Goal: Task Accomplishment & Management: Manage account settings

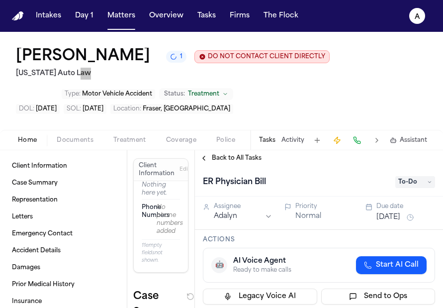
scroll to position [199, 0]
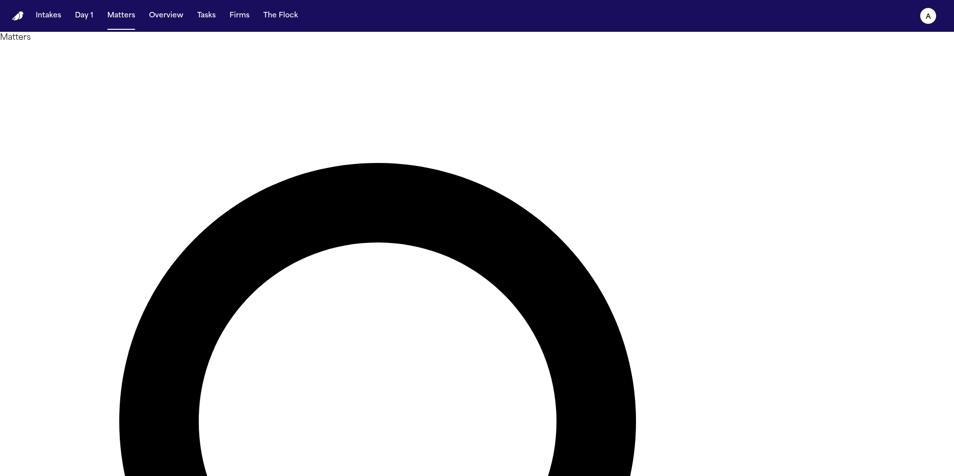
type input "******"
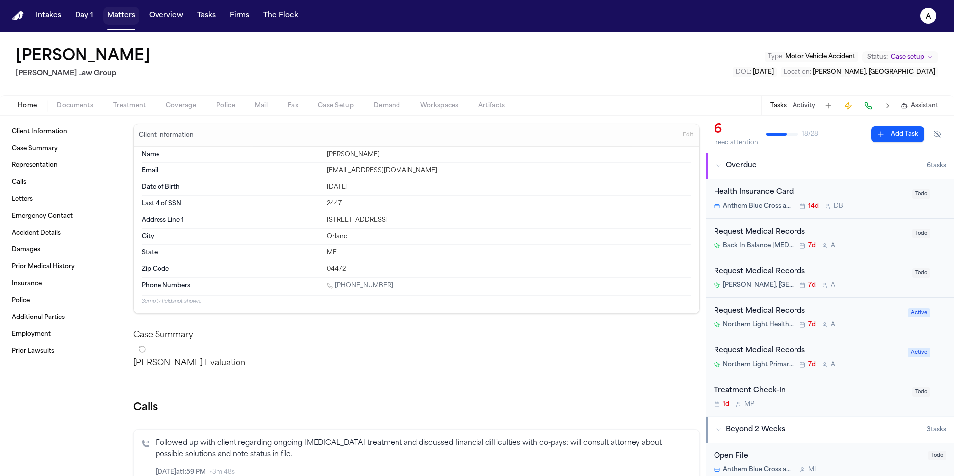
click at [123, 18] on button "Matters" at bounding box center [121, 16] width 36 height 18
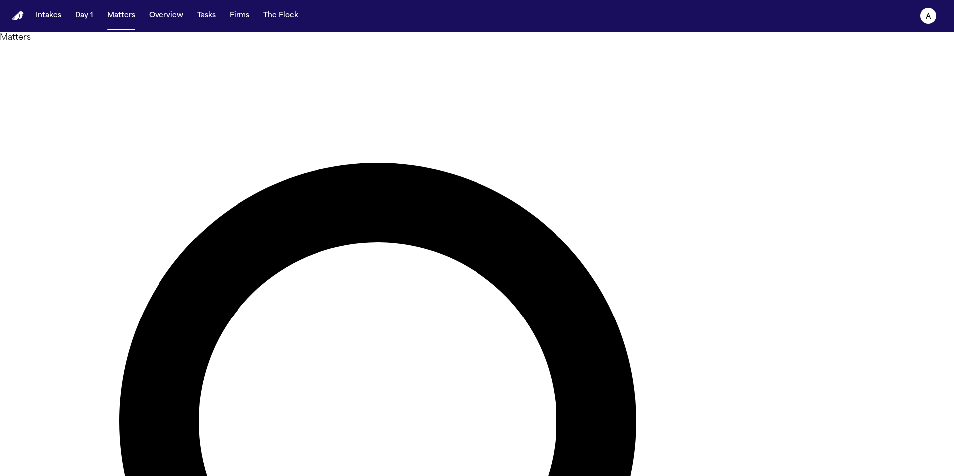
drag, startPoint x: 581, startPoint y: 56, endPoint x: 499, endPoint y: 53, distance: 82.0
type input "**********"
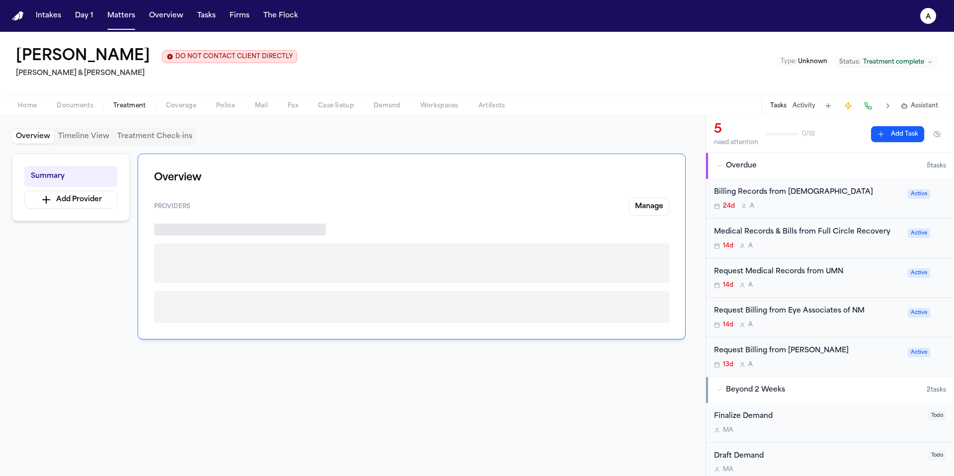
click at [138, 105] on span "Treatment" at bounding box center [129, 106] width 33 height 8
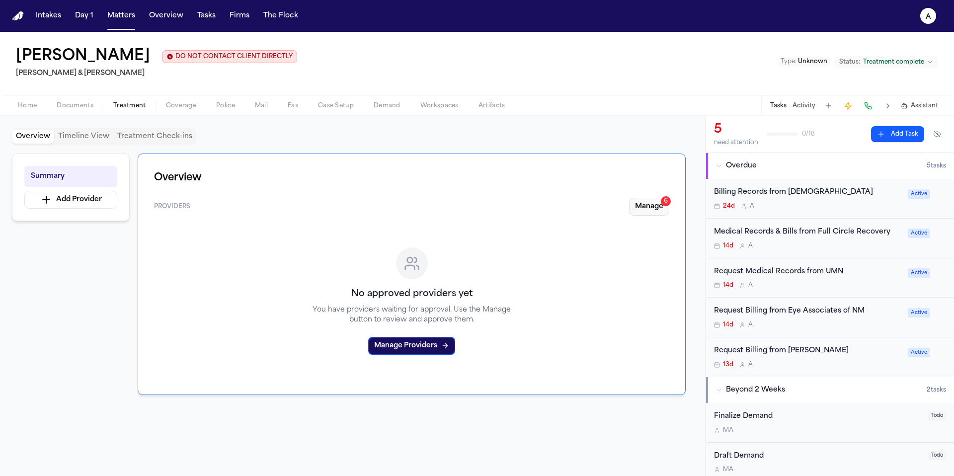
click at [650, 205] on button "Manage 6" at bounding box center [649, 207] width 40 height 18
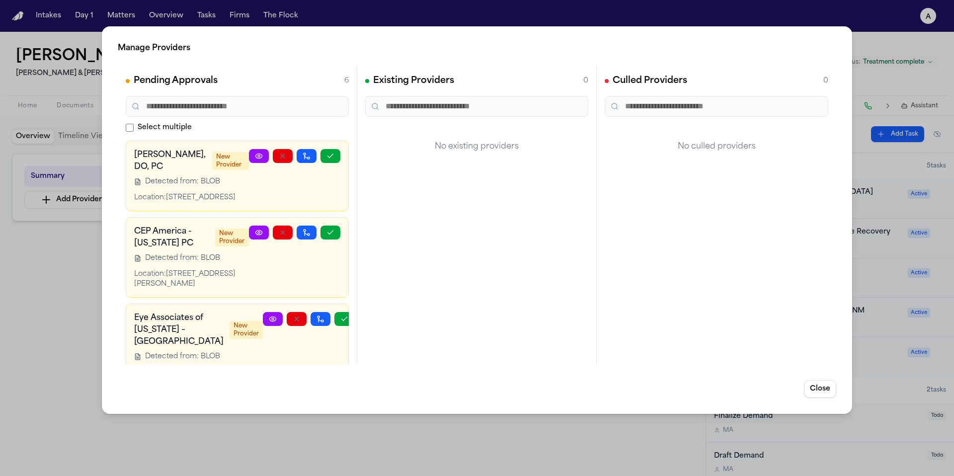
click at [43, 331] on div "Manage Providers Pending Approvals 6 Select multiple Samir K. Kassicieh, DO, PC…" at bounding box center [477, 238] width 954 height 476
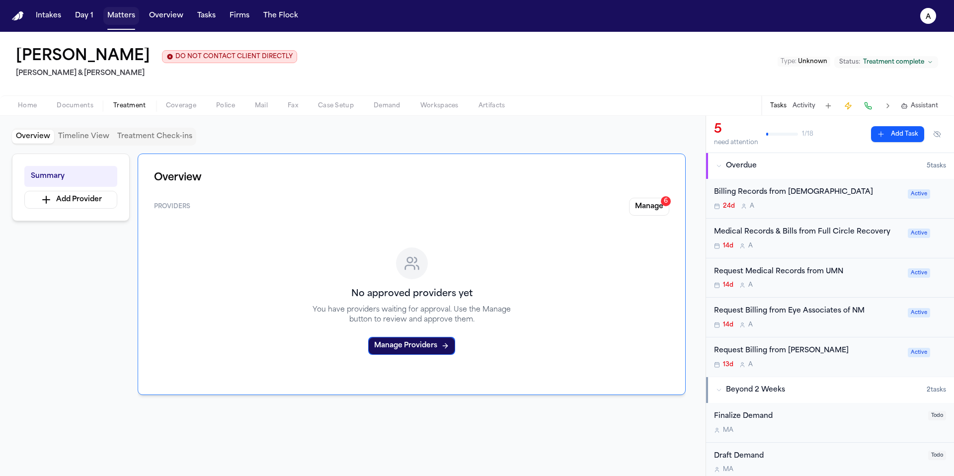
click at [119, 13] on button "Matters" at bounding box center [121, 16] width 36 height 18
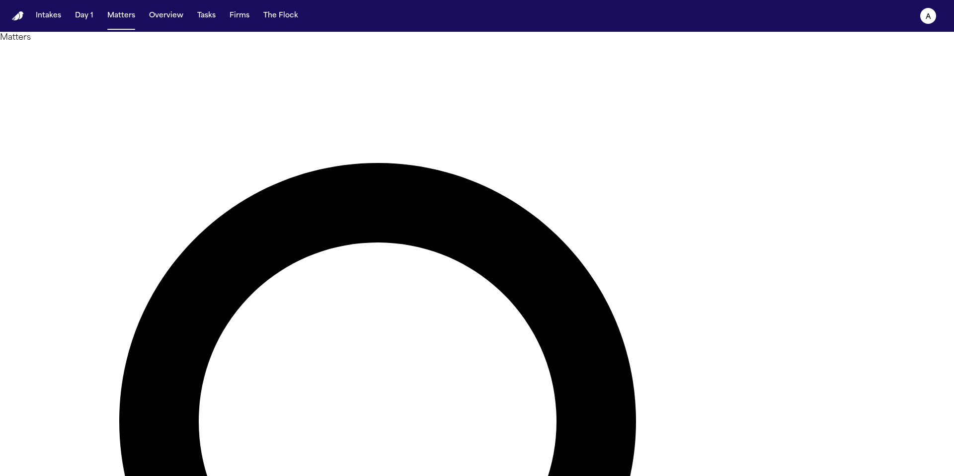
drag, startPoint x: 584, startPoint y: 56, endPoint x: 374, endPoint y: 56, distance: 210.2
type input "********"
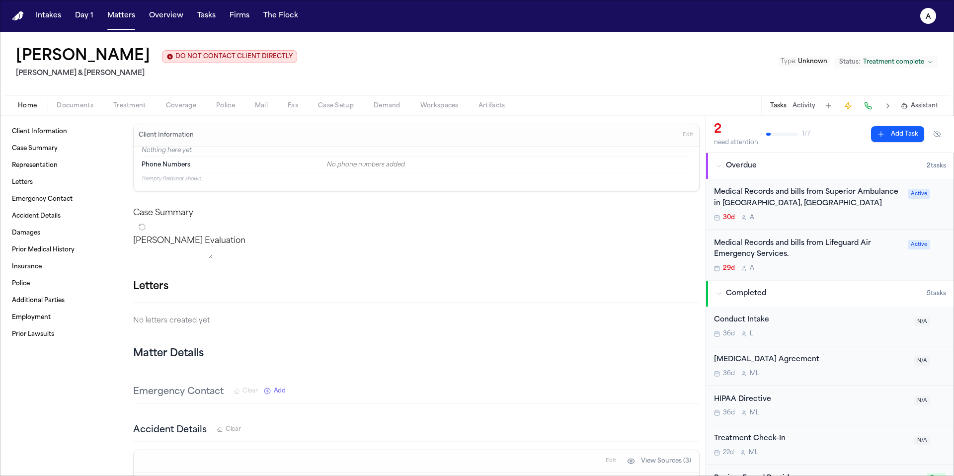
click at [851, 260] on div "Medical Records and bills from Lifeguard Air Emergency Services." at bounding box center [808, 249] width 188 height 23
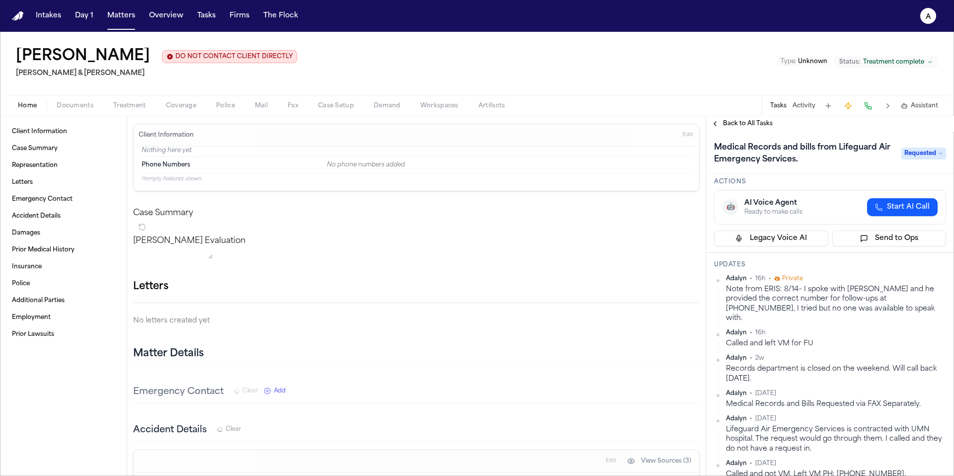
scroll to position [36, 0]
click at [129, 108] on span "Treatment" at bounding box center [129, 106] width 33 height 8
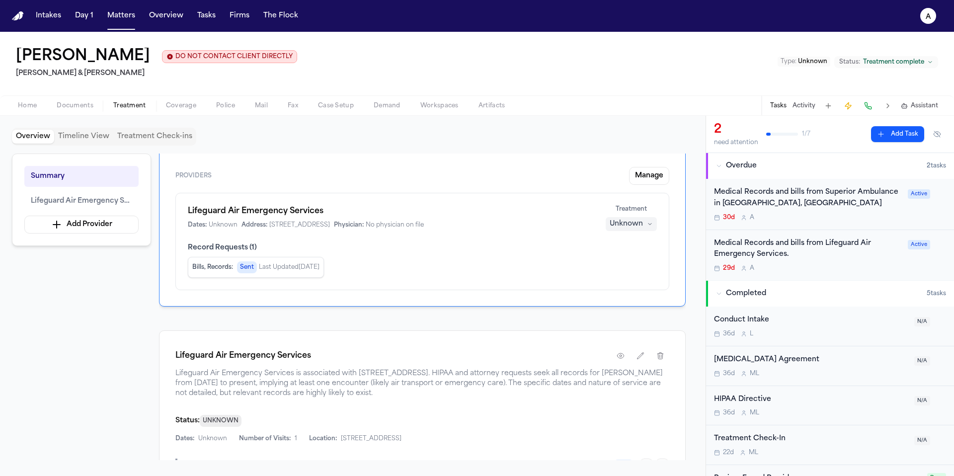
scroll to position [27, 0]
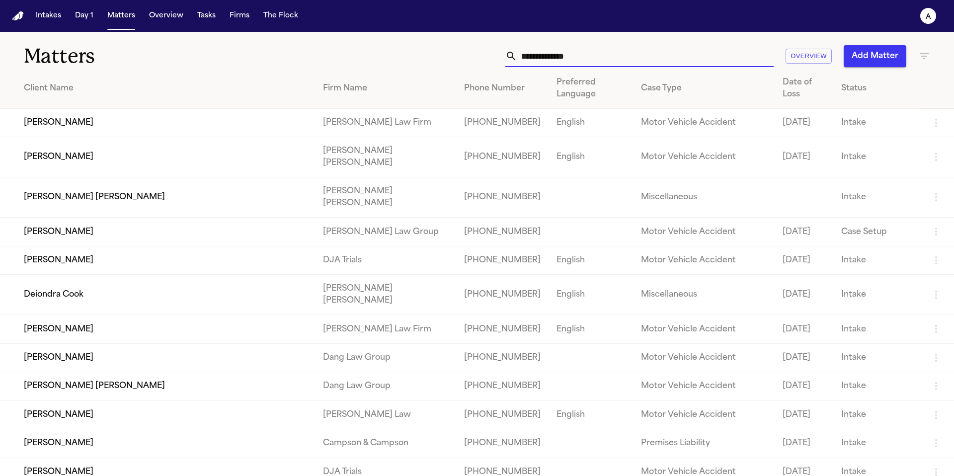
click at [578, 56] on input "text" at bounding box center [645, 56] width 256 height 22
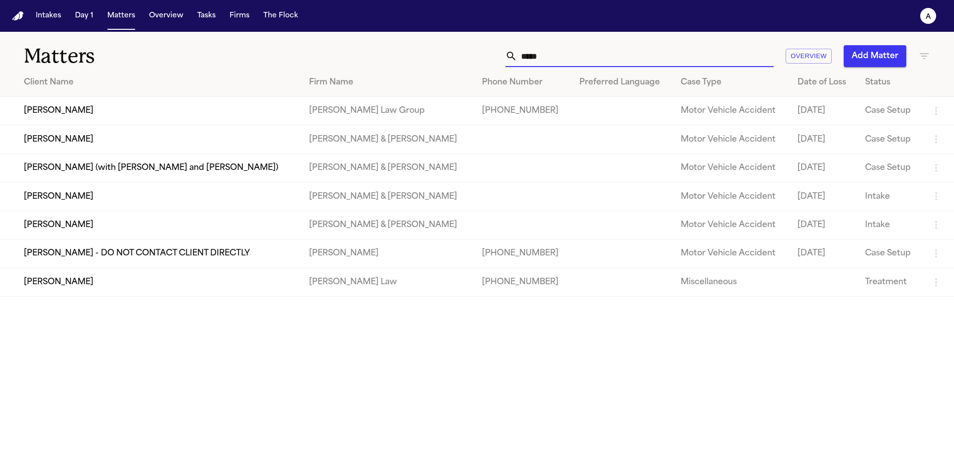
type input "*****"
click at [285, 117] on td "[PERSON_NAME]" at bounding box center [150, 111] width 301 height 28
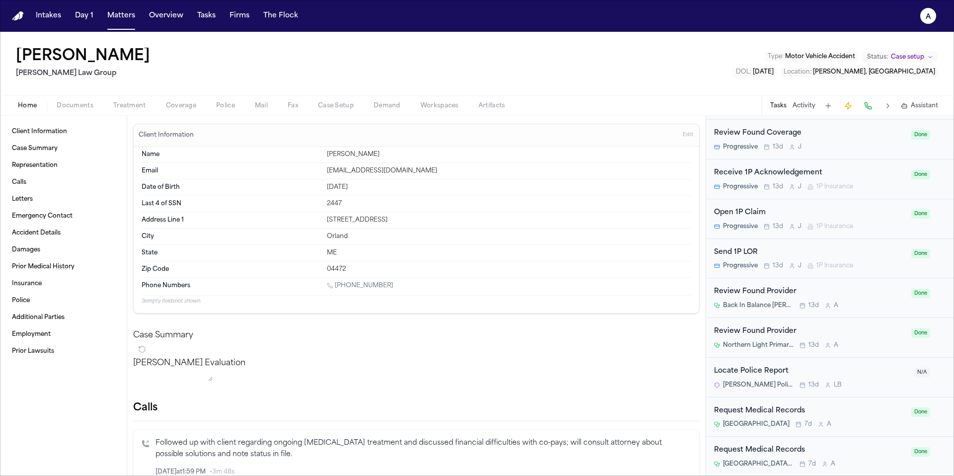
scroll to position [862, 0]
click at [883, 455] on div "Request Medical Records" at bounding box center [809, 452] width 191 height 11
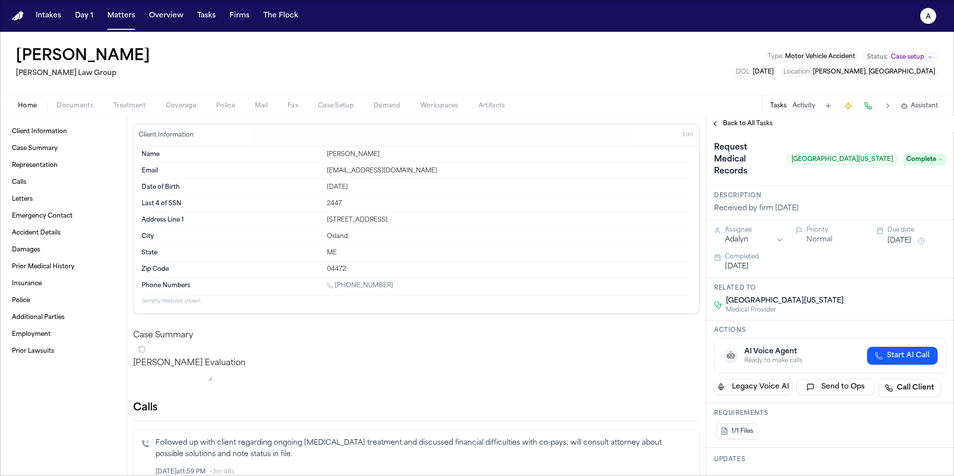
click at [751, 120] on span "Back to All Tasks" at bounding box center [748, 124] width 50 height 8
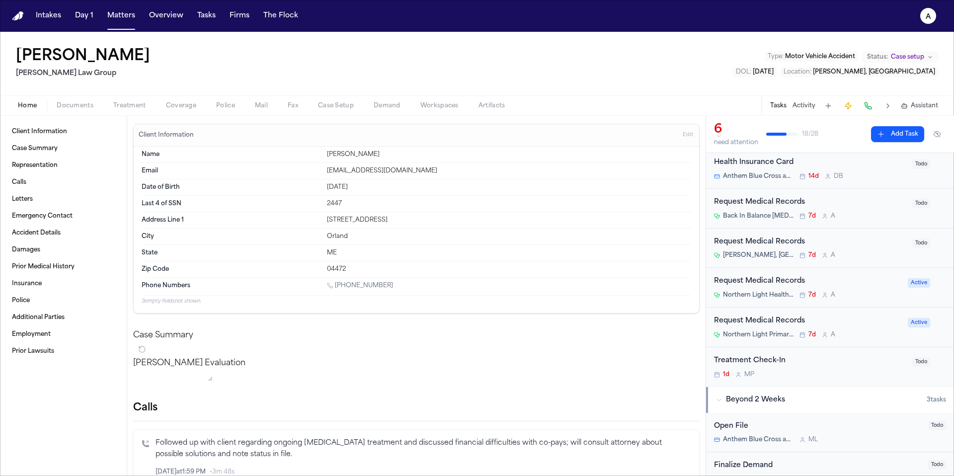
scroll to position [31, 0]
click at [870, 287] on div "Request Medical Records Northern Light Health – Radiology 7d A" at bounding box center [808, 286] width 188 height 23
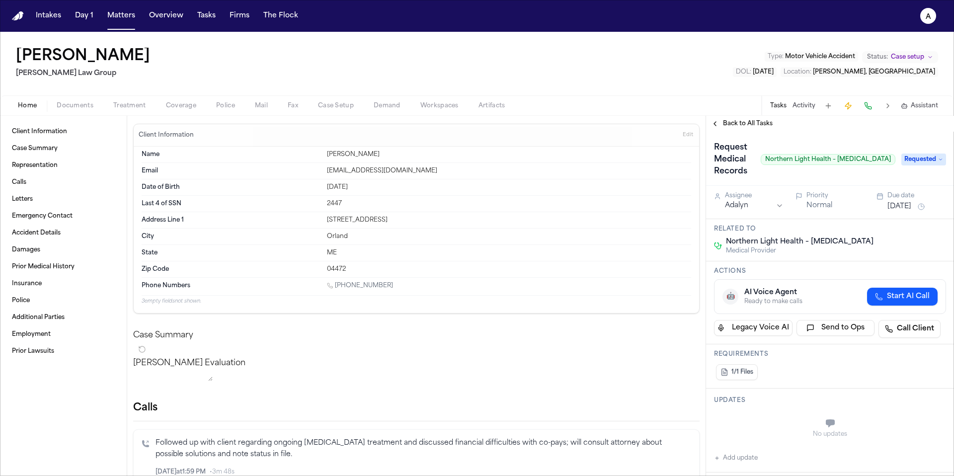
click at [751, 127] on span "Back to All Tasks" at bounding box center [748, 124] width 50 height 8
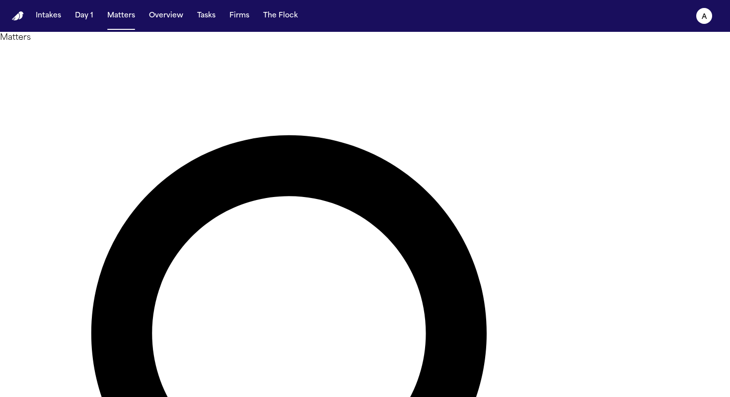
type input "*******"
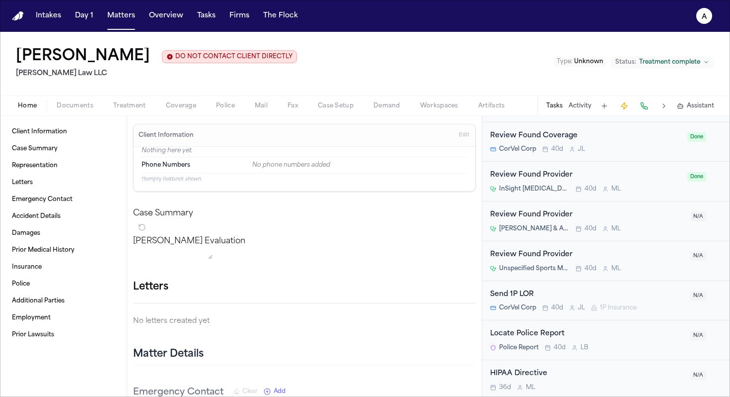
scroll to position [909, 0]
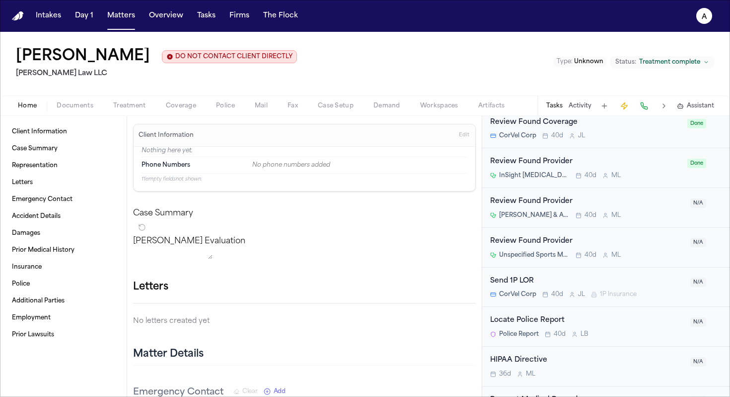
click at [636, 215] on div "Dr. Barnes & Associates LLC 40d M L" at bounding box center [587, 215] width 194 height 8
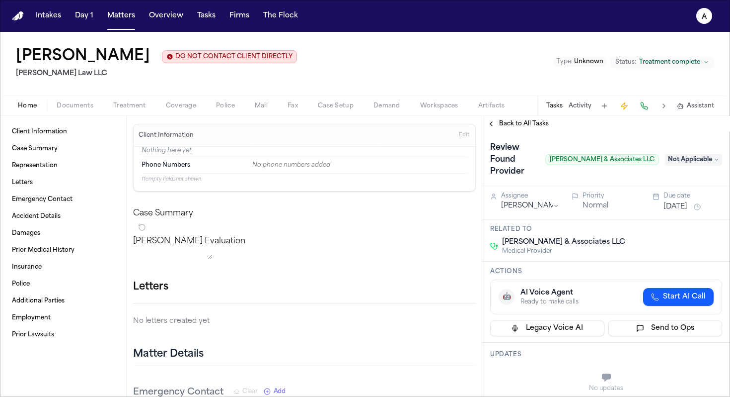
click at [536, 125] on span "Back to All Tasks" at bounding box center [524, 124] width 50 height 8
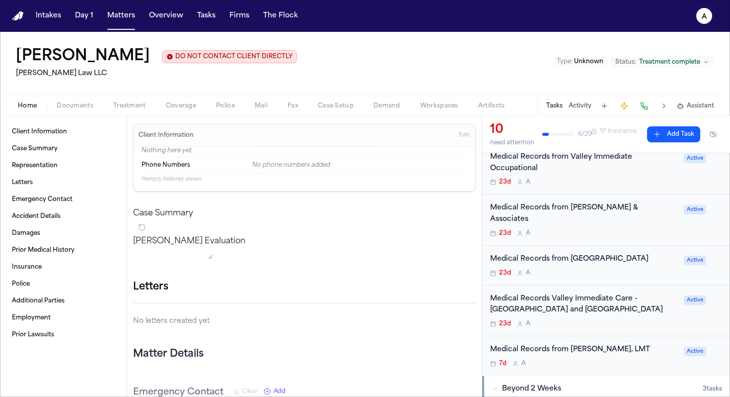
scroll to position [236, 0]
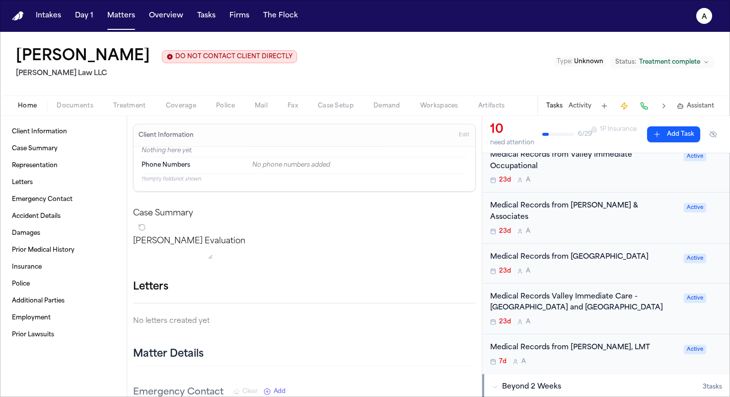
click at [610, 227] on div "23d A" at bounding box center [584, 231] width 188 height 8
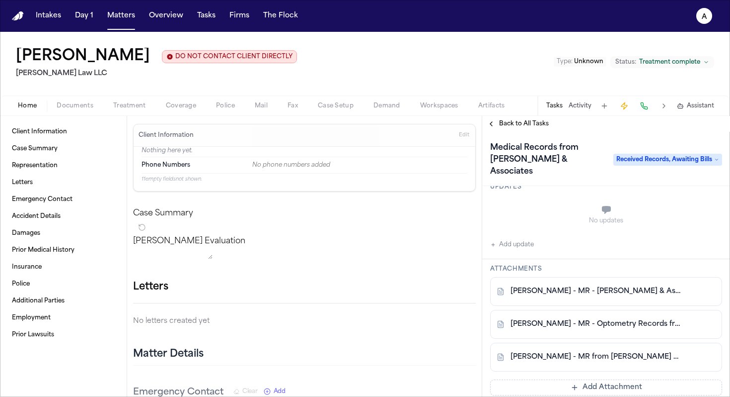
scroll to position [124, 0]
click at [612, 287] on link "N. Ptacek - MR - Barnes & Associates - 1.7.25" at bounding box center [596, 292] width 171 height 10
click at [611, 320] on link "N. Ptacek - MR - Optometry Records from Barnes & Associates - 12.26.24" at bounding box center [596, 325] width 171 height 10
click at [597, 353] on link "N. Ptacek - MR from Dr Barnes & Associates - 12.9.24" at bounding box center [596, 358] width 171 height 10
click at [115, 19] on button "Matters" at bounding box center [121, 16] width 36 height 18
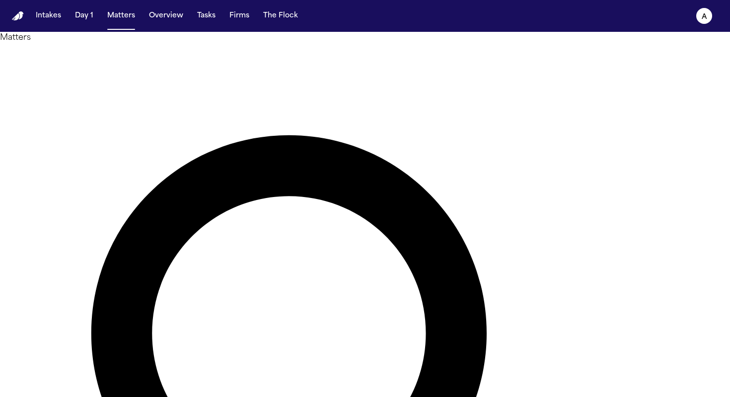
drag, startPoint x: 352, startPoint y: 63, endPoint x: 201, endPoint y: 61, distance: 150.6
type input "*******"
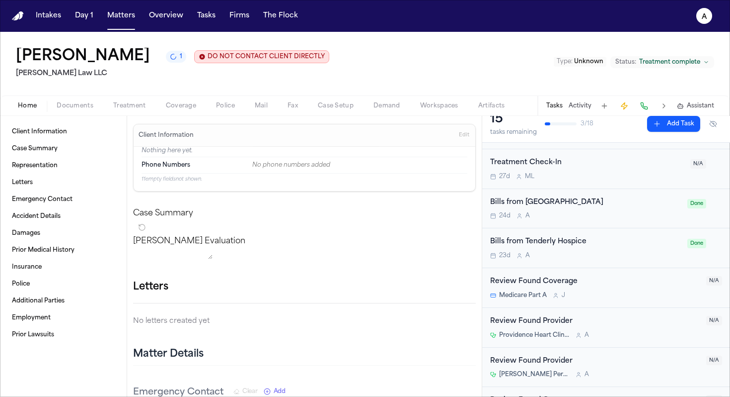
scroll to position [256, 0]
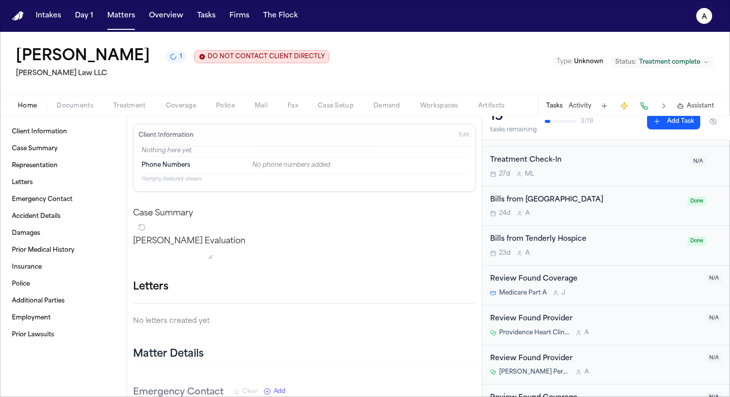
click at [634, 217] on div "24d A" at bounding box center [585, 213] width 191 height 8
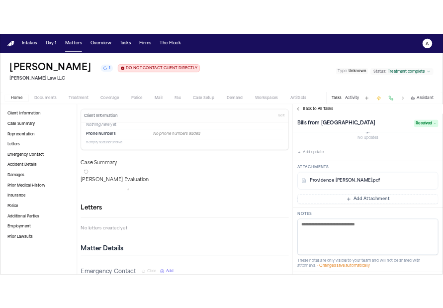
scroll to position [179, 0]
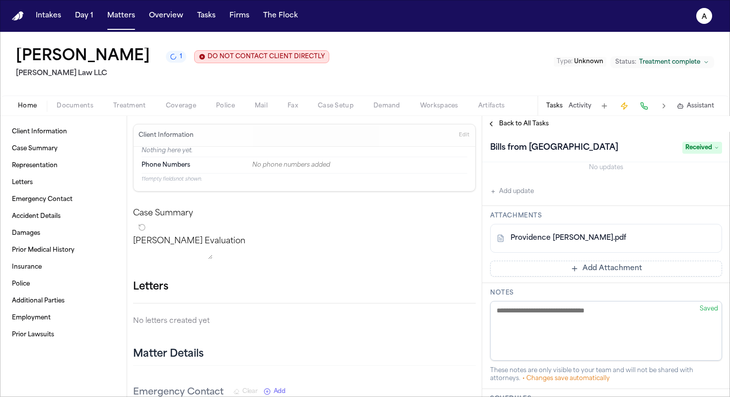
click at [631, 243] on div "Providence Bill-C.Lezcano.pdf" at bounding box center [589, 238] width 185 height 10
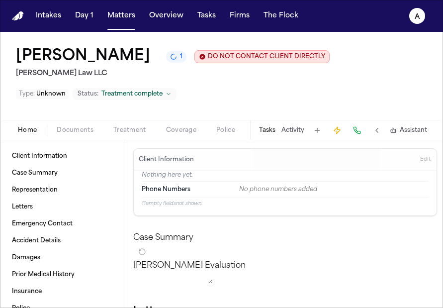
click at [267, 134] on button "Tasks" at bounding box center [267, 130] width 16 height 8
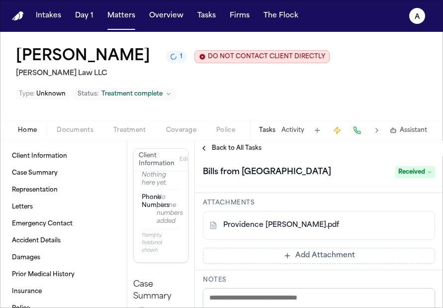
scroll to position [247, 0]
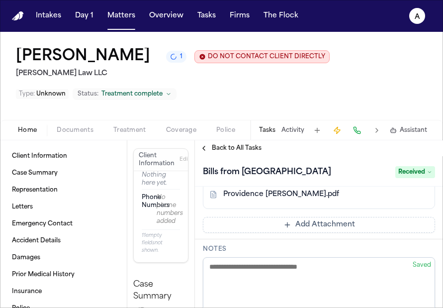
click at [397, 202] on button at bounding box center [403, 194] width 16 height 16
click at [268, 134] on button "Tasks" at bounding box center [267, 130] width 16 height 8
click at [249, 152] on span "Back to All Tasks" at bounding box center [237, 148] width 50 height 8
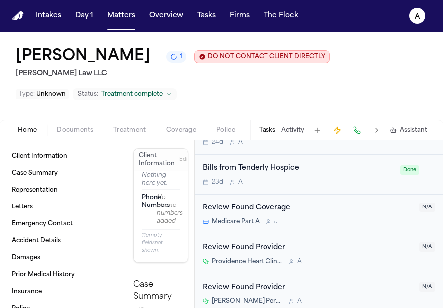
scroll to position [342, 0]
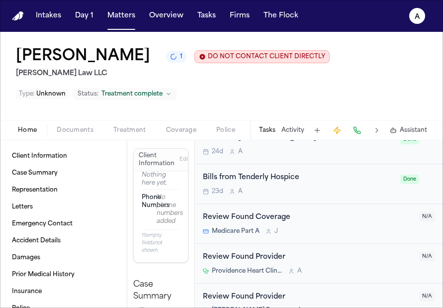
click at [336, 192] on div "23d A" at bounding box center [298, 191] width 191 height 8
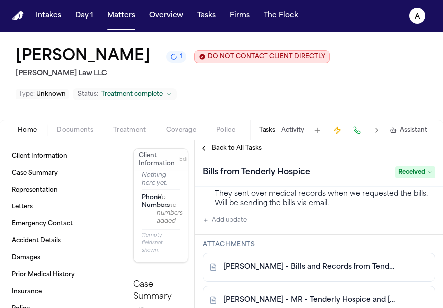
scroll to position [196, 0]
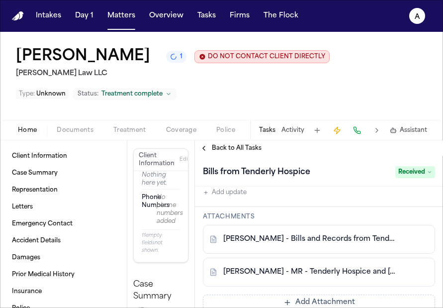
click at [355, 250] on div "C. Lezcano - Bills and Records from Tenderly Hospice - 12.17.23 to 12.30.23" at bounding box center [319, 239] width 232 height 29
click at [366, 239] on link "C. Lezcano - Bills and Records from Tenderly Hospice - 12.17.23 to 12.30.23" at bounding box center [308, 239] width 171 height 10
click at [113, 16] on button "Matters" at bounding box center [121, 16] width 36 height 18
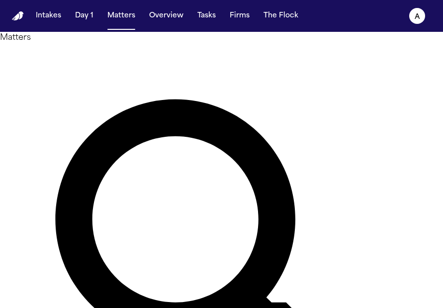
drag, startPoint x: 194, startPoint y: 64, endPoint x: 75, endPoint y: 59, distance: 119.8
click at [75, 59] on div "Matters ******* Overview Add Matter" at bounding box center [221, 271] width 443 height 479
type input "*"
drag, startPoint x: 185, startPoint y: 59, endPoint x: 108, endPoint y: 57, distance: 77.0
click at [108, 57] on div "Matters ****** Overview Add Matter" at bounding box center [221, 271] width 443 height 479
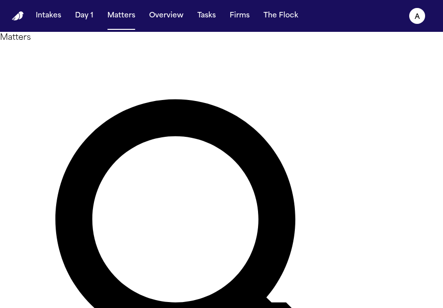
type input "****"
drag, startPoint x: 157, startPoint y: 62, endPoint x: 76, endPoint y: 60, distance: 80.5
click at [76, 60] on div "Matters **** Overview Add Matter" at bounding box center [221, 271] width 443 height 479
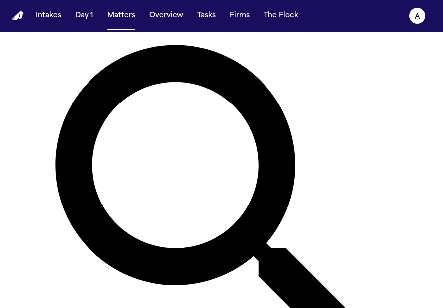
scroll to position [74, 0]
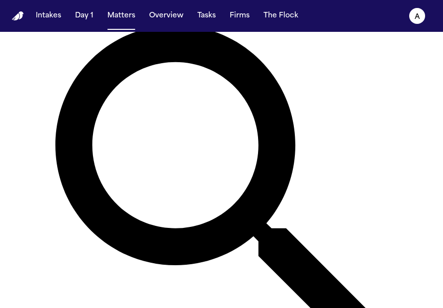
type input "******"
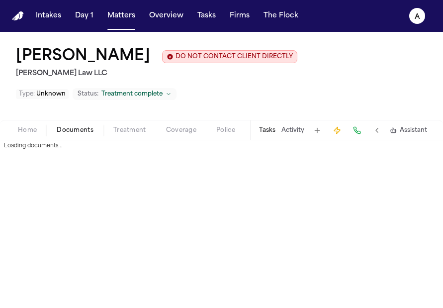
click at [82, 134] on span "Documents" at bounding box center [75, 130] width 37 height 8
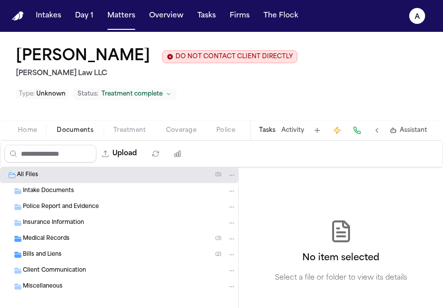
scroll to position [11, 0]
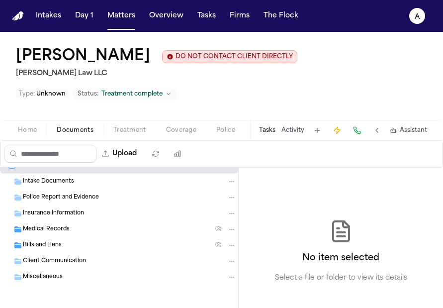
click at [257, 134] on div "Tasks Activity Assistant" at bounding box center [342, 129] width 185 height 19
click at [268, 134] on button "Tasks" at bounding box center [267, 130] width 16 height 8
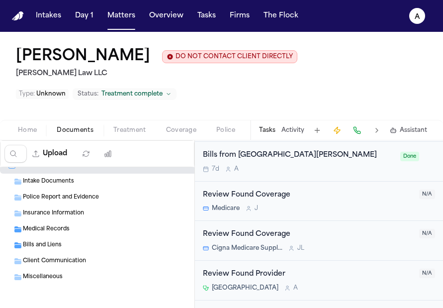
scroll to position [548, 0]
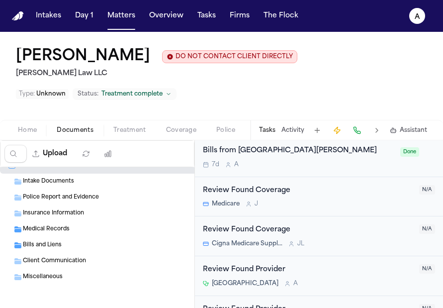
click at [355, 168] on div "7d A" at bounding box center [298, 164] width 191 height 8
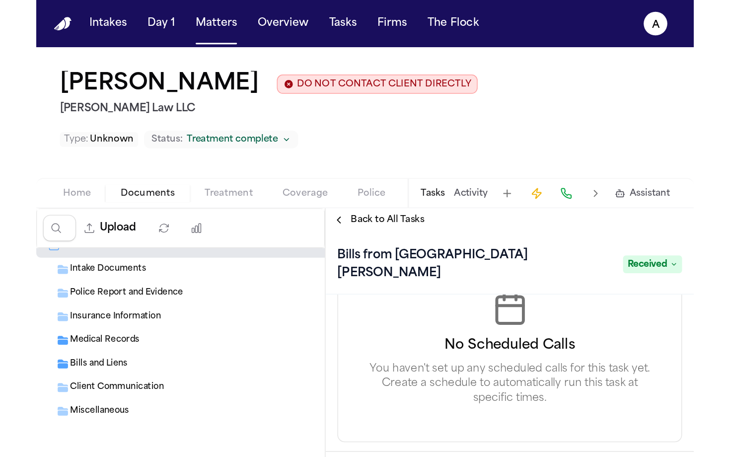
scroll to position [506, 0]
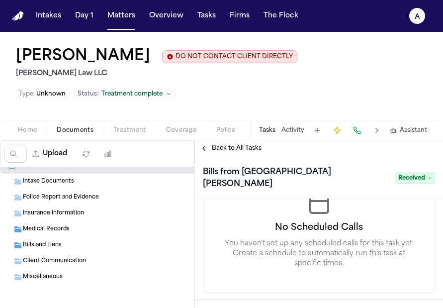
click at [53, 246] on span "Bills and Liens" at bounding box center [42, 245] width 39 height 8
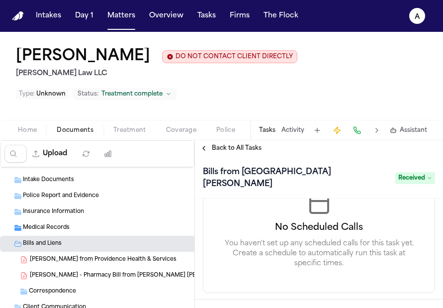
click at [121, 261] on span "L. Adamek - Bills from Providence Health & Services" at bounding box center [103, 259] width 147 height 8
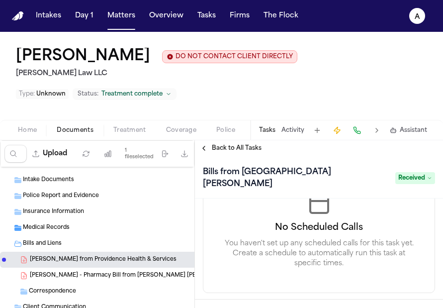
click at [116, 258] on span "L. Adamek - Bills from Providence Health & Services" at bounding box center [103, 259] width 147 height 8
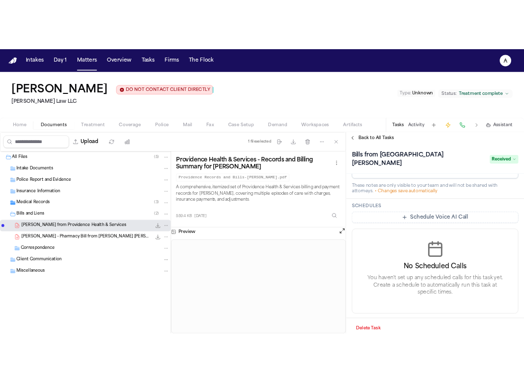
scroll to position [0, 0]
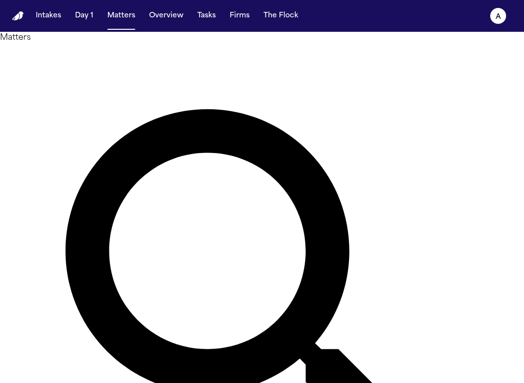
type input "*******"
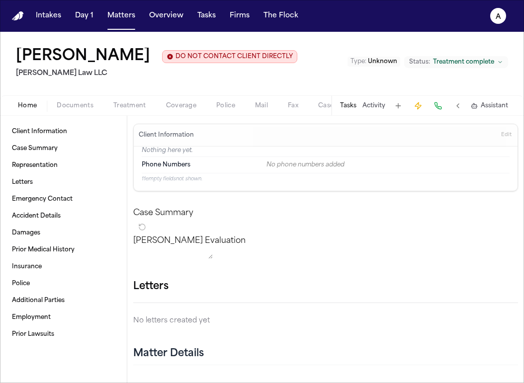
click at [349, 104] on button "Tasks" at bounding box center [348, 106] width 16 height 8
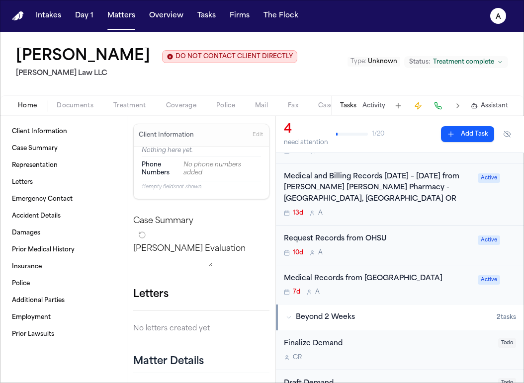
scroll to position [82, 0]
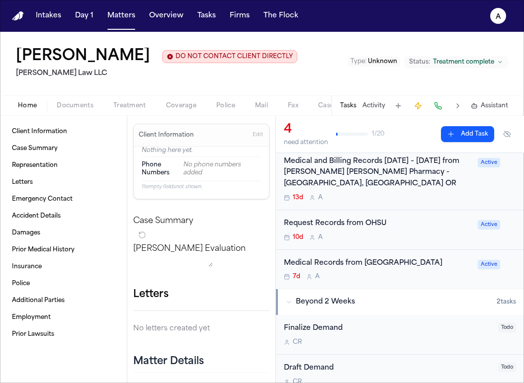
click at [423, 281] on div "Medical Records from Willamette Valley Medical Center 7d A" at bounding box center [378, 269] width 188 height 23
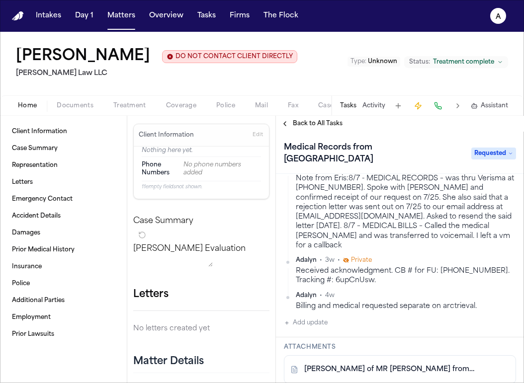
scroll to position [53, 0]
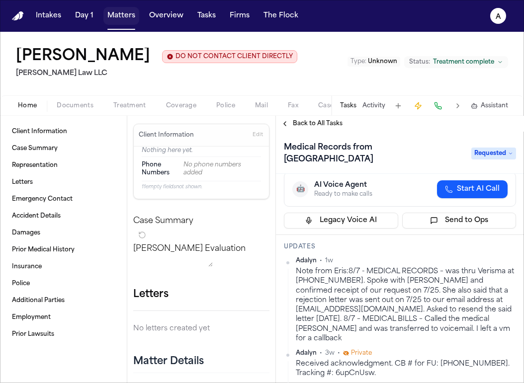
click at [131, 21] on button "Matters" at bounding box center [121, 16] width 36 height 18
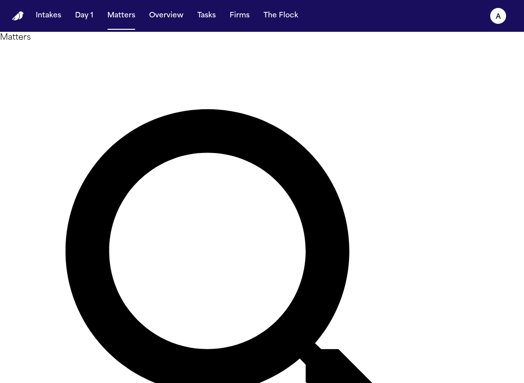
drag, startPoint x: 200, startPoint y: 60, endPoint x: 118, endPoint y: 63, distance: 81.5
click at [118, 63] on div "Matters ******* Overview Add Matter" at bounding box center [262, 311] width 524 height 559
drag, startPoint x: 190, startPoint y: 65, endPoint x: 109, endPoint y: 63, distance: 81.0
click at [108, 63] on div "Matters **** Overview Add Matter" at bounding box center [262, 311] width 524 height 559
type input "**********"
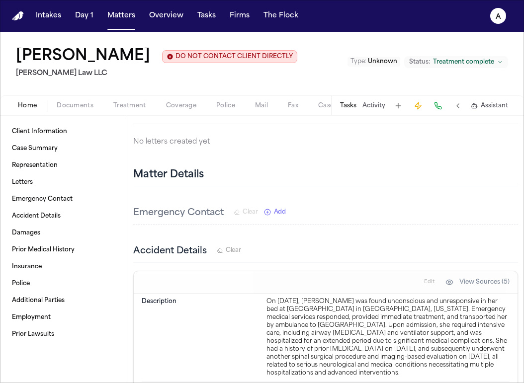
click at [353, 106] on button "Tasks" at bounding box center [348, 106] width 16 height 8
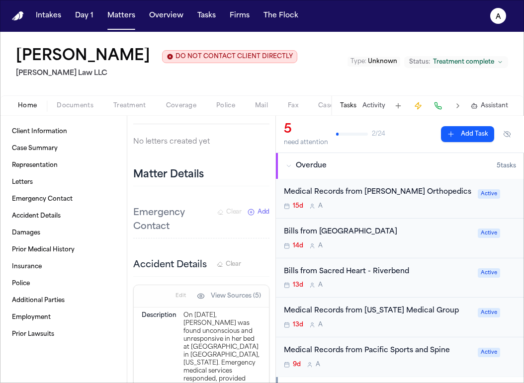
click at [414, 197] on div "Medical Records from [PERSON_NAME] Orthopedics" at bounding box center [378, 192] width 188 height 11
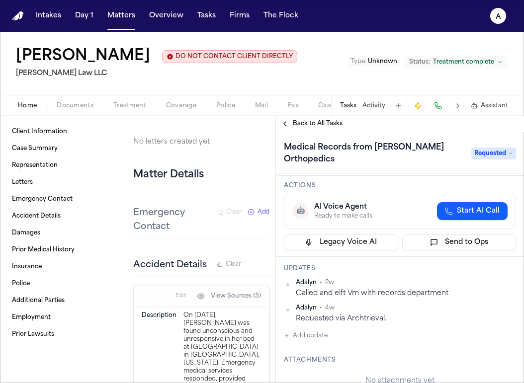
scroll to position [28, 0]
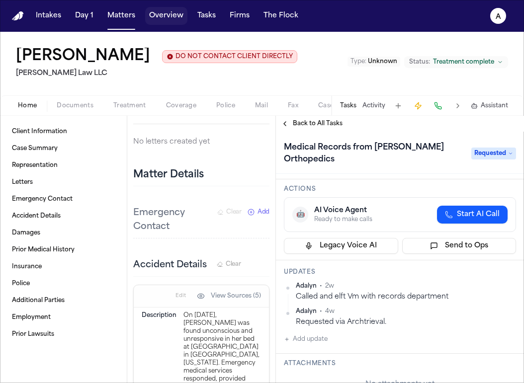
click at [168, 10] on button "Overview" at bounding box center [166, 16] width 42 height 18
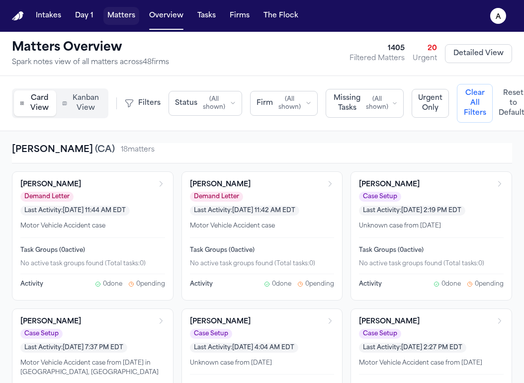
click at [131, 14] on button "Matters" at bounding box center [121, 16] width 36 height 18
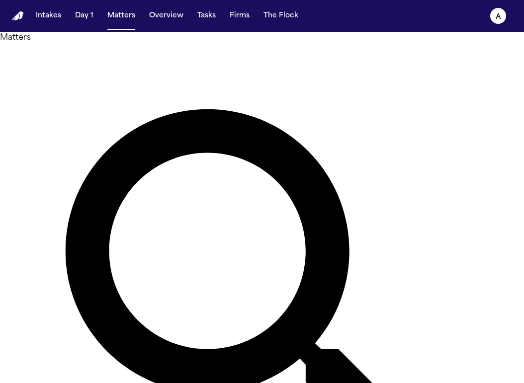
drag, startPoint x: 218, startPoint y: 60, endPoint x: 85, endPoint y: 62, distance: 133.2
click at [85, 62] on div "**********" at bounding box center [262, 311] width 524 height 559
type input "*******"
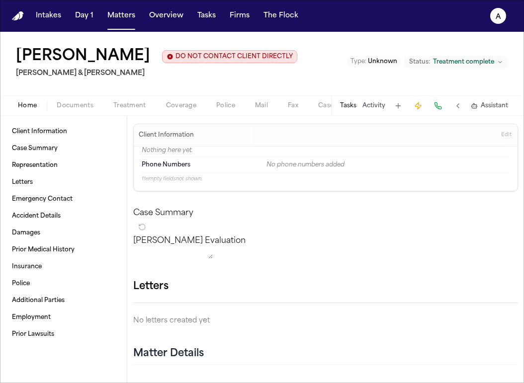
click at [354, 109] on button "Tasks" at bounding box center [348, 106] width 16 height 8
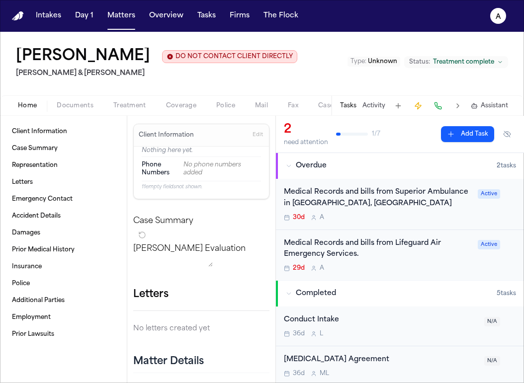
click at [382, 271] on div "29d A" at bounding box center [378, 268] width 188 height 8
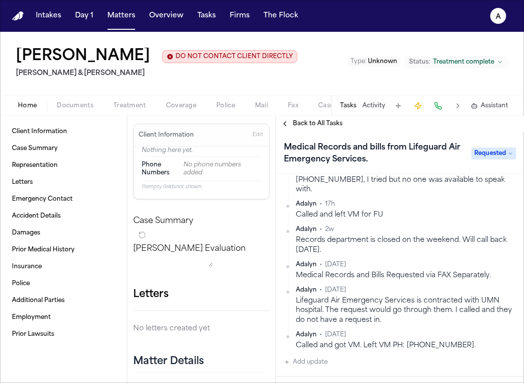
scroll to position [277, 0]
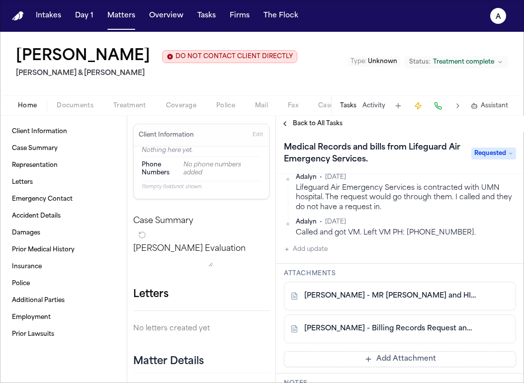
click at [411, 293] on div "C. Ericksen - MR Request and HIPAA Auth to Lifeguard Air and UNM Hospital - 7.1…" at bounding box center [400, 296] width 232 height 29
click at [409, 291] on link "C. Ericksen - MR Request and HIPAA Auth to Lifeguard Air and UNM Hospital - 7.1…" at bounding box center [389, 296] width 171 height 10
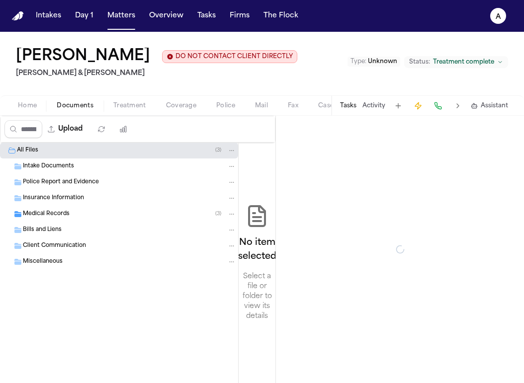
click at [87, 104] on span "Documents" at bounding box center [75, 106] width 37 height 8
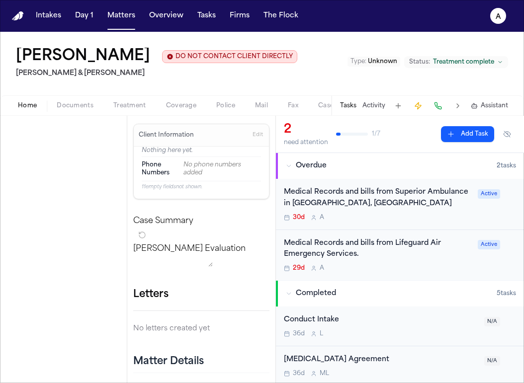
click at [25, 102] on span "Home" at bounding box center [27, 106] width 19 height 8
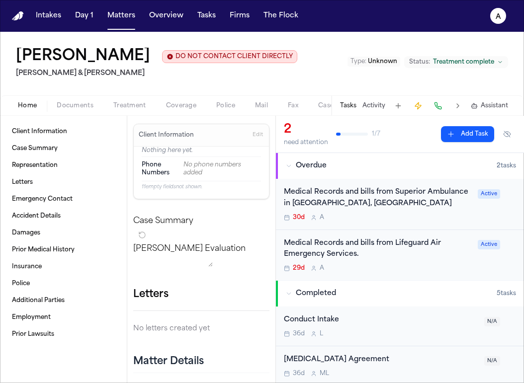
click at [72, 104] on span "Documents" at bounding box center [75, 106] width 37 height 8
click at [25, 110] on span "Home" at bounding box center [27, 106] width 19 height 8
click at [411, 266] on div "29d A" at bounding box center [378, 268] width 188 height 8
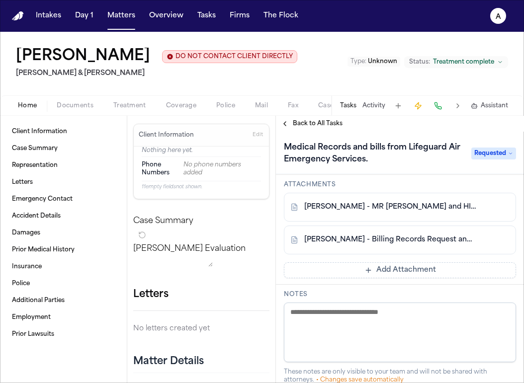
scroll to position [368, 0]
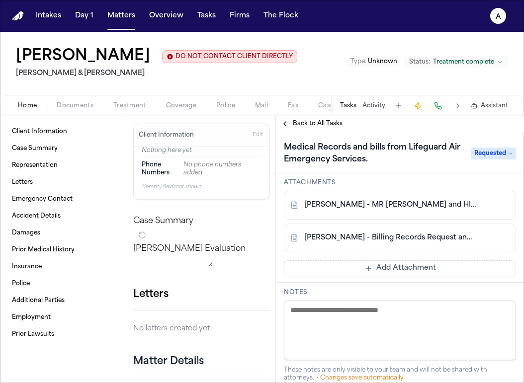
click at [422, 233] on link "C. Ericksen - Billing Records Request and HIPAA Auth to Lifeguard Air and UNM H…" at bounding box center [389, 238] width 171 height 10
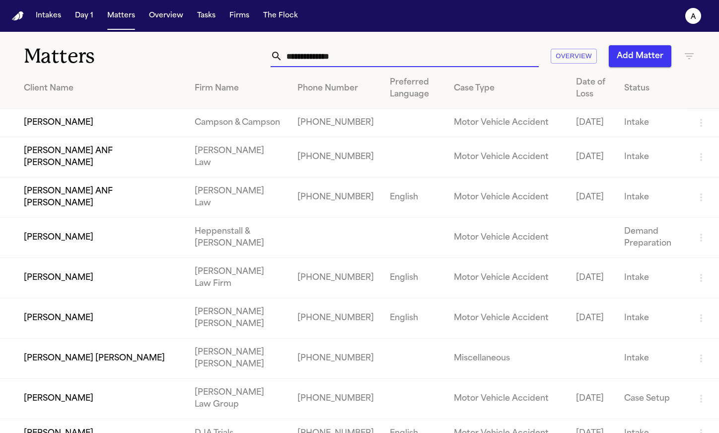
click at [363, 61] on input "text" at bounding box center [411, 56] width 256 height 22
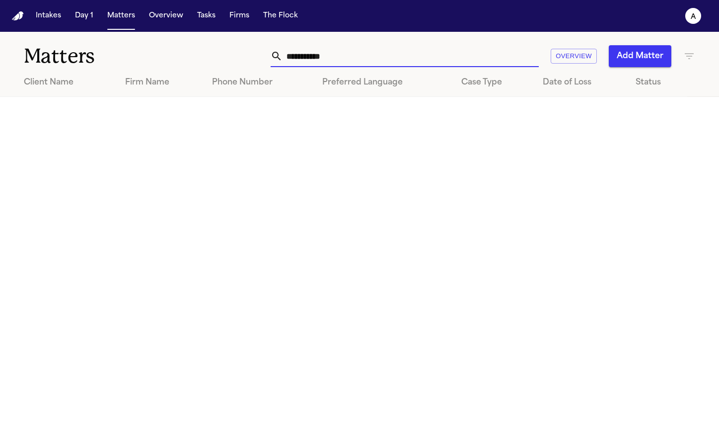
click at [338, 64] on input "**********" at bounding box center [411, 56] width 256 height 22
drag, startPoint x: 343, startPoint y: 59, endPoint x: 256, endPoint y: 56, distance: 86.5
click at [256, 56] on div "**********" at bounding box center [453, 56] width 486 height 22
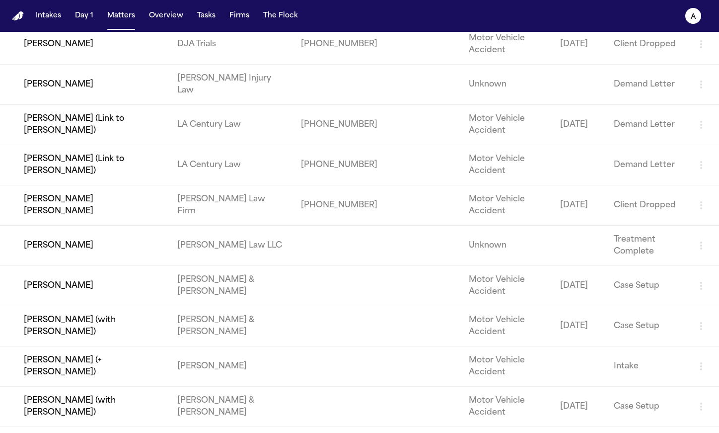
scroll to position [363, 0]
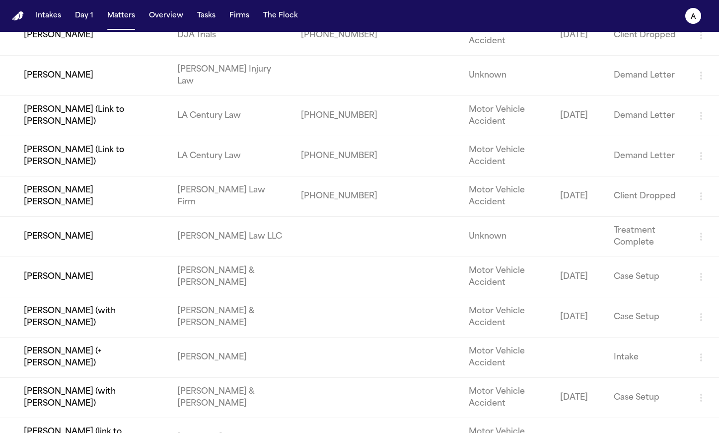
type input "****"
click at [70, 231] on td "[PERSON_NAME]" at bounding box center [84, 237] width 169 height 40
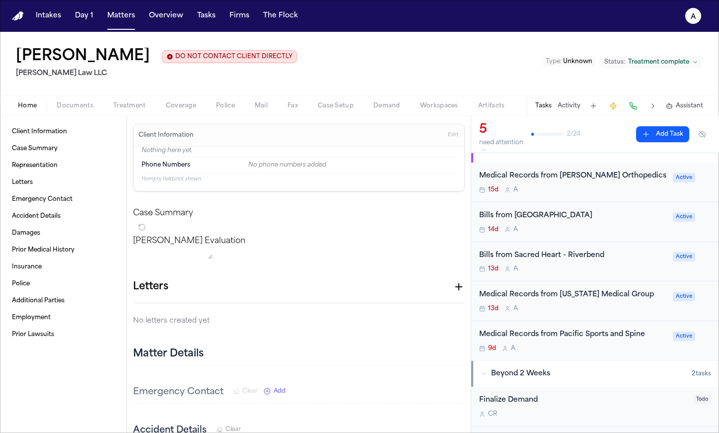
scroll to position [17, 0]
click at [523, 270] on div "13d A" at bounding box center [573, 268] width 188 height 8
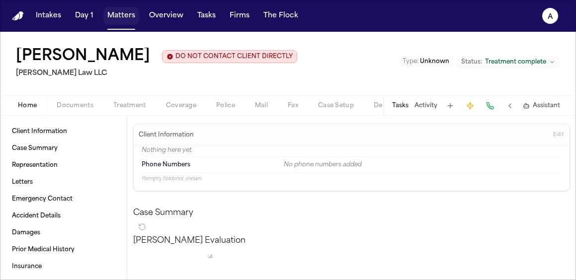
click at [136, 14] on button "Matters" at bounding box center [121, 16] width 36 height 18
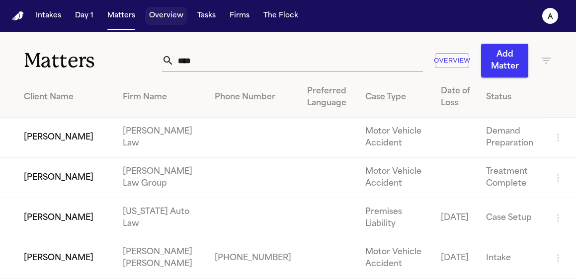
click at [162, 14] on button "Overview" at bounding box center [166, 16] width 42 height 18
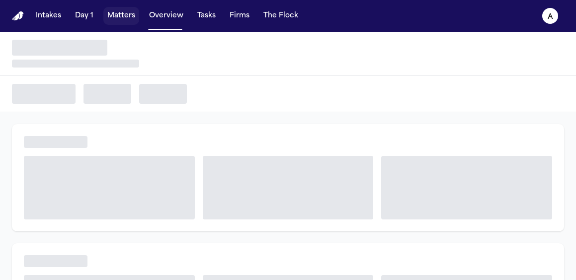
click at [118, 21] on button "Matters" at bounding box center [121, 16] width 36 height 18
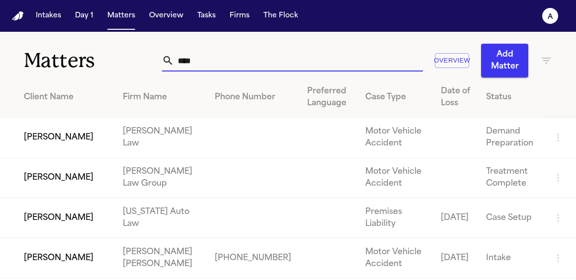
drag, startPoint x: 213, startPoint y: 64, endPoint x: 96, endPoint y: 63, distance: 116.8
click at [96, 63] on div "Matters **** Overview Add Matter" at bounding box center [288, 55] width 576 height 46
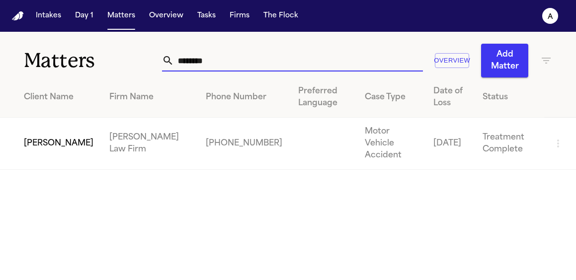
type input "*******"
click at [46, 135] on td "[PERSON_NAME]" at bounding box center [50, 144] width 101 height 52
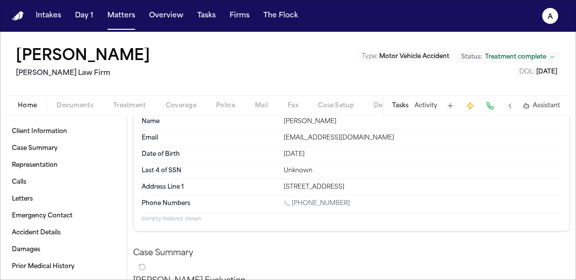
scroll to position [54, 0]
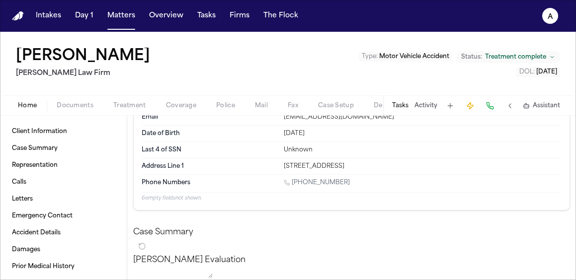
click at [404, 104] on button "Tasks" at bounding box center [400, 106] width 16 height 8
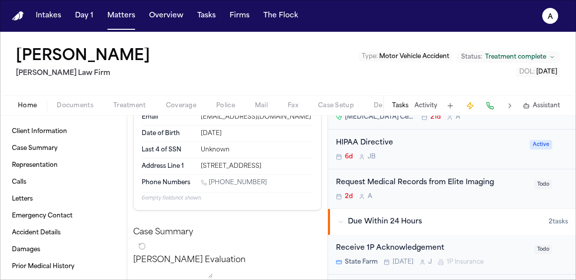
scroll to position [175, 0]
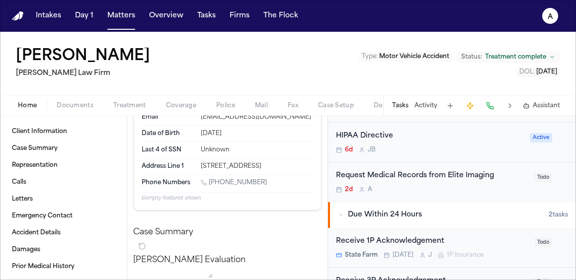
click at [455, 189] on div "2d A" at bounding box center [432, 190] width 192 height 8
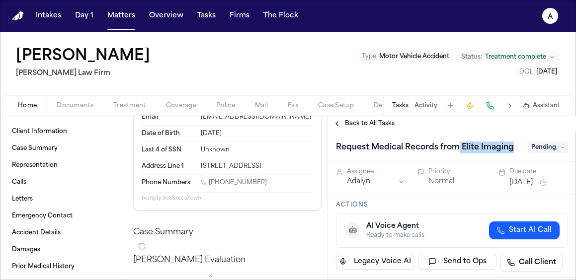
drag, startPoint x: 512, startPoint y: 152, endPoint x: 457, endPoint y: 152, distance: 54.7
click at [457, 152] on h1 "Request Medical Records from Elite Imaging" at bounding box center [425, 148] width 186 height 16
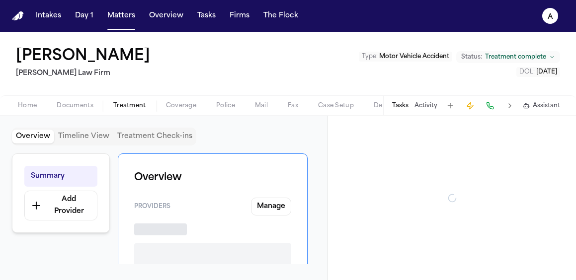
click at [131, 108] on span "Treatment" at bounding box center [129, 106] width 33 height 8
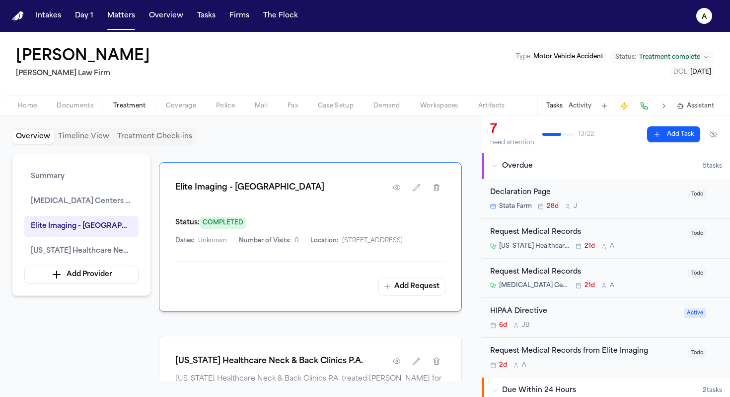
scroll to position [792, 0]
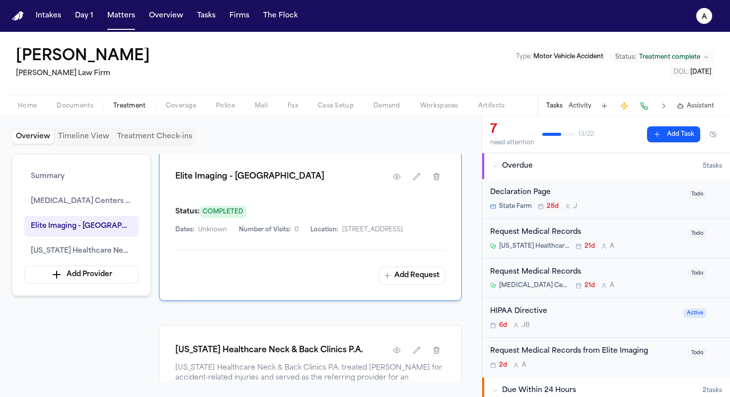
click at [295, 185] on div "Elite Imaging - [GEOGRAPHIC_DATA]" at bounding box center [310, 176] width 270 height 18
drag, startPoint x: 311, startPoint y: 205, endPoint x: 175, endPoint y: 189, distance: 137.1
click at [175, 189] on div "Elite Imaging - [GEOGRAPHIC_DATA] Status: COMPLETED Dates: Unknown Number of Vi…" at bounding box center [310, 226] width 303 height 150
copy h1 "Elite Imaging - [GEOGRAPHIC_DATA]"
click at [418, 180] on icon "button" at bounding box center [417, 176] width 8 height 8
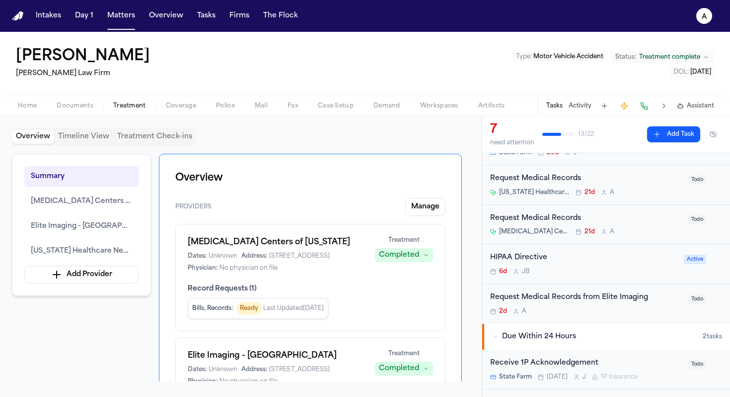
scroll to position [68, 0]
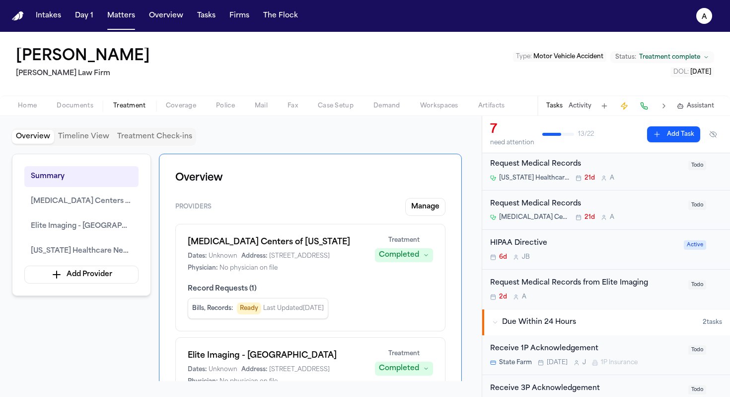
click at [523, 297] on div "2d A" at bounding box center [586, 297] width 192 height 8
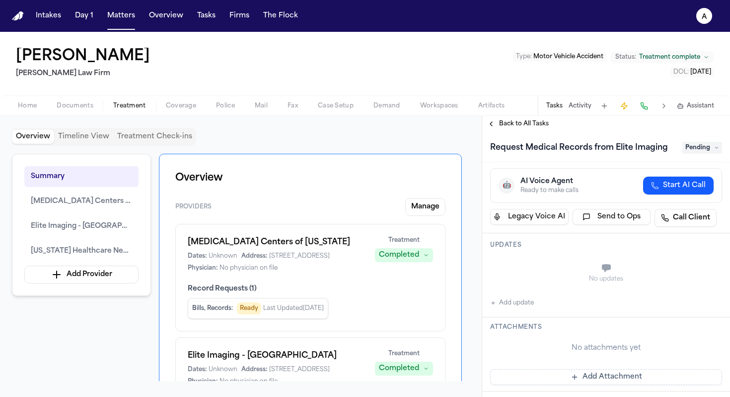
scroll to position [60, 0]
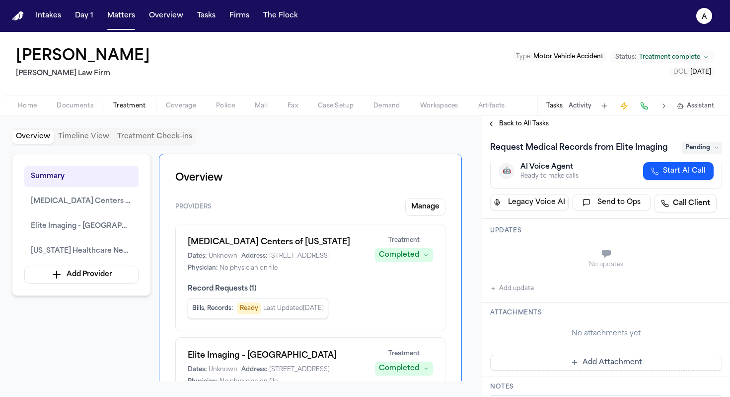
click at [523, 288] on button "Add update" at bounding box center [512, 288] width 44 height 12
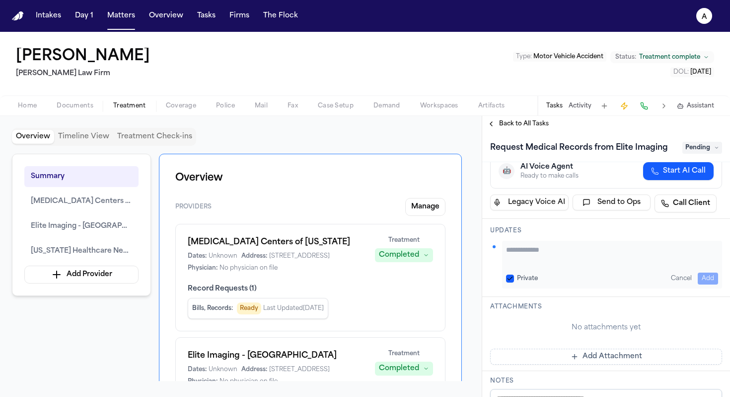
click at [511, 274] on button "Private" at bounding box center [510, 278] width 8 height 8
click at [523, 259] on textarea "Add your update" at bounding box center [612, 254] width 212 height 20
paste textarea "*********"
click at [508, 259] on textarea "**********" at bounding box center [608, 254] width 205 height 20
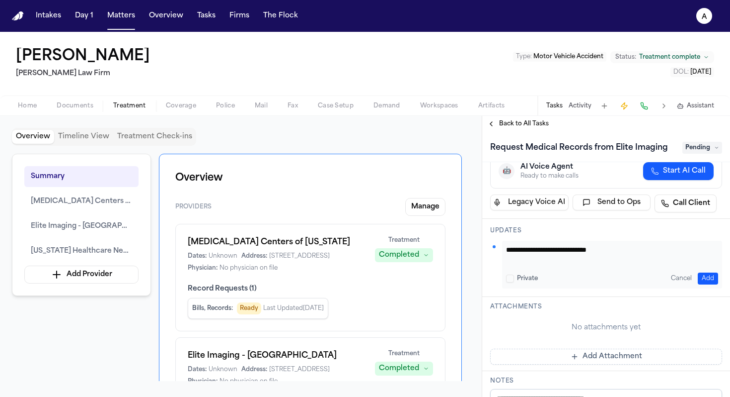
scroll to position [0, 0]
type textarea "**********"
click at [523, 274] on button "Add" at bounding box center [708, 278] width 20 height 12
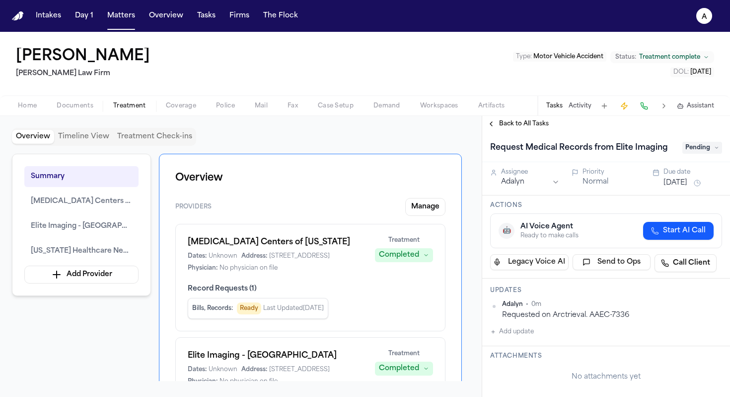
click at [523, 191] on div "Assignee Adalyn Priority Normal Due date [DATE]" at bounding box center [606, 178] width 248 height 33
click at [523, 179] on button "[DATE]" at bounding box center [676, 183] width 24 height 10
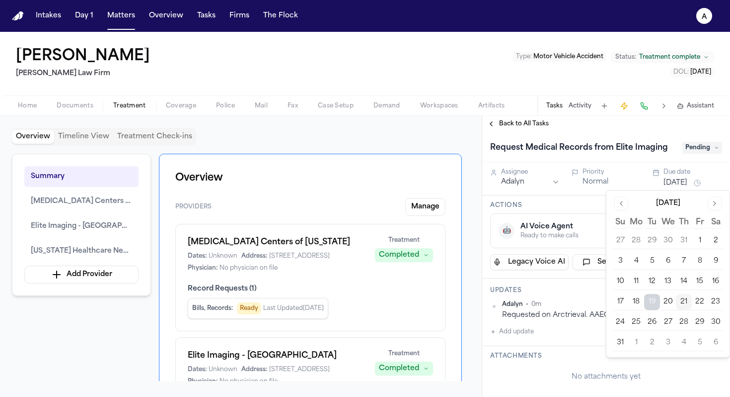
click at [523, 321] on button "26" at bounding box center [652, 322] width 16 height 16
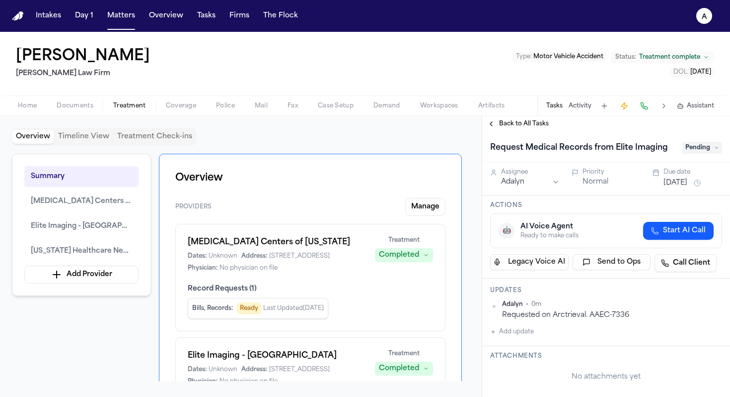
click at [523, 296] on div "Updates Adalyn • 0m Requested on Arctrieval. AAEC-7336 Add update" at bounding box center [606, 312] width 248 height 68
click at [523, 148] on span "Pending" at bounding box center [703, 148] width 40 height 12
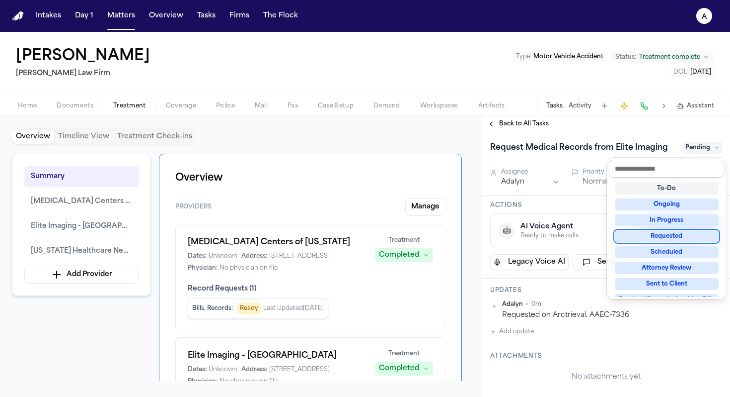
click at [523, 230] on div "Requested" at bounding box center [667, 236] width 104 height 12
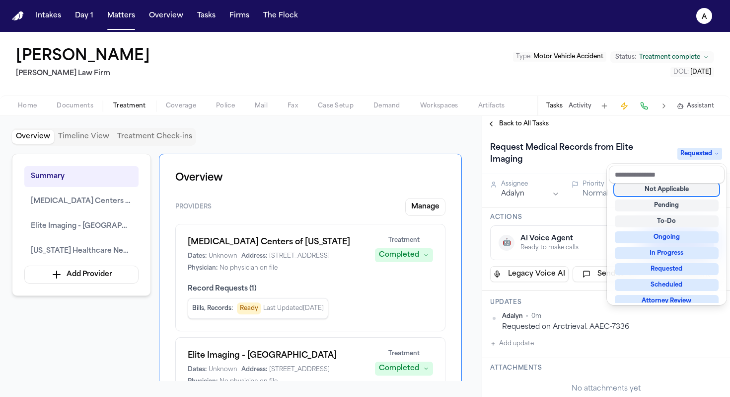
click at [523, 136] on div "Request Medical Records from Elite Imaging Requested" at bounding box center [606, 153] width 248 height 42
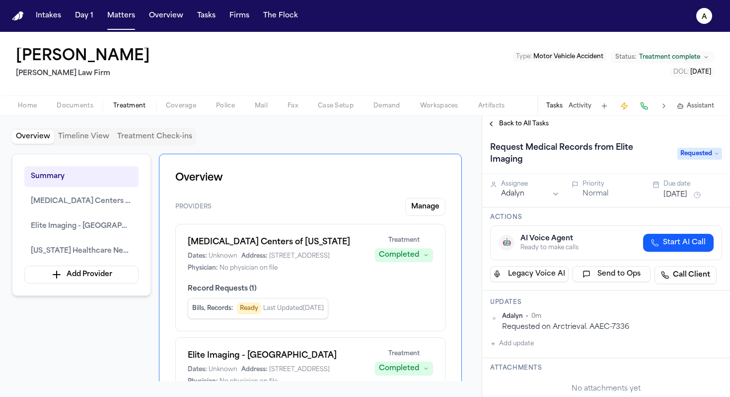
click at [523, 127] on span "Back to All Tasks" at bounding box center [524, 124] width 50 height 8
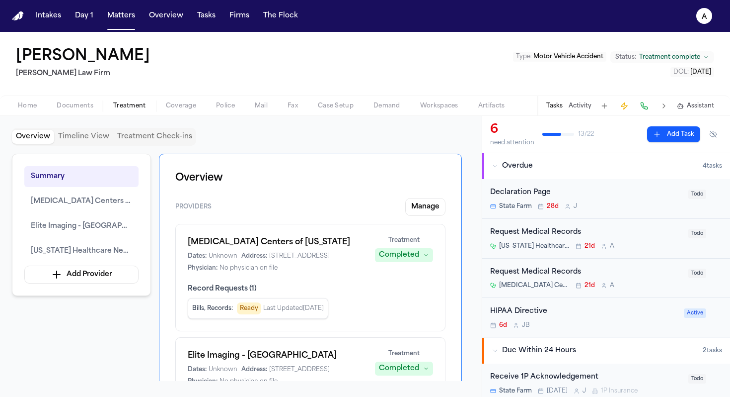
click at [523, 241] on div "Request Medical Records [US_STATE] Healthcare Neck & Back Clinics P.A. 21d A" at bounding box center [586, 238] width 192 height 23
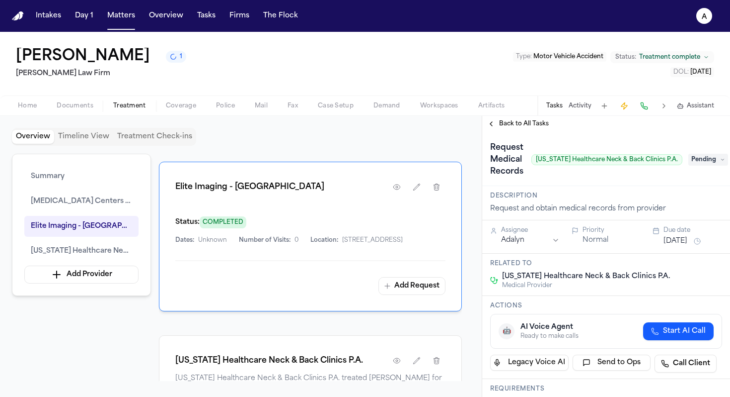
scroll to position [784, 0]
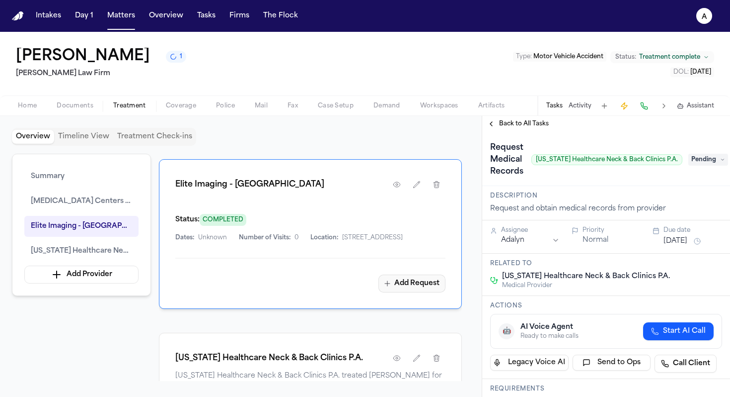
click at [428, 292] on button "Add Request" at bounding box center [412, 283] width 67 height 18
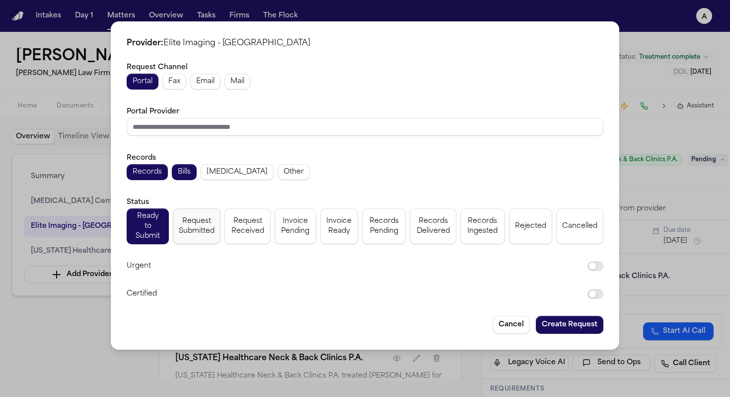
click at [214, 224] on span "Request Submitted" at bounding box center [197, 226] width 36 height 20
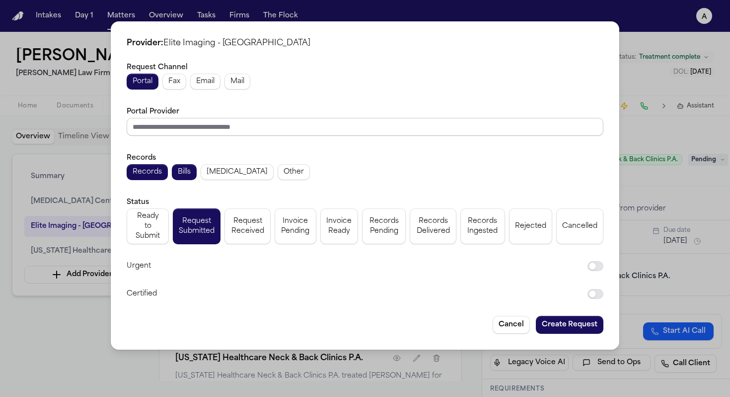
click at [205, 129] on input "Portal Provider" at bounding box center [365, 127] width 477 height 18
click at [198, 155] on div "Records Records Bills [MEDICAL_DATA] Other" at bounding box center [365, 166] width 477 height 28
click at [239, 174] on span "[MEDICAL_DATA]" at bounding box center [237, 172] width 61 height 10
click at [250, 192] on div "Request Channel Portal Fax Email Mail Portal Provider Records Records Bills [ME…" at bounding box center [365, 180] width 477 height 239
click at [523, 318] on button "Create Request" at bounding box center [570, 325] width 68 height 18
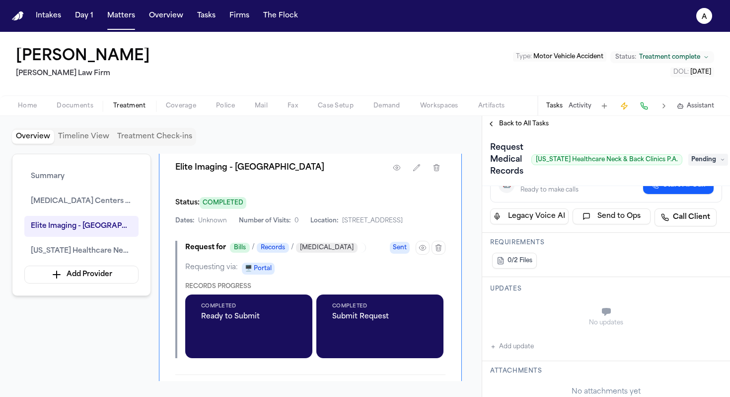
scroll to position [825, 0]
click at [418, 172] on icon "button" at bounding box center [417, 168] width 8 height 8
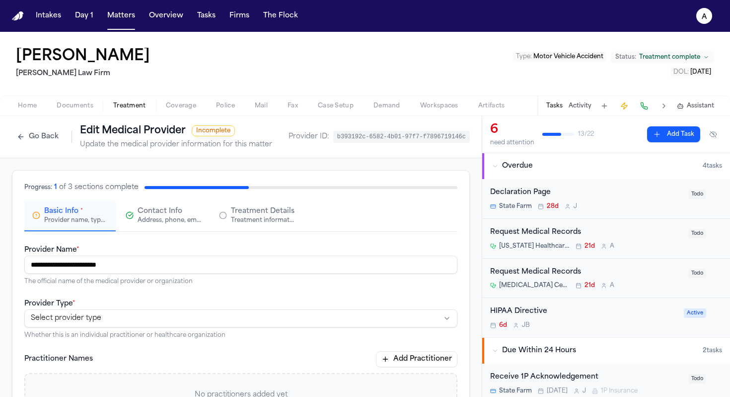
click at [40, 133] on button "Go Back" at bounding box center [38, 137] width 52 height 16
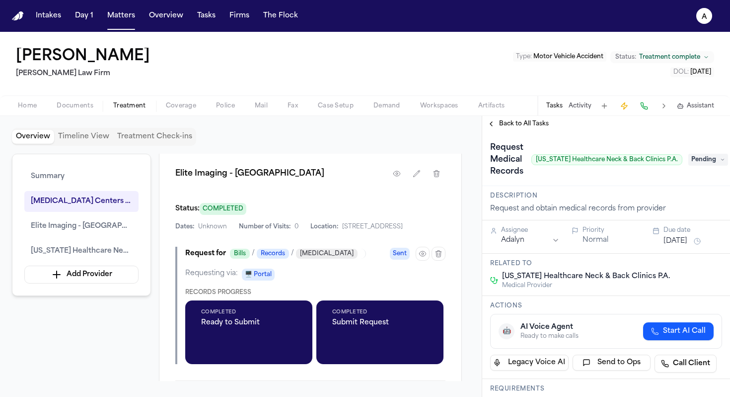
scroll to position [821, 0]
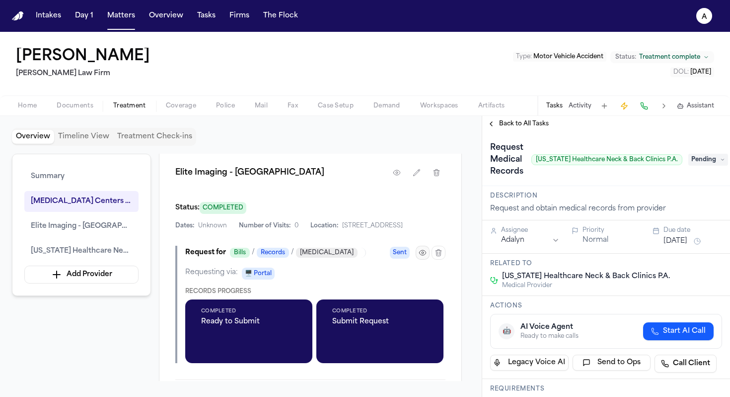
click at [426, 256] on icon "button" at bounding box center [423, 252] width 8 height 8
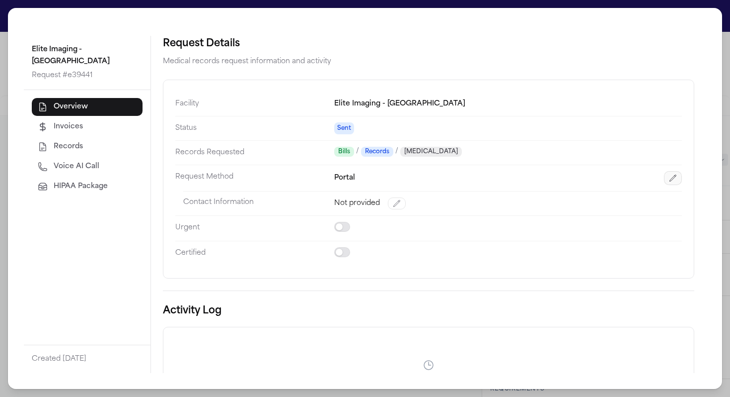
click at [523, 179] on icon "button" at bounding box center [673, 178] width 8 height 8
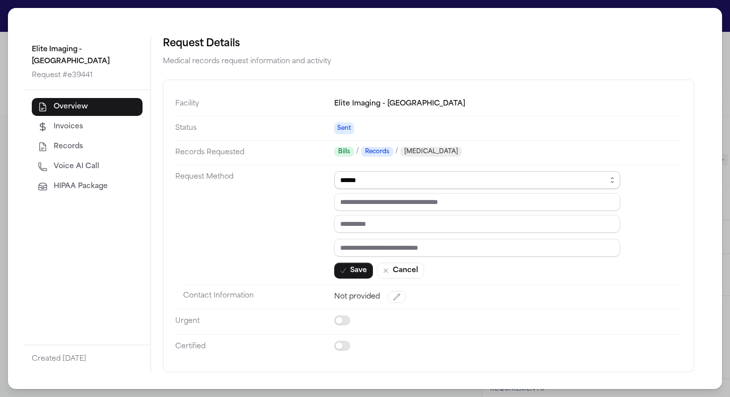
click at [467, 178] on select "****** ***** *** ****" at bounding box center [477, 180] width 286 height 18
select select "***"
click at [334, 171] on select "****** ***** *** ****" at bounding box center [477, 180] width 286 height 18
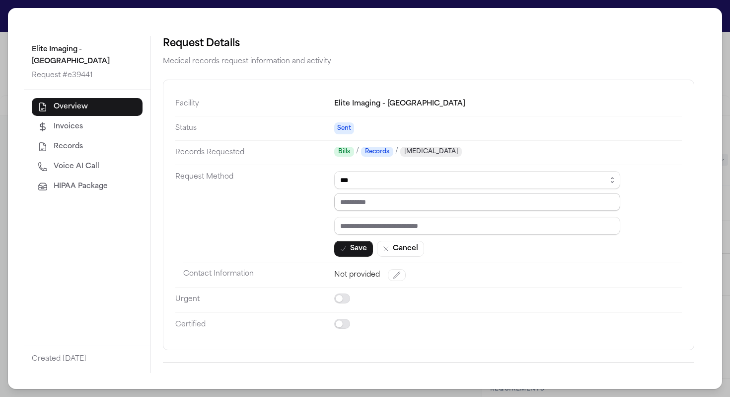
click at [385, 205] on input "tel" at bounding box center [477, 202] width 286 height 18
click at [395, 227] on input "text" at bounding box center [477, 226] width 286 height 18
paste input "*********"
type input "*********"
click at [404, 200] on input "tel" at bounding box center [477, 202] width 286 height 18
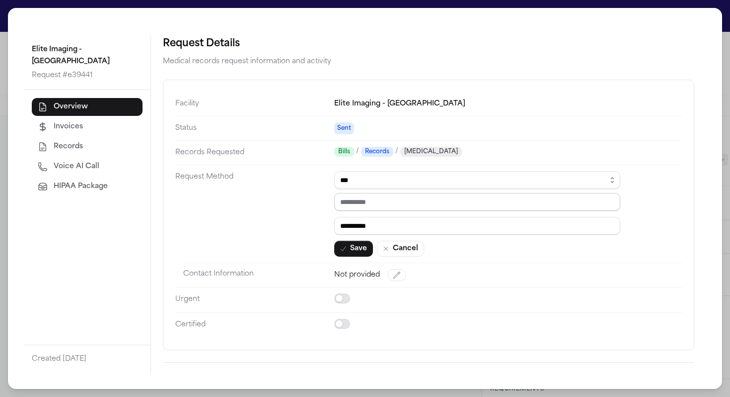
paste input "**********"
type input "**********"
click at [361, 249] on button "Save" at bounding box center [353, 248] width 39 height 16
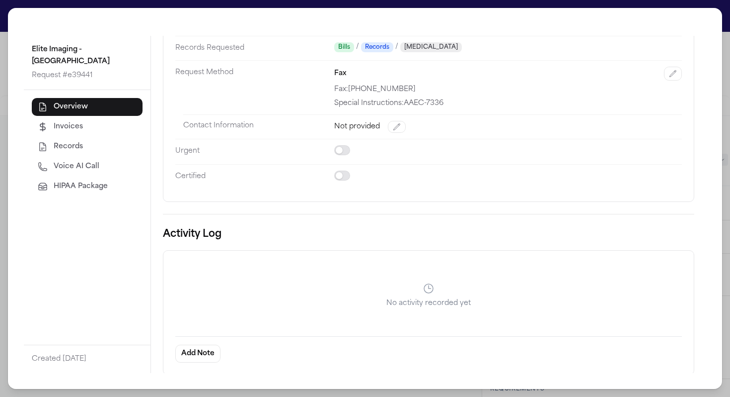
scroll to position [0, 0]
click at [0, 37] on div "Elite Imaging - Fort Worth Request # e39441 Overview Invoices Records Voice AI …" at bounding box center [365, 198] width 730 height 397
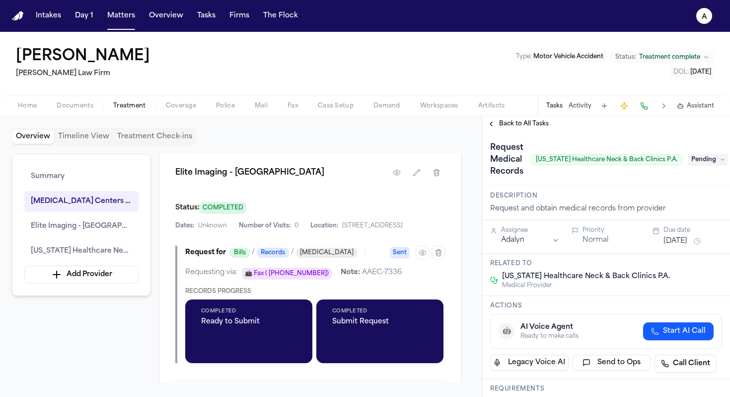
click at [4, 38] on icon "Copy Matter ID" at bounding box center [4, 39] width 5 height 6
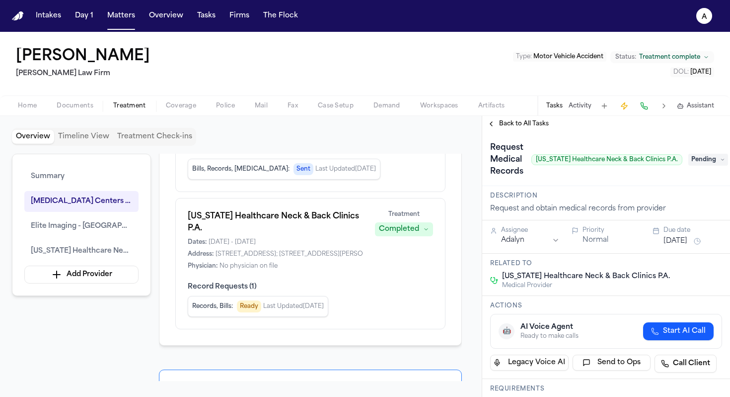
scroll to position [245, 0]
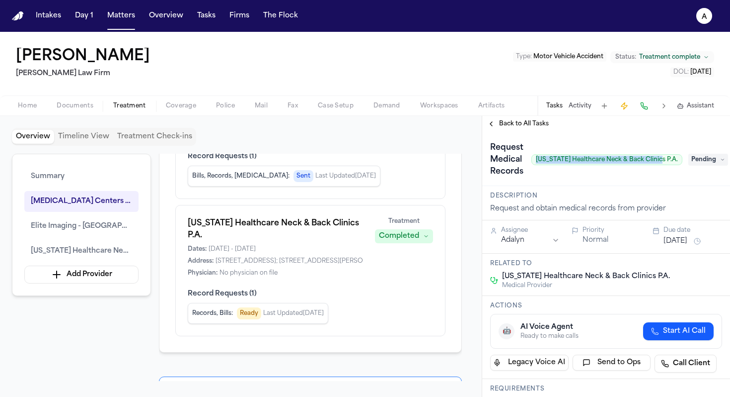
drag, startPoint x: 548, startPoint y: 159, endPoint x: 671, endPoint y: 157, distance: 123.2
click at [523, 157] on span "[US_STATE] Healthcare Neck & Back Clinics P.A." at bounding box center [607, 159] width 151 height 11
copy span "[US_STATE] Healthcare Neck & Back Clinics P.A"
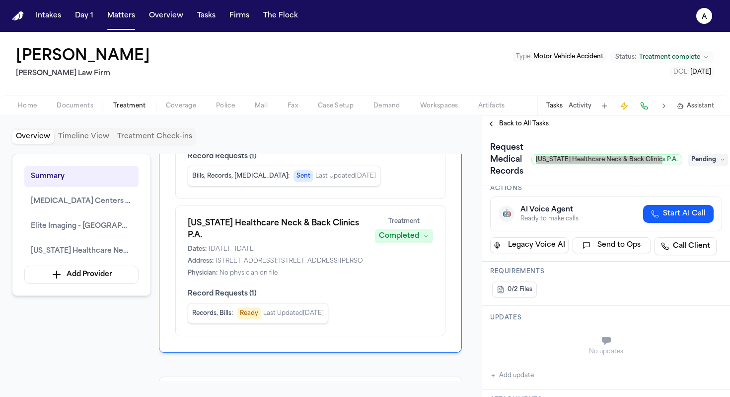
scroll to position [158, 0]
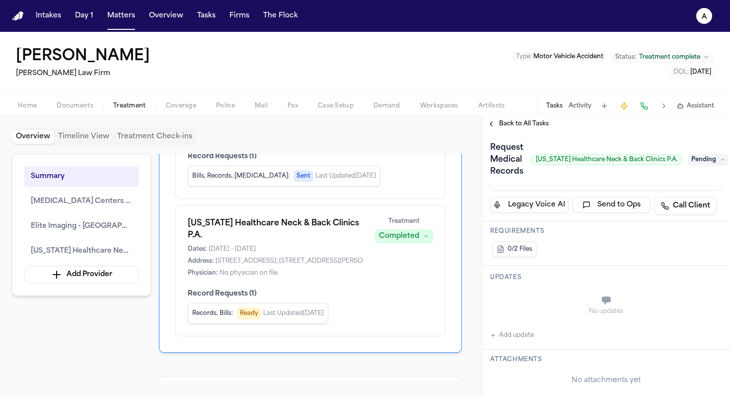
click at [523, 336] on div "No updates Add update" at bounding box center [606, 314] width 232 height 54
click at [520, 335] on button "Add update" at bounding box center [512, 335] width 44 height 12
click at [520, 335] on div "Updates No updates Add update" at bounding box center [606, 307] width 248 height 84
click at [512, 324] on button "Private" at bounding box center [510, 325] width 8 height 8
click at [520, 296] on textarea "Add your update" at bounding box center [612, 301] width 212 height 20
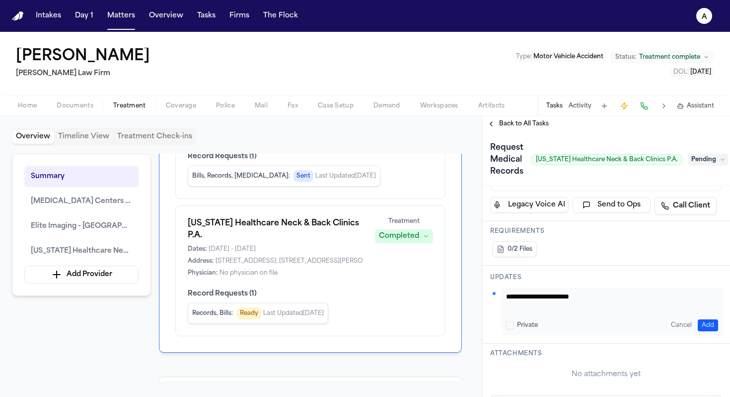
paste textarea "*********"
click at [508, 306] on textarea "**********" at bounding box center [608, 301] width 205 height 20
type textarea "**********"
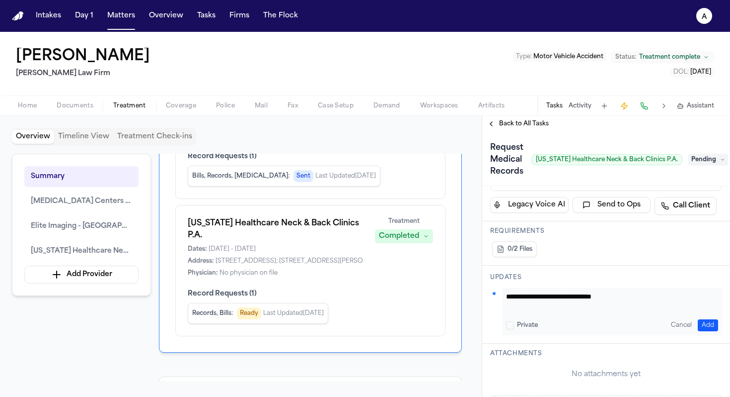
click at [523, 319] on button "Add" at bounding box center [708, 325] width 20 height 12
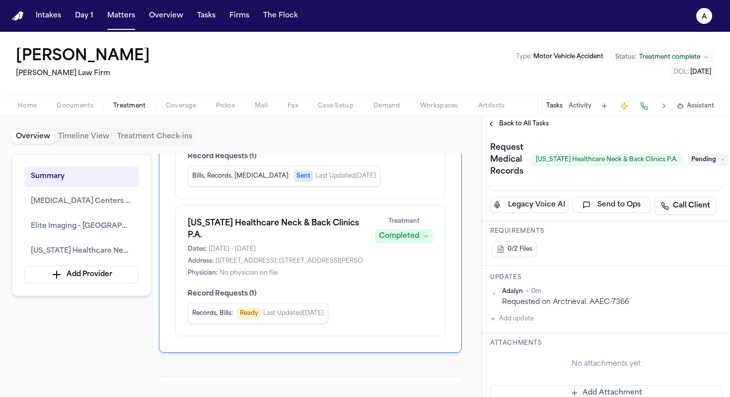
click at [523, 156] on span "Pending" at bounding box center [709, 160] width 40 height 12
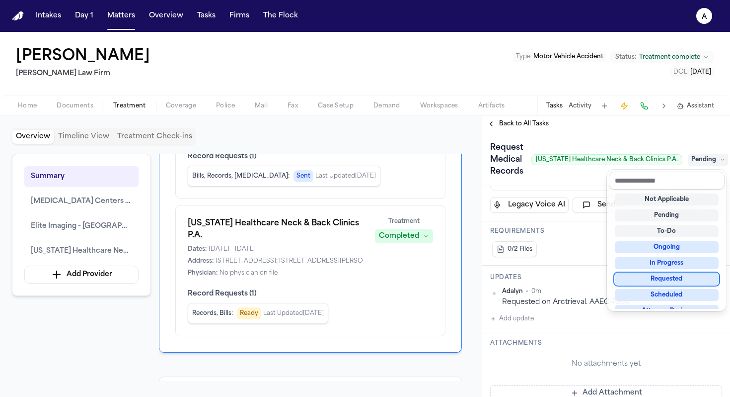
click at [523, 276] on div "Requested" at bounding box center [667, 279] width 104 height 12
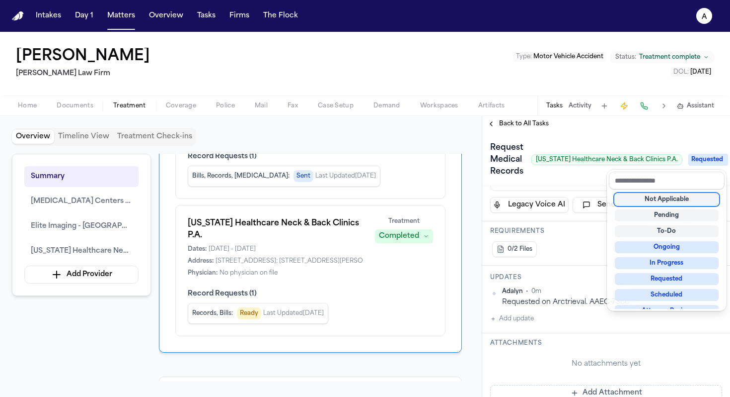
click at [523, 258] on div "**********" at bounding box center [606, 264] width 248 height 265
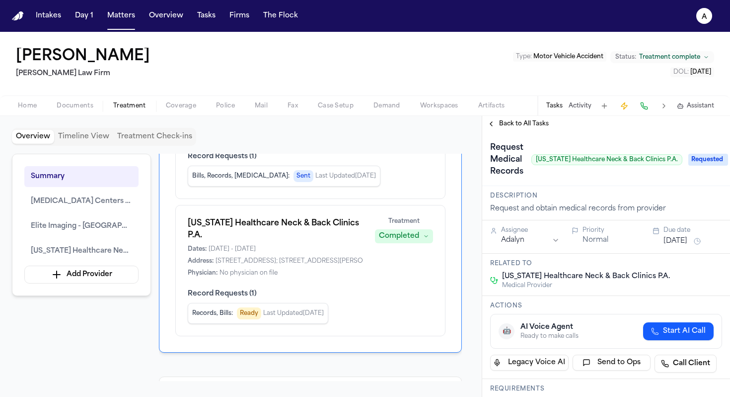
click at [523, 236] on button "[DATE]" at bounding box center [676, 241] width 24 height 10
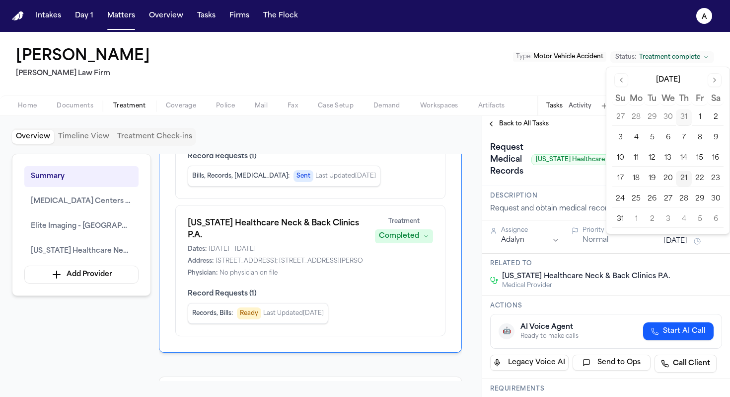
click at [523, 200] on button "26" at bounding box center [652, 199] width 16 height 16
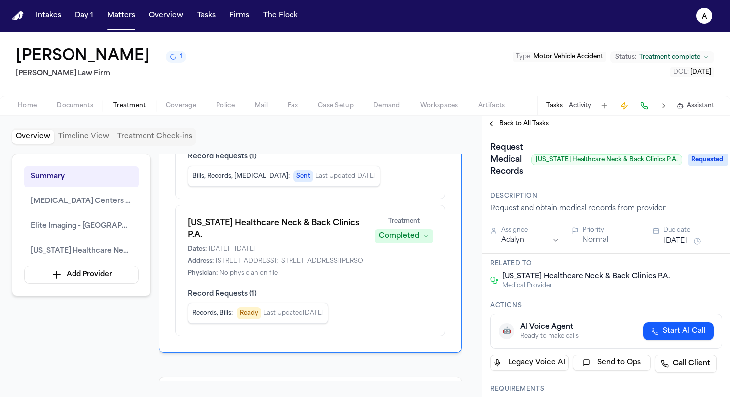
click at [366, 323] on div "Records, Bills : Ready Last Updated [DATE]" at bounding box center [310, 313] width 245 height 21
click at [379, 319] on div "Records, Bills : Ready Last Updated [DATE]" at bounding box center [310, 313] width 245 height 21
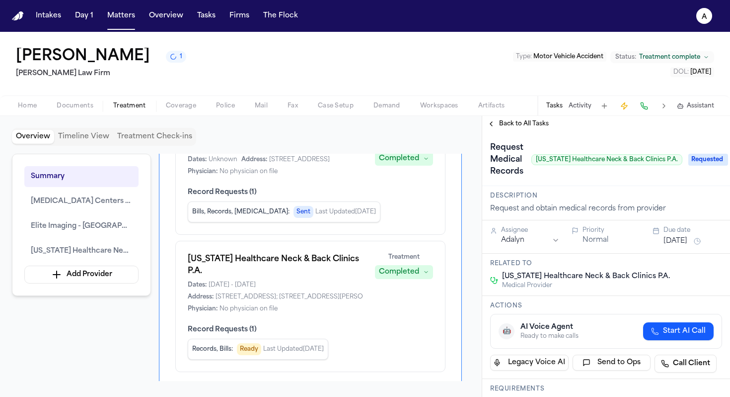
scroll to position [199, 0]
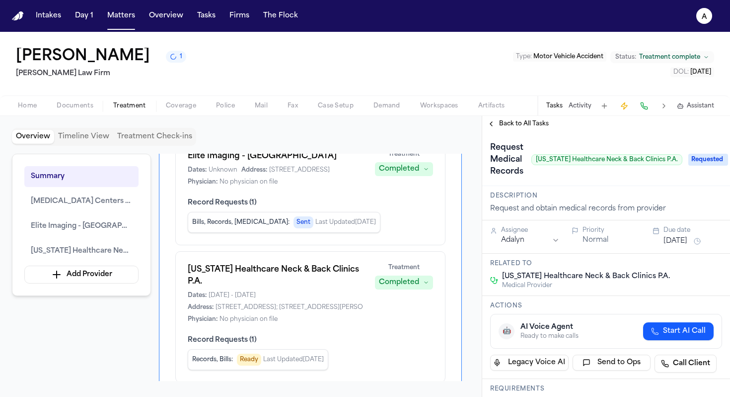
click at [314, 287] on h1 "[US_STATE] Healthcare Neck & Back Clinics P.A." at bounding box center [275, 275] width 175 height 24
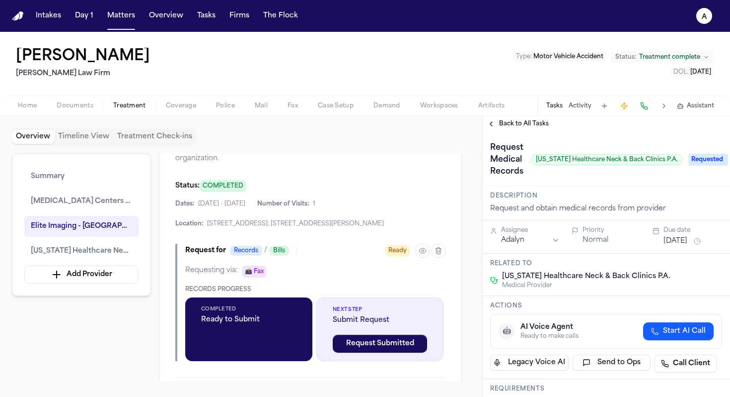
scroll to position [1208, 0]
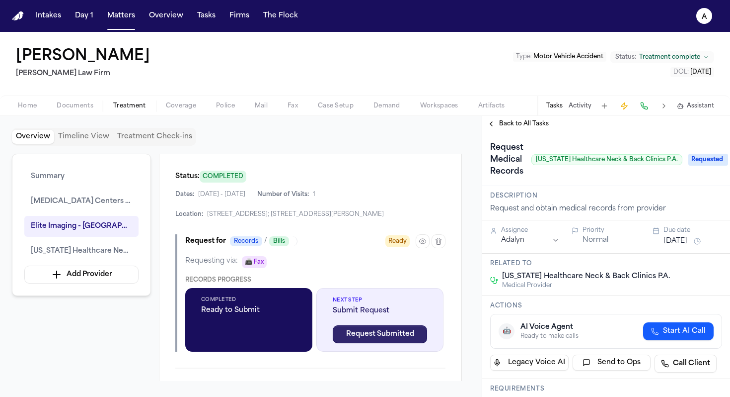
click at [360, 343] on button "Request Submitted" at bounding box center [380, 334] width 94 height 18
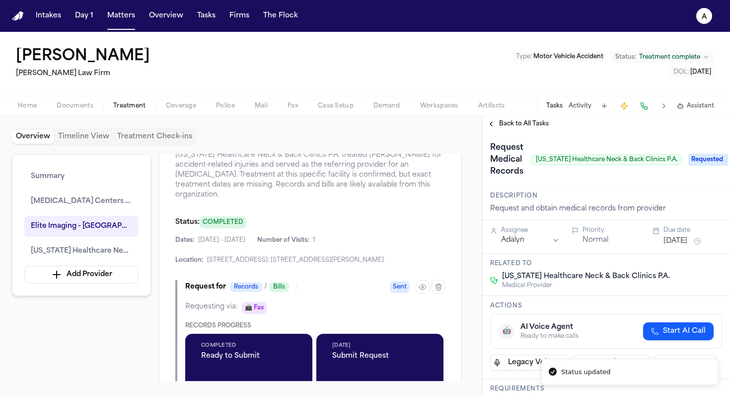
scroll to position [1151, 0]
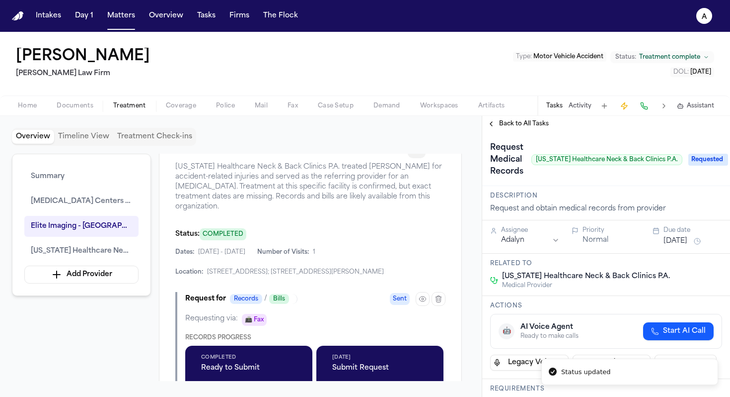
click at [413, 153] on icon "button" at bounding box center [417, 149] width 8 height 8
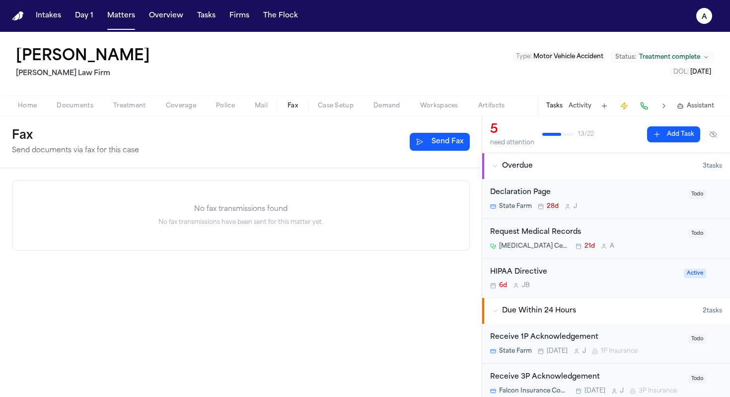
click at [293, 105] on span "Fax" at bounding box center [293, 106] width 10 height 8
click at [189, 107] on span "Coverage" at bounding box center [181, 106] width 30 height 8
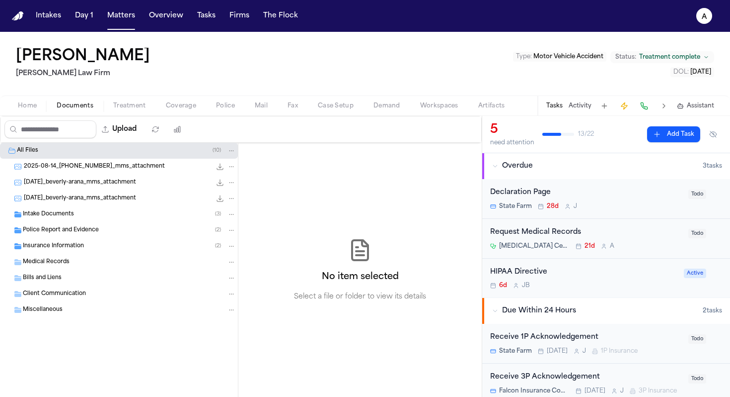
click at [78, 102] on span "Documents" at bounding box center [75, 106] width 37 height 8
click at [118, 105] on span "Treatment" at bounding box center [129, 106] width 33 height 8
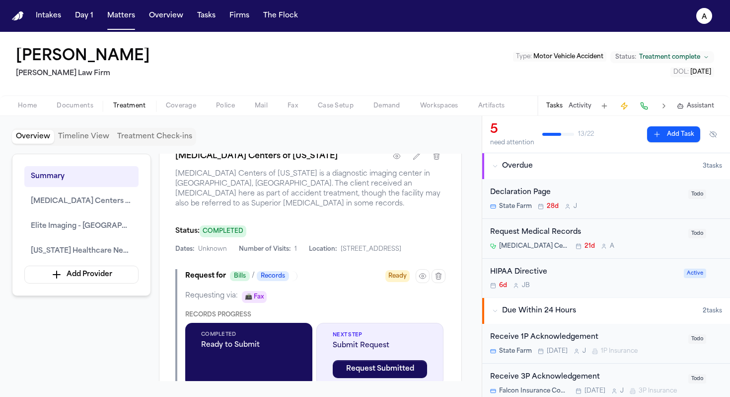
scroll to position [490, 0]
click at [414, 160] on icon "button" at bounding box center [417, 156] width 6 height 6
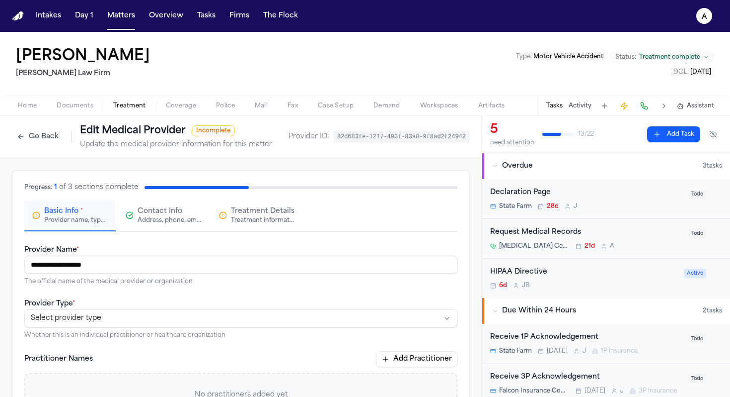
click at [31, 137] on button "Go Back" at bounding box center [38, 137] width 52 height 16
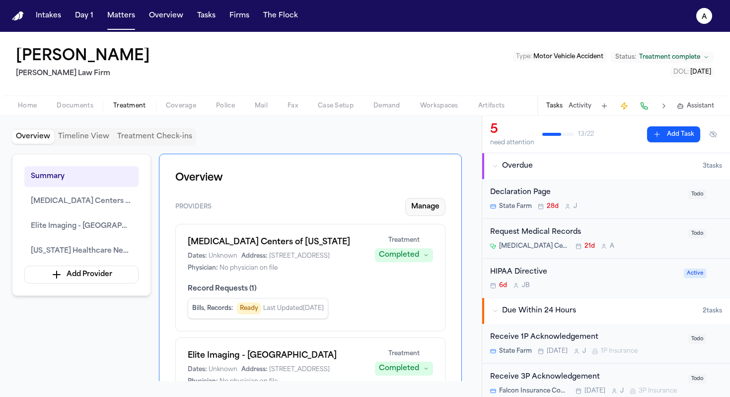
click at [428, 209] on button "Manage" at bounding box center [425, 207] width 40 height 18
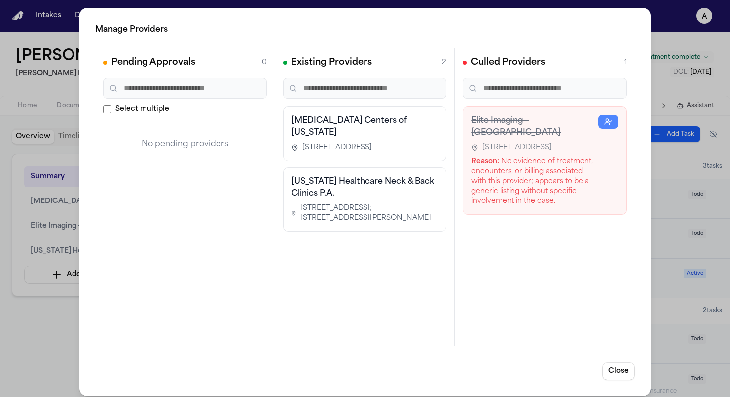
click at [371, 189] on h3 "[US_STATE] Healthcare Neck & Back Clinics P.A." at bounding box center [365, 187] width 147 height 24
click at [367, 206] on span "[STREET_ADDRESS]; [STREET_ADDRESS][PERSON_NAME]" at bounding box center [369, 213] width 138 height 20
click at [328, 185] on h3 "[US_STATE] Healthcare Neck & Back Clinics P.A." at bounding box center [365, 187] width 147 height 24
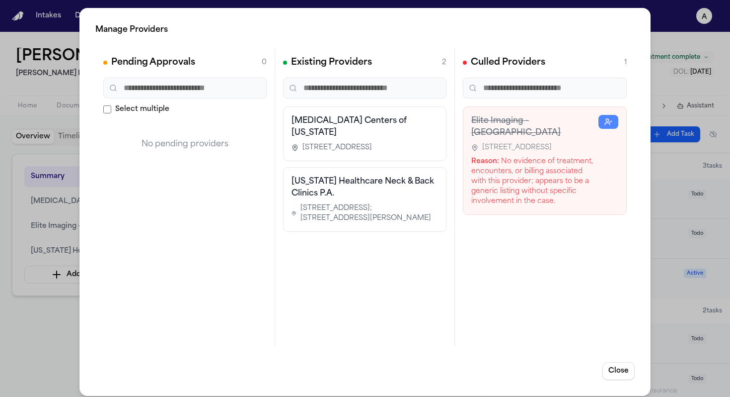
click at [351, 181] on h3 "[US_STATE] Healthcare Neck & Back Clinics P.A." at bounding box center [365, 187] width 147 height 24
click at [523, 373] on button "Close" at bounding box center [619, 371] width 32 height 18
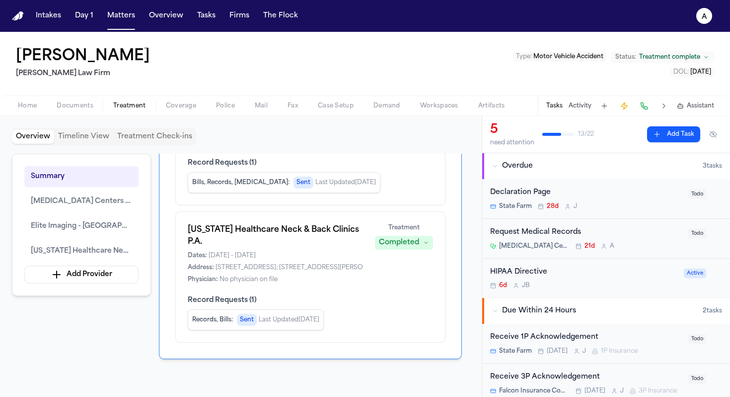
scroll to position [242, 0]
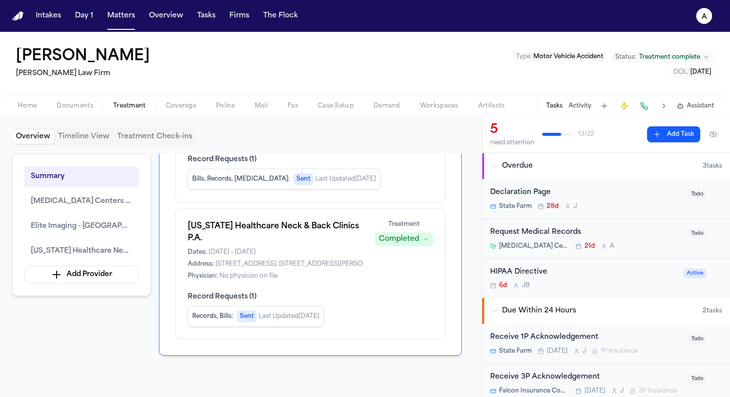
click at [341, 280] on div "Dates: [DATE] - [DATE] Address: [STREET_ADDRESS][GEOGRAPHIC_DATA][STREET_ADDRES…" at bounding box center [275, 264] width 175 height 32
click at [295, 258] on div "[US_STATE] Healthcare Neck & Back Clinics P.A. Dates: [DATE] - [DATE] Address: …" at bounding box center [275, 250] width 175 height 60
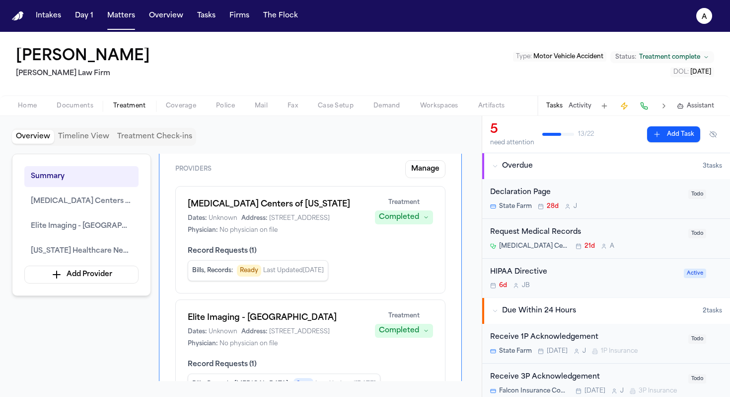
scroll to position [0, 0]
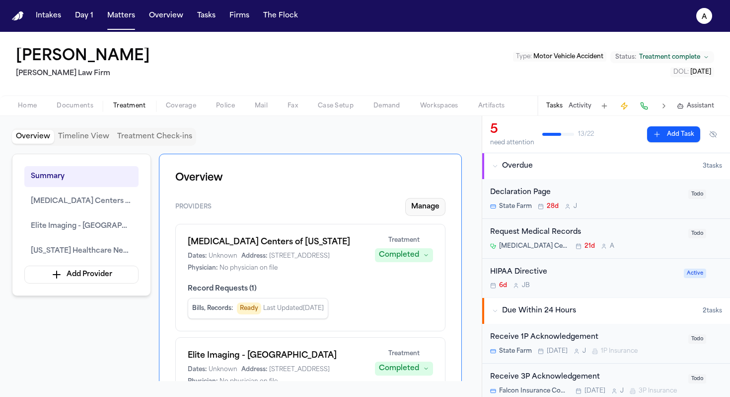
click at [429, 209] on button "Manage" at bounding box center [425, 207] width 40 height 18
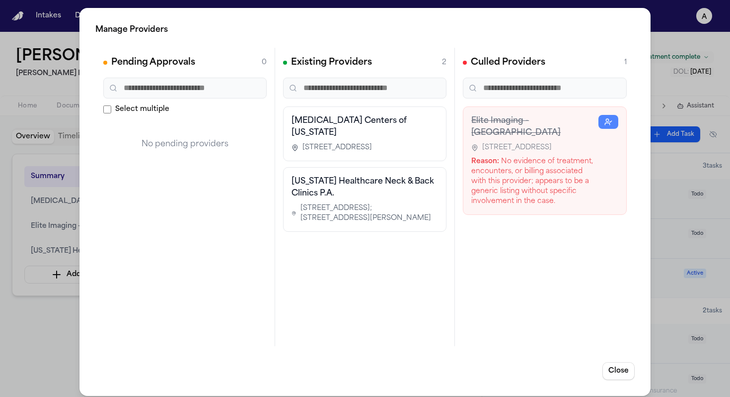
click at [382, 210] on span "[STREET_ADDRESS]; [STREET_ADDRESS][PERSON_NAME]" at bounding box center [369, 213] width 138 height 20
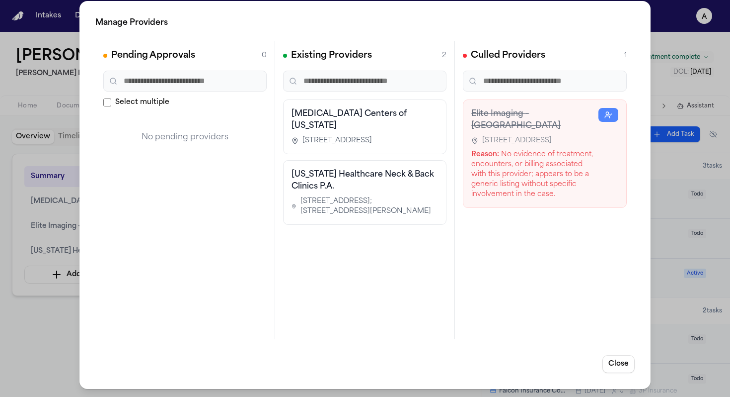
click at [374, 187] on h3 "[US_STATE] Healthcare Neck & Back Clinics P.A." at bounding box center [365, 180] width 147 height 24
click at [523, 359] on button "Close" at bounding box center [619, 364] width 32 height 18
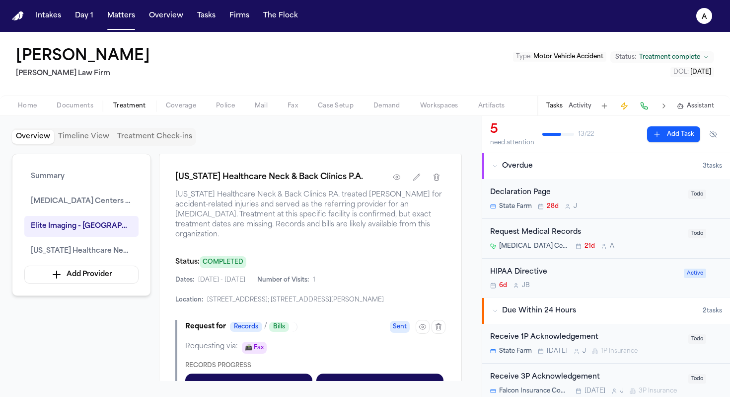
scroll to position [1137, 0]
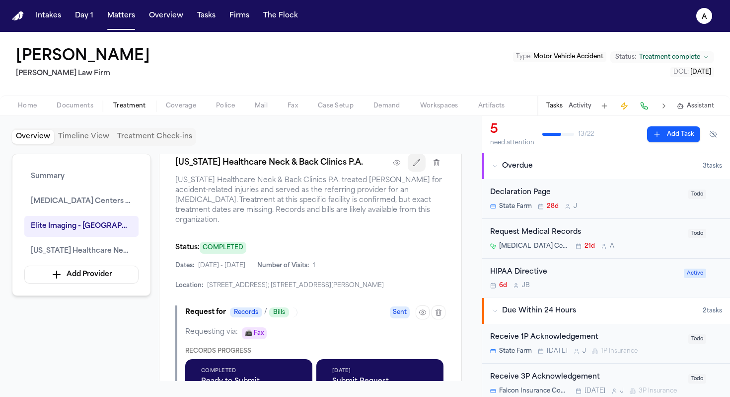
click at [415, 166] on icon "button" at bounding box center [417, 163] width 8 height 8
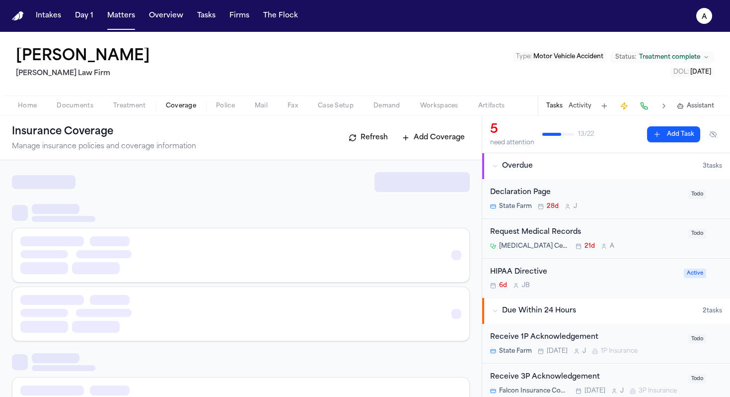
click at [182, 108] on span "Coverage" at bounding box center [181, 106] width 30 height 8
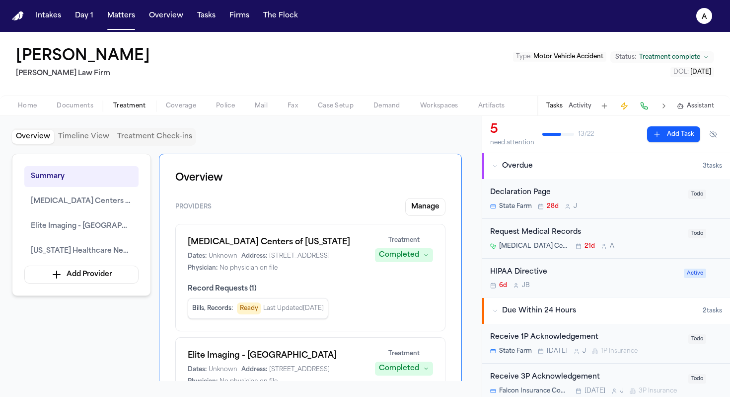
click at [139, 104] on span "Treatment" at bounding box center [129, 106] width 33 height 8
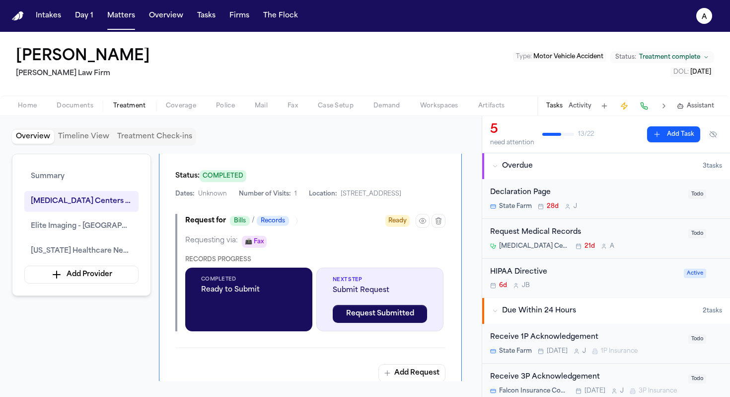
scroll to position [542, 0]
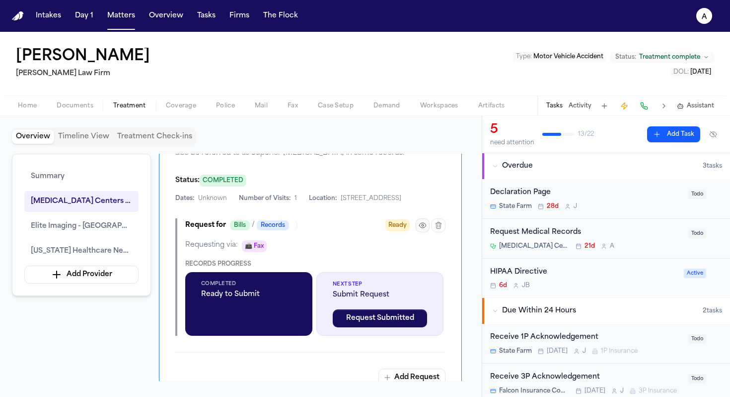
click at [423, 228] on icon "button" at bounding box center [422, 225] width 6 height 5
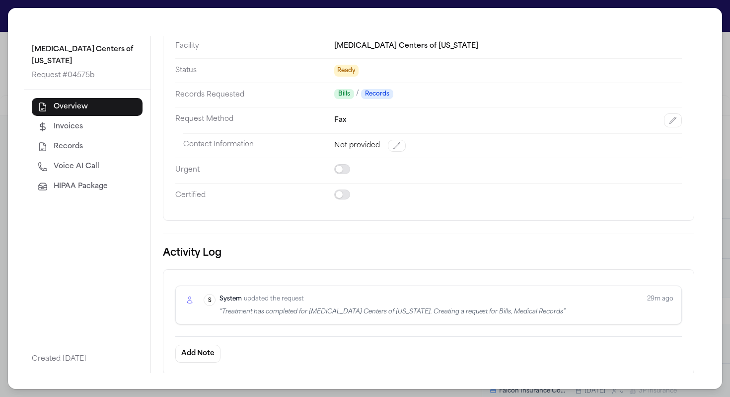
scroll to position [0, 0]
click at [198, 352] on button "Add Note" at bounding box center [197, 353] width 45 height 18
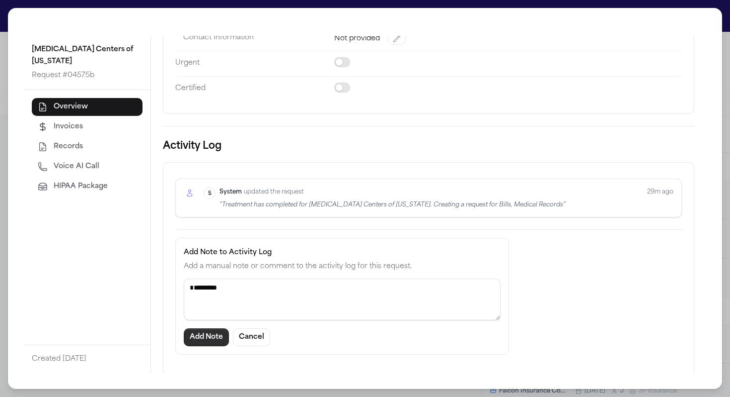
type textarea "*********"
click at [211, 335] on button "Add Note" at bounding box center [206, 337] width 45 height 18
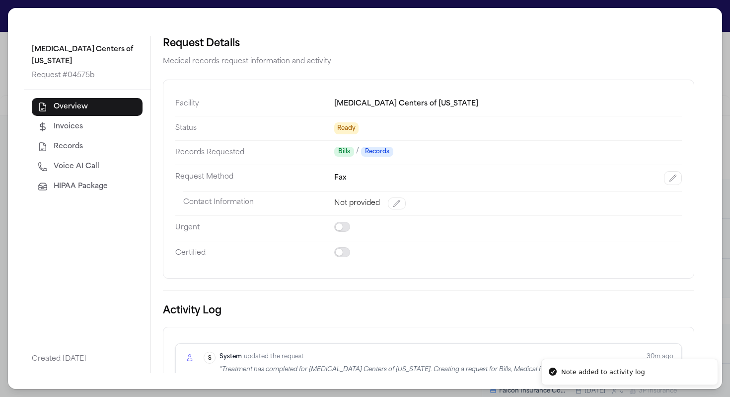
scroll to position [0, 0]
click at [85, 140] on button "Records" at bounding box center [87, 147] width 111 height 18
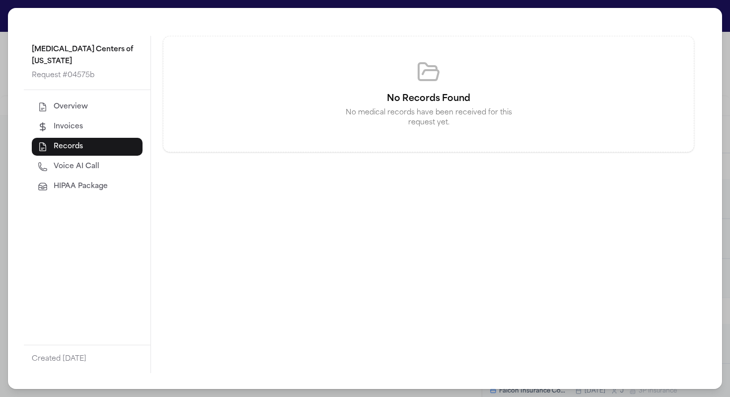
click at [93, 124] on div "Overview Invoices Records Voice AI Call HIPAA Package" at bounding box center [87, 146] width 111 height 97
click at [91, 118] on button "Invoices" at bounding box center [87, 127] width 111 height 18
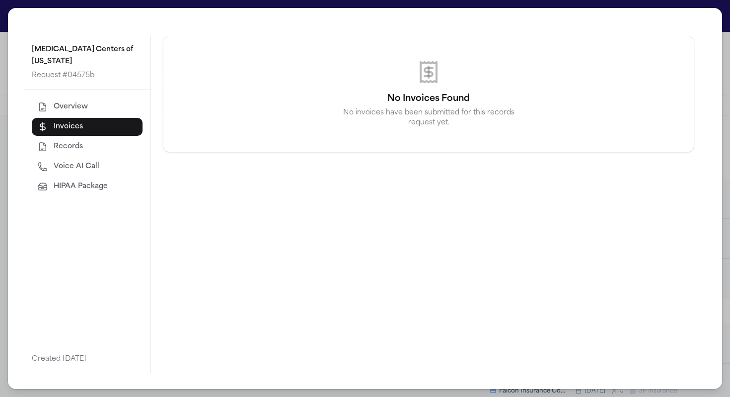
click at [91, 98] on button "Overview" at bounding box center [87, 107] width 111 height 18
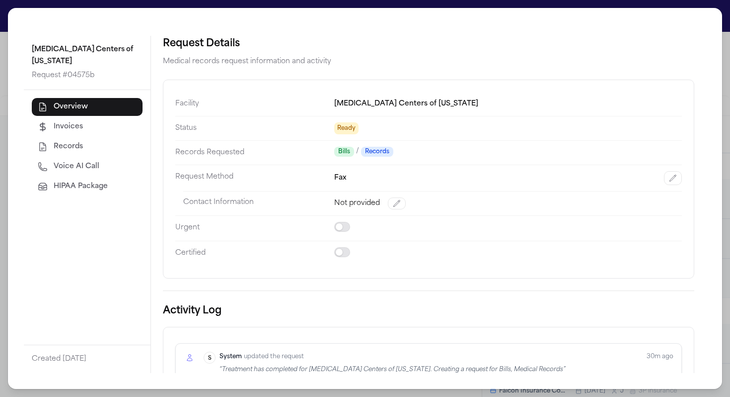
click at [342, 130] on span "Ready" at bounding box center [346, 128] width 24 height 12
click at [350, 130] on span "Ready" at bounding box center [346, 128] width 24 height 12
click at [523, 8] on div "[MEDICAL_DATA] Centers of [US_STATE] Request # 04575b Overview Invoices Records…" at bounding box center [365, 198] width 715 height 381
click at [9, 8] on div "[MEDICAL_DATA] Centers of [US_STATE] Request # 04575b Overview Invoices Records…" at bounding box center [365, 198] width 730 height 397
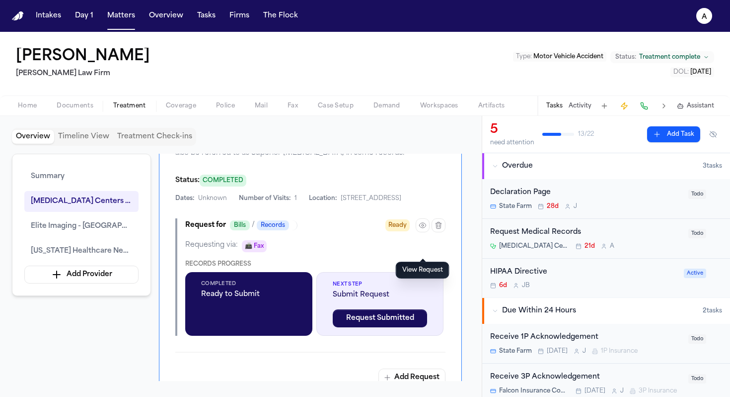
click at [1, 8] on nav "Intakes Day 1 Matters Overview Tasks Firms The Flock A" at bounding box center [365, 16] width 730 height 32
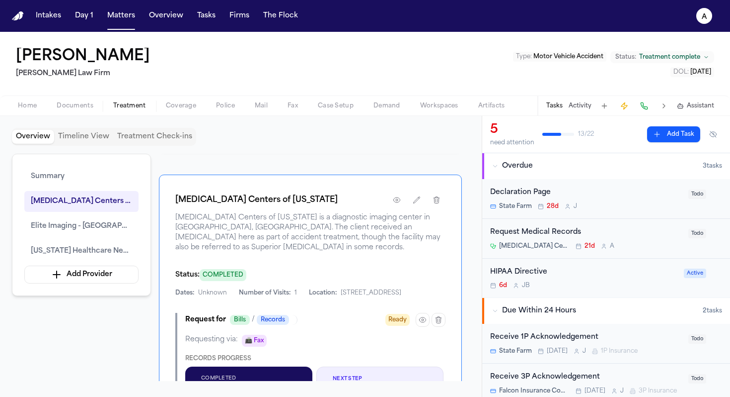
scroll to position [464, 0]
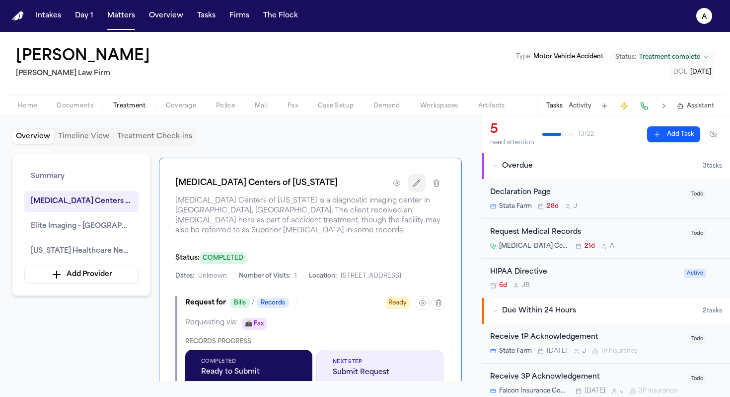
click at [414, 187] on icon "button" at bounding box center [417, 183] width 8 height 8
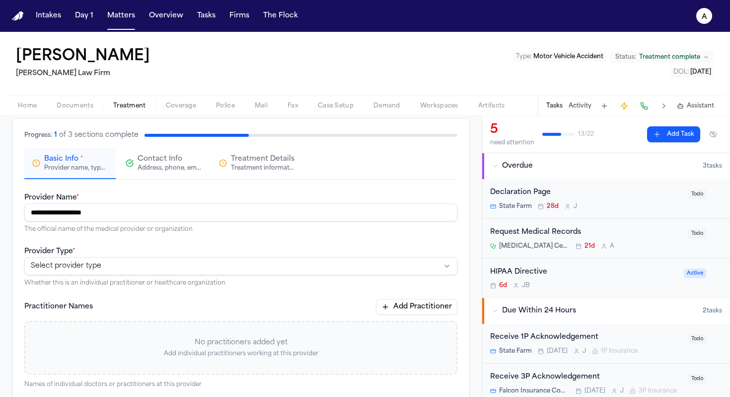
scroll to position [54, 0]
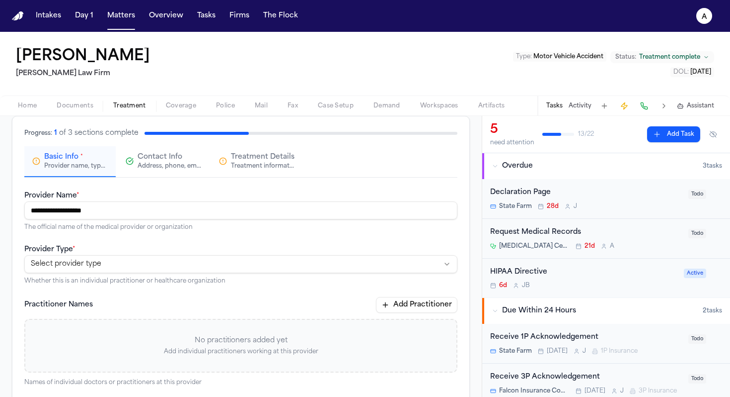
click at [174, 168] on div "Address, phone, email, and other contact details" at bounding box center [170, 166] width 64 height 8
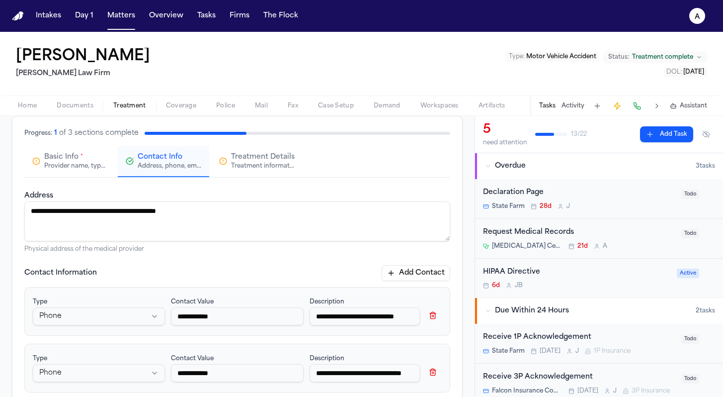
click at [245, 166] on div "Treatment information, practitioners, and dates" at bounding box center [263, 166] width 64 height 8
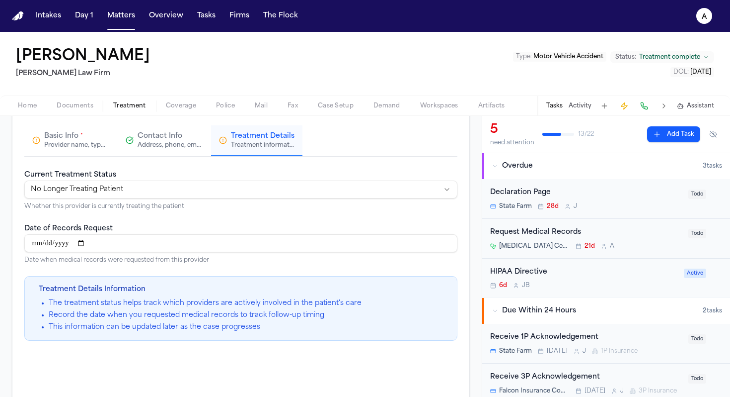
scroll to position [74, 0]
click at [130, 252] on input "Date of Records Request" at bounding box center [240, 245] width 433 height 18
click at [91, 243] on input "Date of Records Request" at bounding box center [240, 245] width 433 height 18
type input "**********"
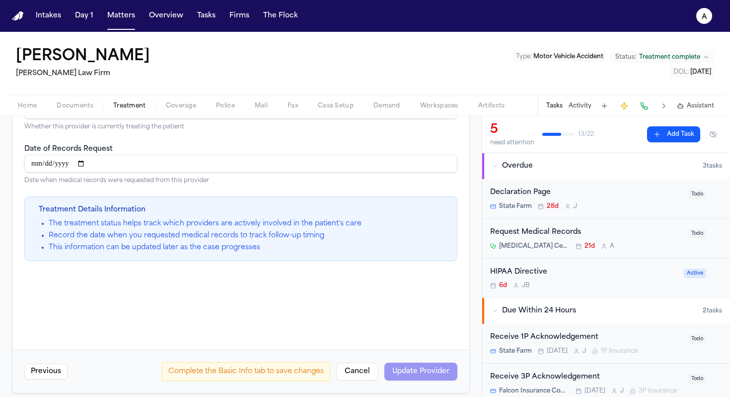
scroll to position [163, 0]
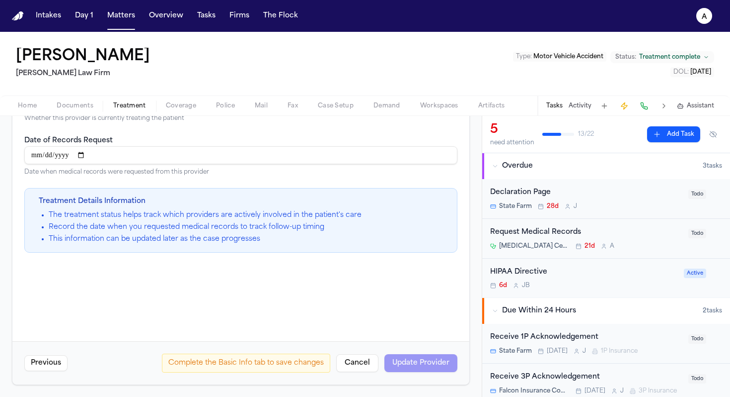
click at [404, 369] on div "Complete the Basic Info tab to save changes Cancel Update Provider" at bounding box center [310, 362] width 296 height 19
click at [410, 364] on div "Complete the Basic Info tab to save changes Cancel Update Provider" at bounding box center [310, 362] width 296 height 19
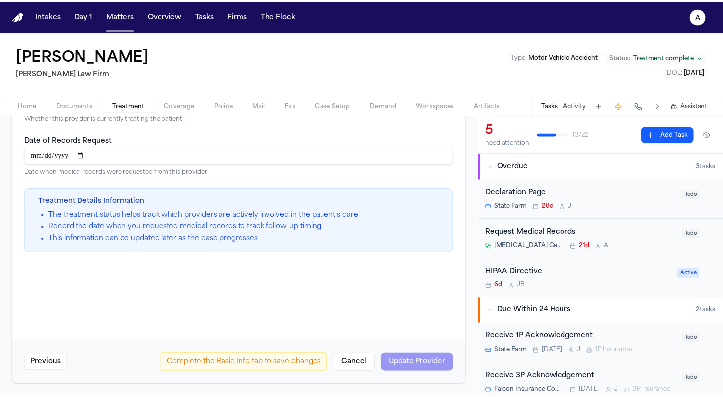
scroll to position [0, 0]
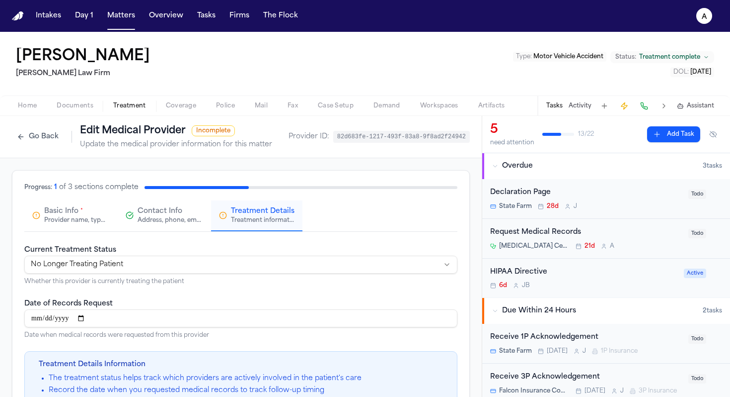
click at [185, 223] on div "Address, phone, email, and other contact details" at bounding box center [170, 220] width 64 height 8
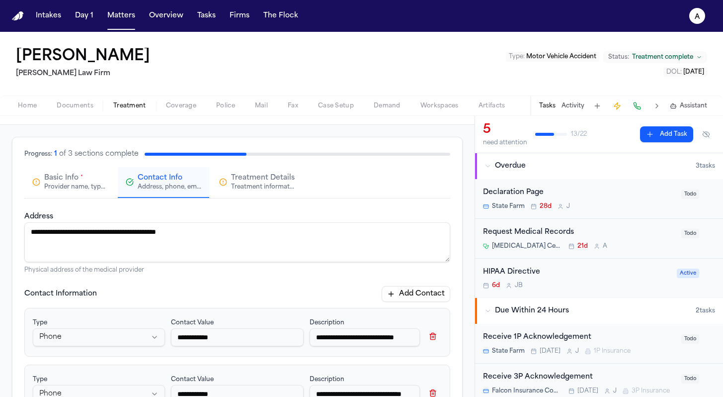
scroll to position [30, 0]
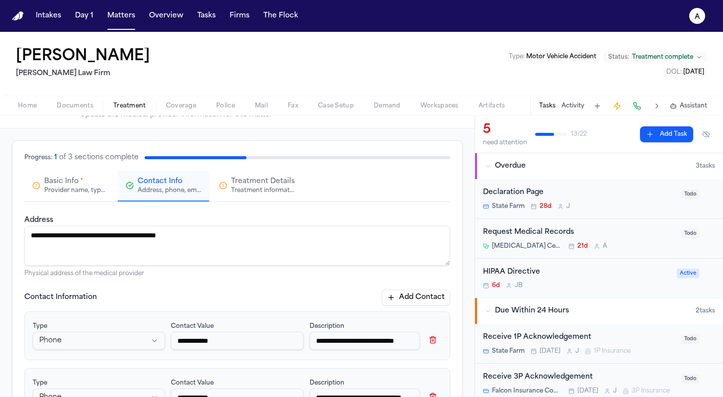
click at [346, 327] on div "**********" at bounding box center [376, 335] width 132 height 32
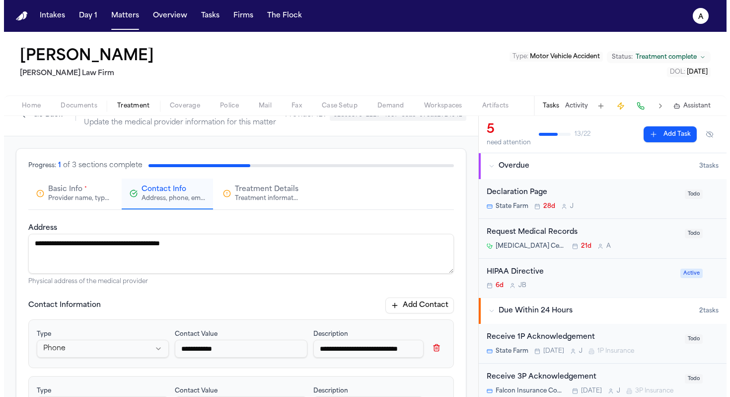
scroll to position [19, 0]
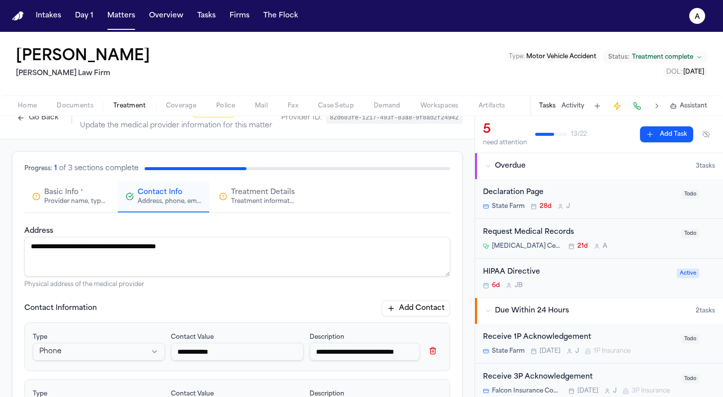
click at [79, 194] on div "Basic Info *" at bounding box center [63, 192] width 39 height 10
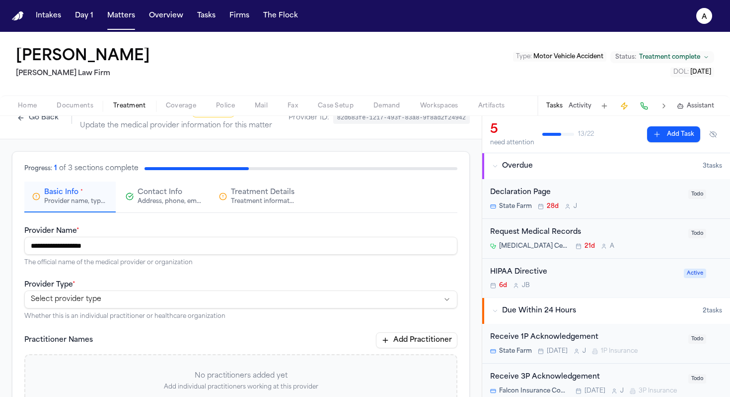
scroll to position [0, 0]
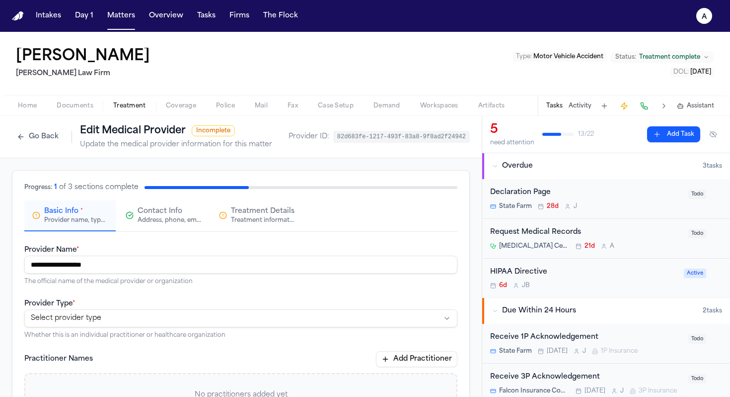
click at [39, 137] on button "Go Back" at bounding box center [38, 137] width 52 height 16
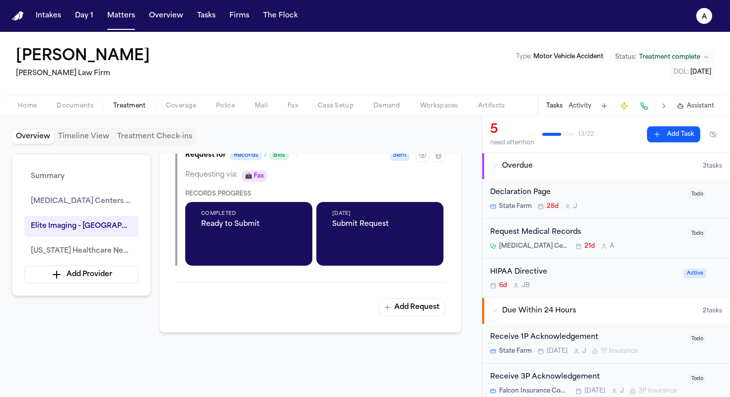
scroll to position [1298, 0]
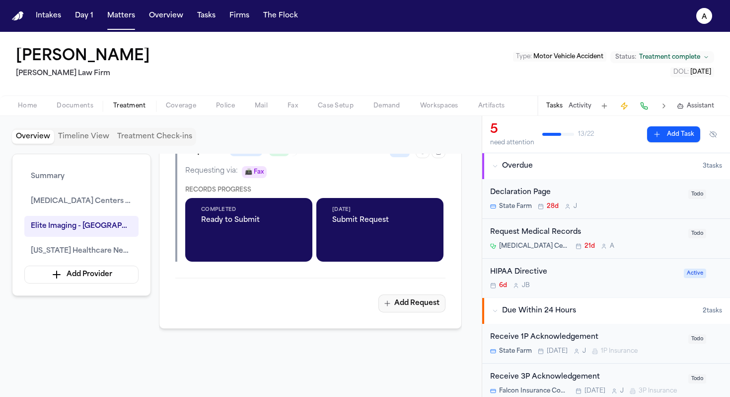
click at [408, 312] on button "Add Request" at bounding box center [412, 303] width 67 height 18
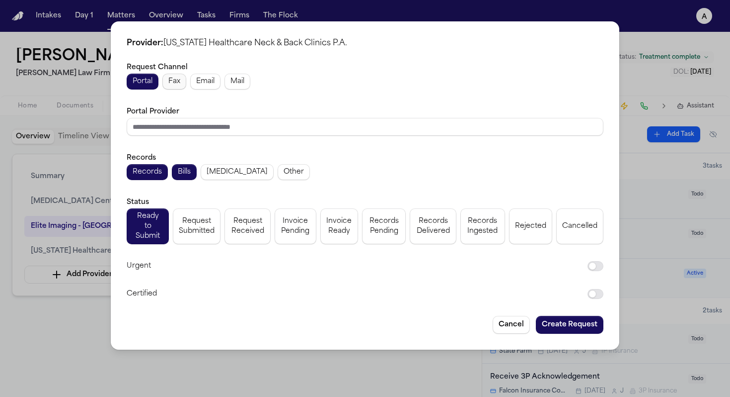
click at [177, 82] on span "Fax" at bounding box center [174, 82] width 12 height 10
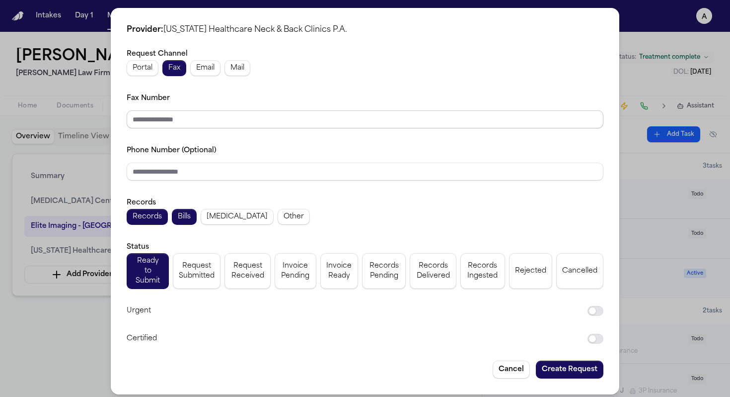
click at [205, 122] on input "Fax Number" at bounding box center [365, 119] width 477 height 18
paste input "**********"
type input "**********"
click at [302, 190] on div "**********" at bounding box center [365, 196] width 477 height 297
click at [205, 271] on span "Request Submitted" at bounding box center [197, 271] width 36 height 20
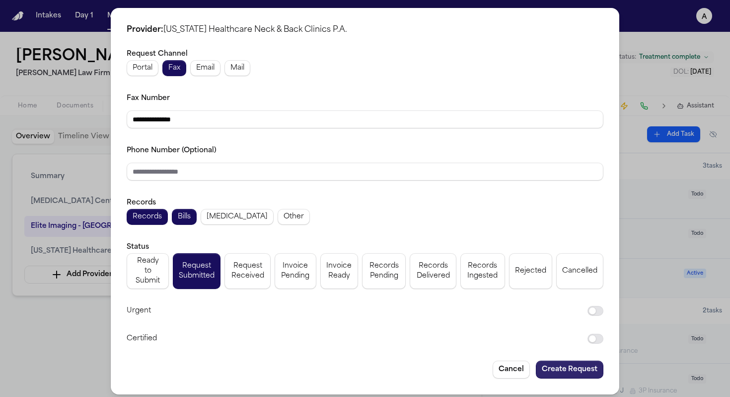
click at [523, 364] on button "Create Request" at bounding box center [570, 369] width 68 height 18
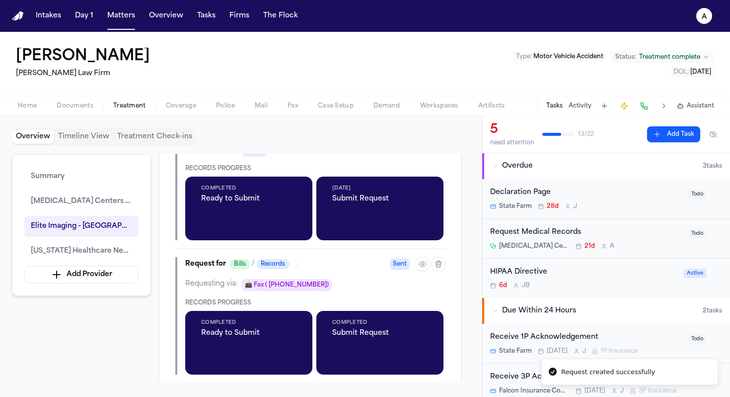
scroll to position [1354, 0]
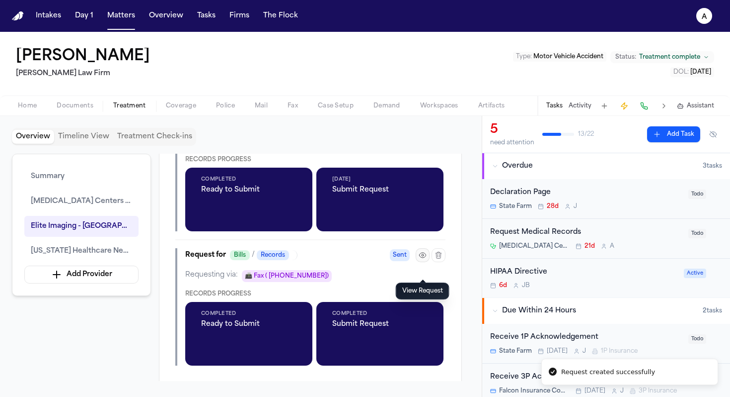
click at [424, 259] on icon "button" at bounding box center [423, 255] width 8 height 8
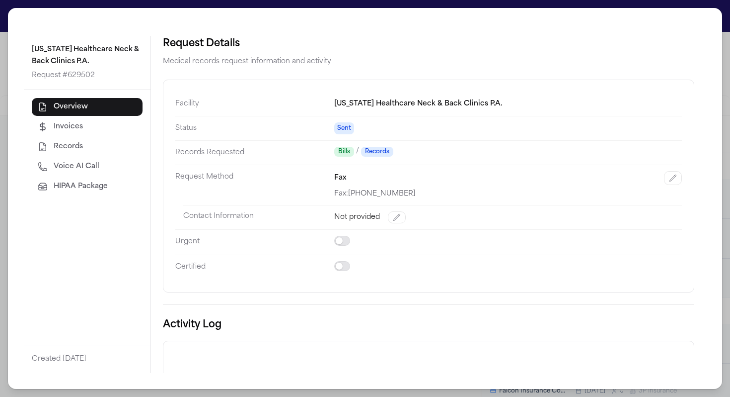
click at [371, 195] on div "Fax: [PHONE_NUMBER]" at bounding box center [508, 194] width 348 height 10
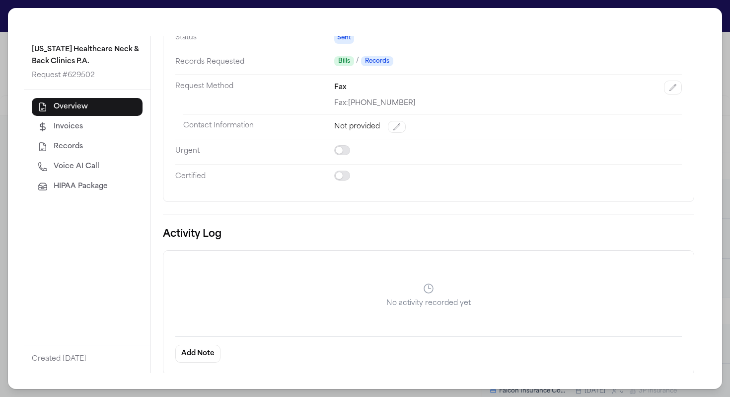
click at [3, 117] on div "[US_STATE] Healthcare Neck & Back Clinics P.A. Request # 629502 Overview Invoic…" at bounding box center [365, 198] width 730 height 397
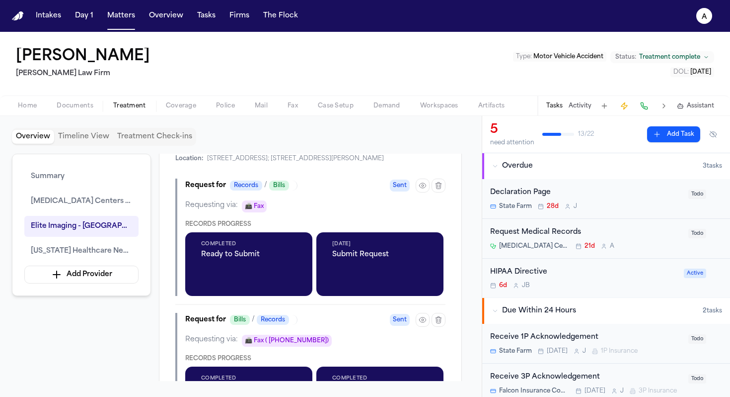
scroll to position [1288, 0]
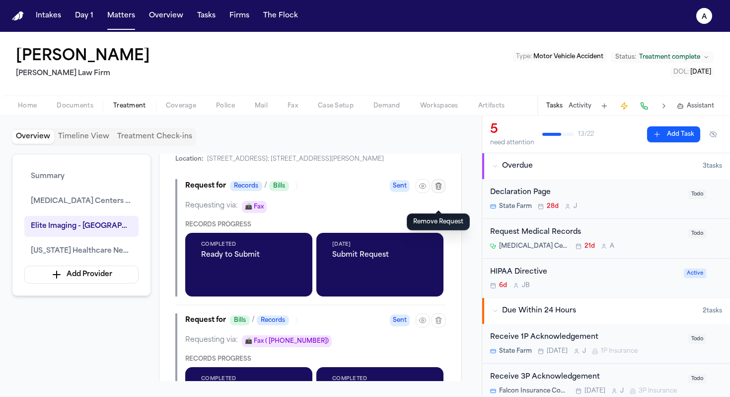
click at [440, 189] on icon "button" at bounding box center [438, 185] width 5 height 6
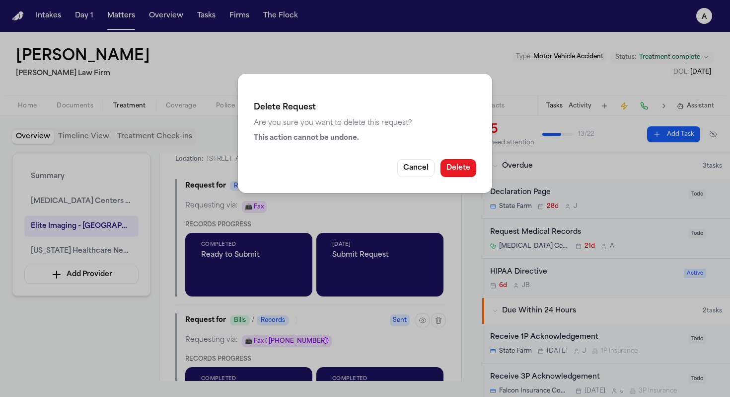
click at [459, 163] on button "Delete" at bounding box center [459, 168] width 36 height 18
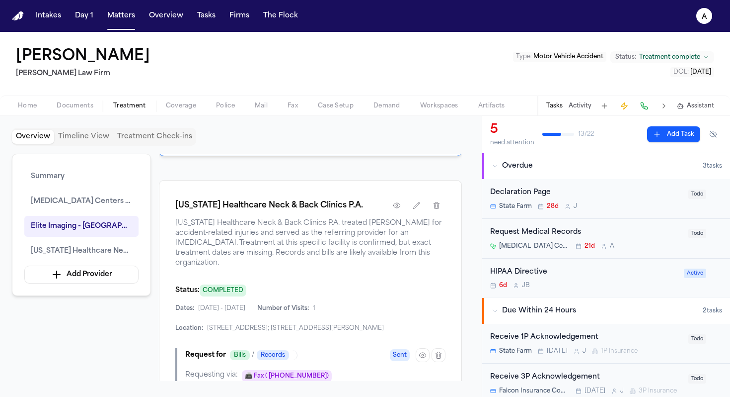
scroll to position [1123, 0]
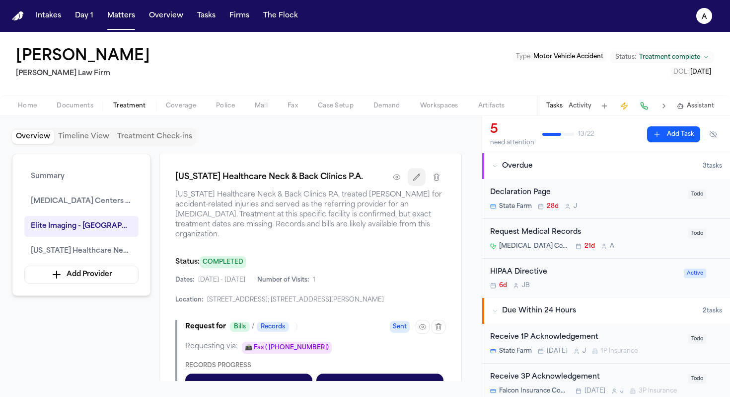
click at [417, 181] on icon "button" at bounding box center [417, 177] width 8 height 8
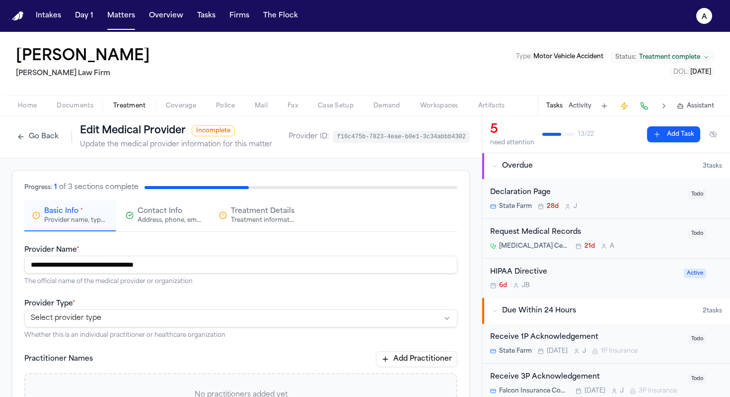
click at [45, 136] on button "Go Back" at bounding box center [38, 137] width 52 height 16
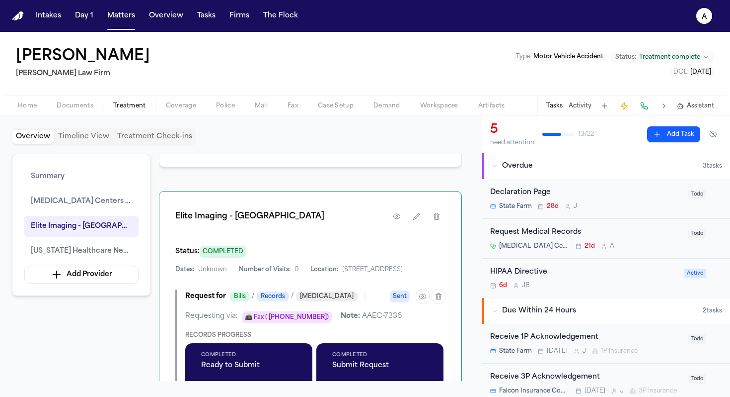
scroll to position [779, 0]
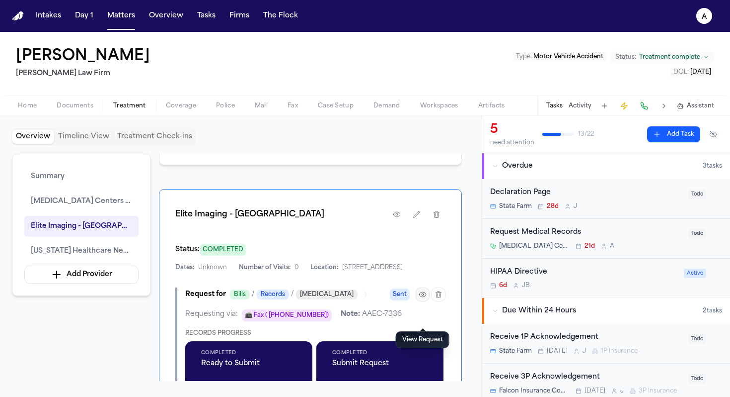
click at [421, 297] on icon "button" at bounding box center [422, 294] width 6 height 5
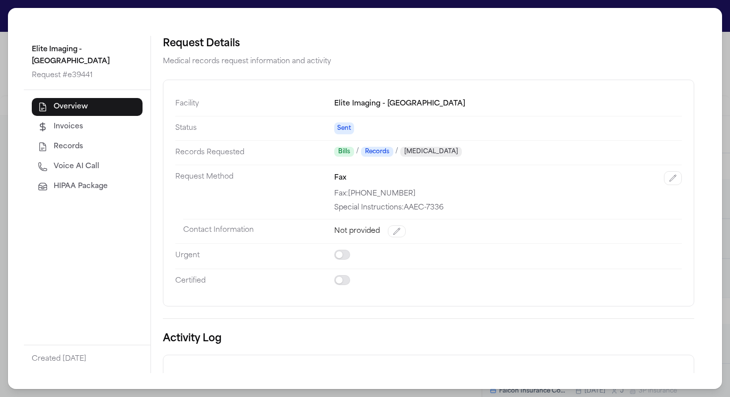
scroll to position [104, 0]
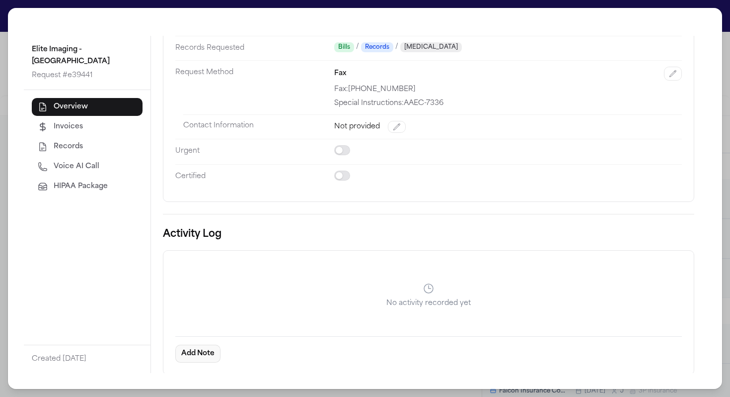
click at [203, 355] on button "Add Note" at bounding box center [197, 353] width 45 height 18
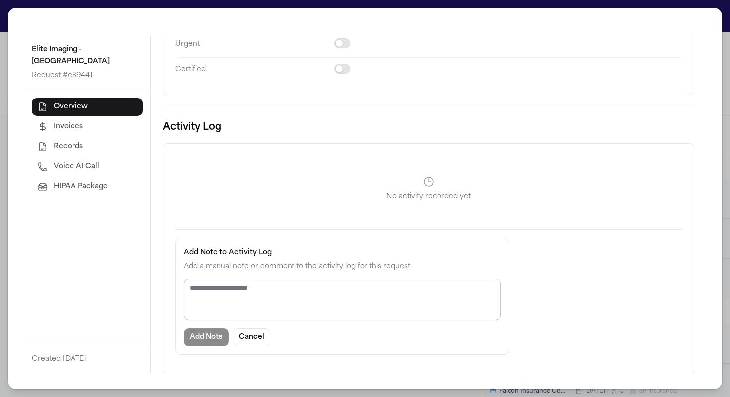
type textarea "**********"
drag, startPoint x: 255, startPoint y: 306, endPoint x: 123, endPoint y: 264, distance: 139.1
click at [123, 264] on div "**********" at bounding box center [365, 204] width 683 height 337
paste textarea "*********"
type textarea "*********"
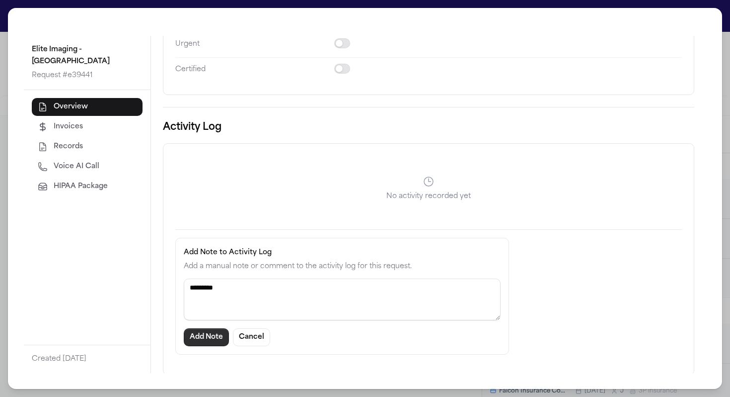
click at [194, 336] on button "Add Note" at bounding box center [206, 337] width 45 height 18
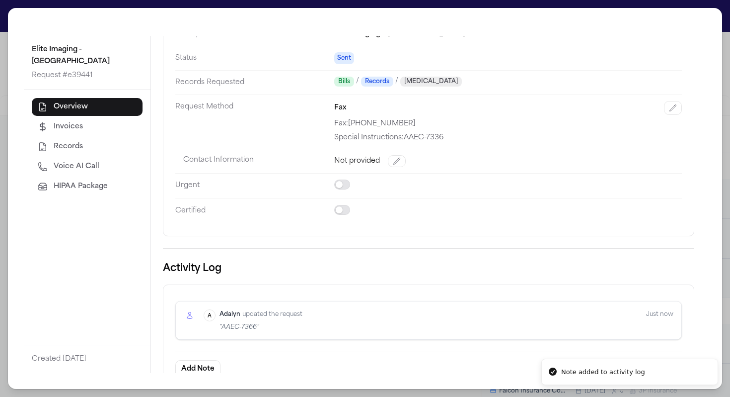
scroll to position [0, 0]
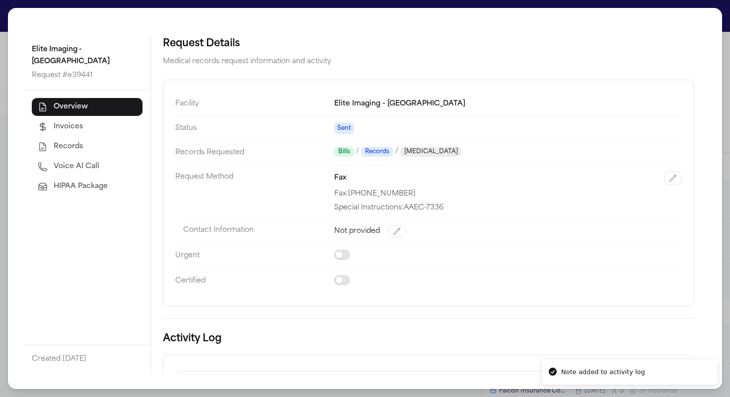
click at [1, 74] on div "Elite Imaging - Fort Worth Request # e39441 Overview Invoices Records Voice AI …" at bounding box center [365, 198] width 730 height 397
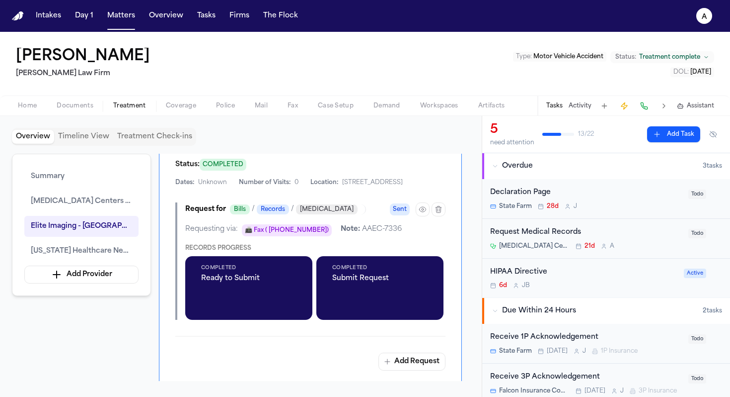
scroll to position [830, 0]
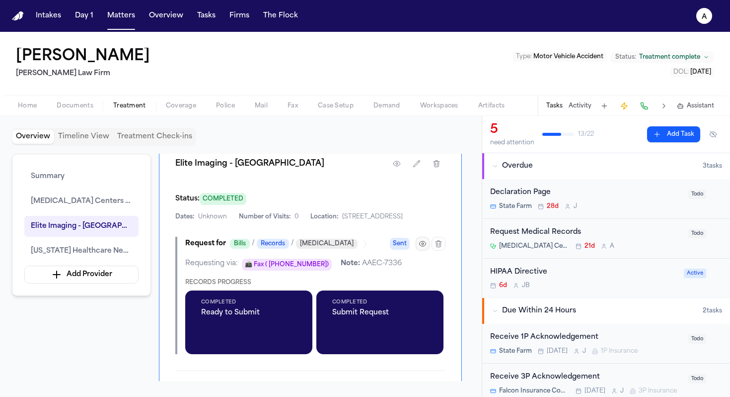
click at [424, 247] on icon "button" at bounding box center [423, 244] width 8 height 8
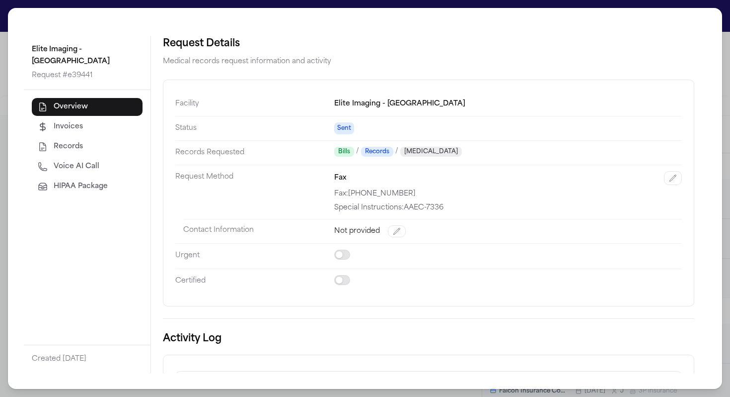
click at [6, 58] on div "Elite Imaging - Fort Worth Request # e39441 Overview Invoices Records Voice AI …" at bounding box center [365, 198] width 730 height 397
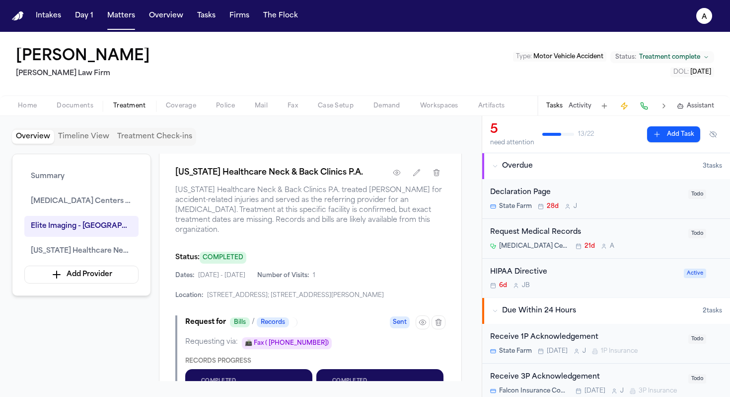
scroll to position [1150, 0]
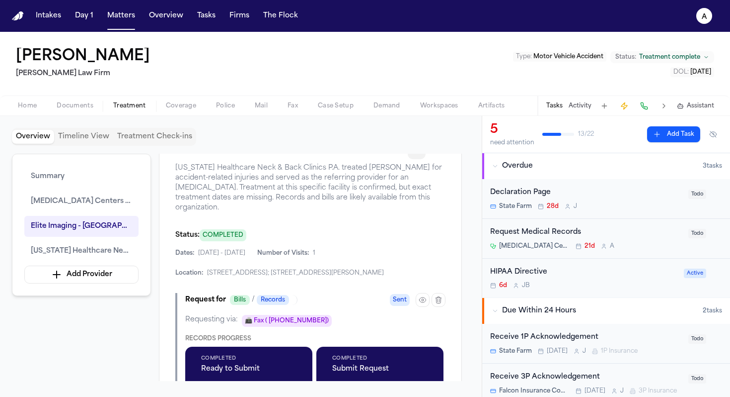
click at [415, 154] on icon "button" at bounding box center [417, 150] width 8 height 8
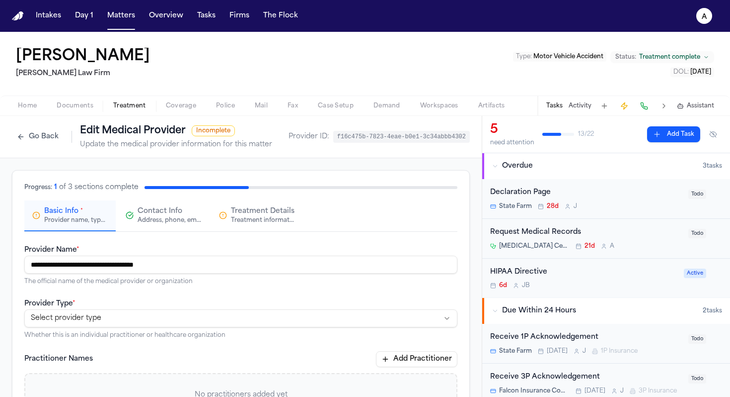
click at [39, 142] on button "Go Back" at bounding box center [38, 137] width 52 height 16
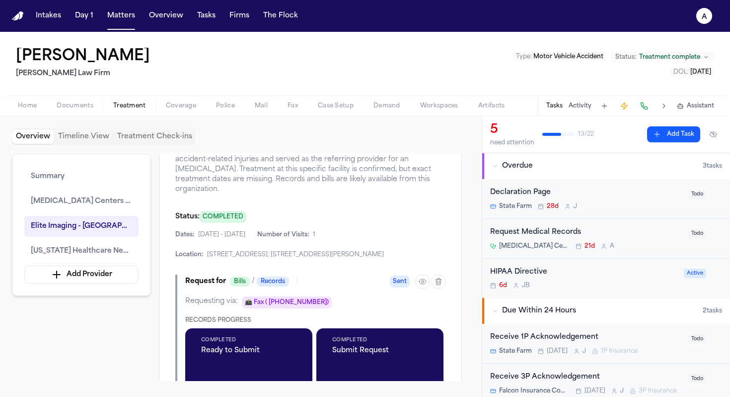
scroll to position [1169, 0]
click at [423, 285] on icon "button" at bounding box center [423, 281] width 8 height 8
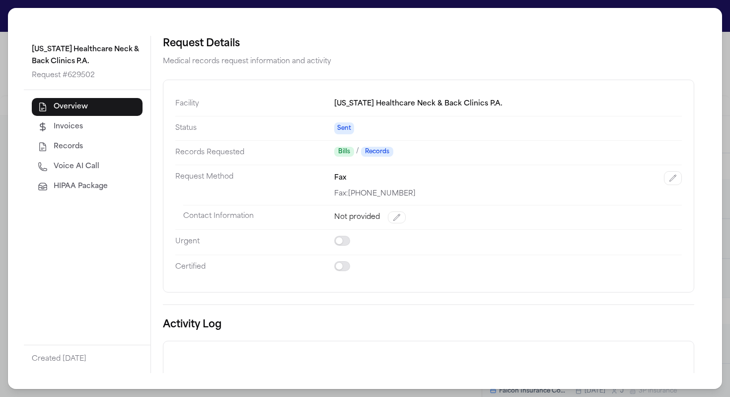
click at [411, 199] on div "Fax: [PHONE_NUMBER]" at bounding box center [508, 194] width 348 height 10
click at [466, 200] on dd "Fax Fax: [PHONE_NUMBER]" at bounding box center [508, 184] width 348 height 40
click at [523, 179] on button "button" at bounding box center [673, 178] width 18 height 14
select select "***"
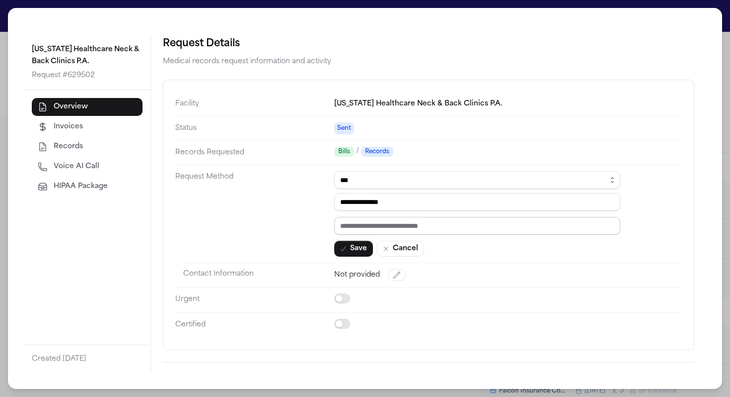
click at [438, 220] on input "text" at bounding box center [477, 226] width 286 height 18
paste input "*********"
type input "*********"
click at [350, 250] on button "Save" at bounding box center [353, 248] width 39 height 16
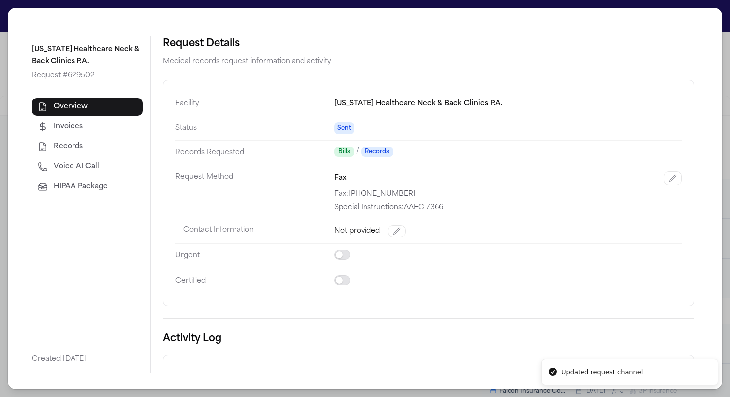
click at [0, 80] on div "[US_STATE] Healthcare Neck & Back Clinics P.A. Request # 629502 Overview Invoic…" at bounding box center [365, 198] width 730 height 397
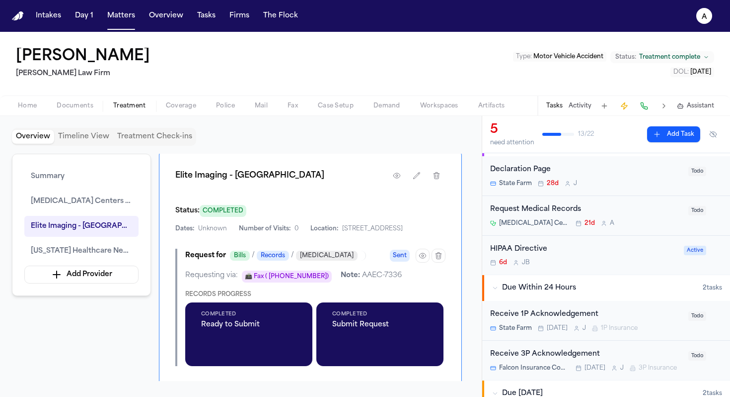
scroll to position [0, 0]
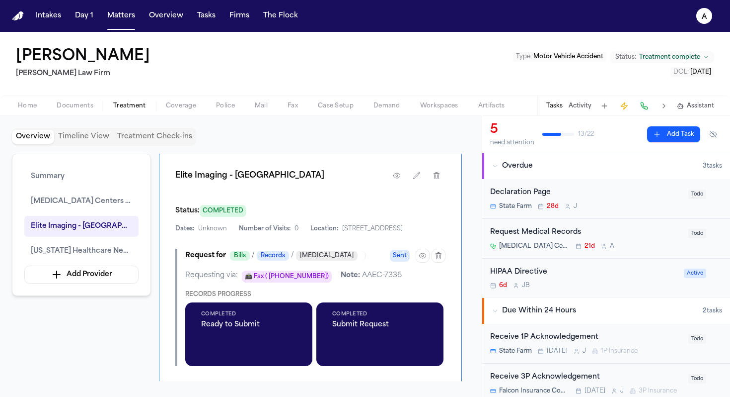
click at [523, 242] on div "[MEDICAL_DATA] Centers of [US_STATE] 21d A" at bounding box center [586, 246] width 192 height 8
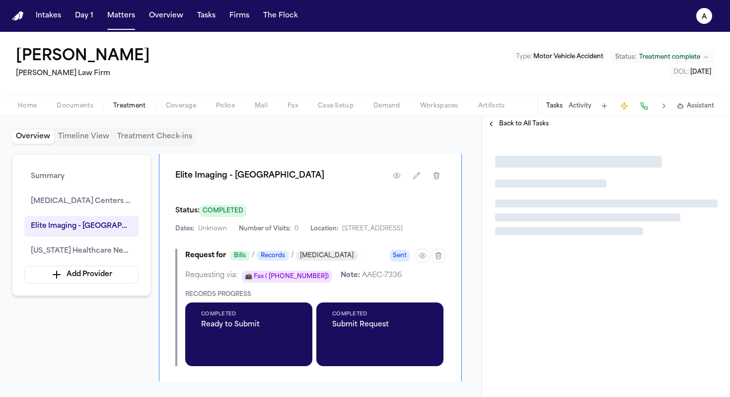
click at [523, 242] on div at bounding box center [606, 195] width 248 height 127
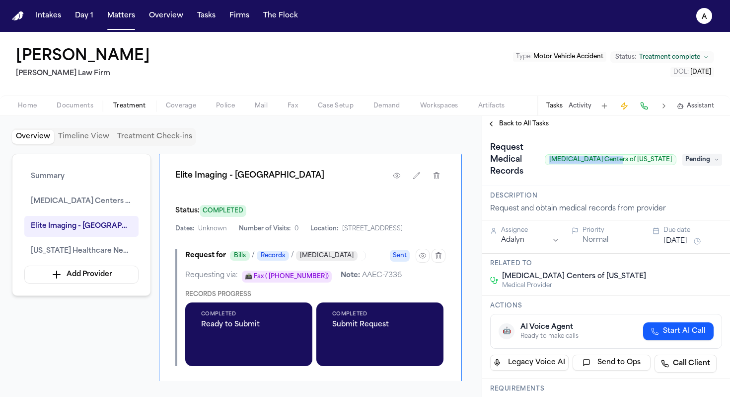
drag, startPoint x: 670, startPoint y: 149, endPoint x: 606, endPoint y: 146, distance: 64.2
click at [523, 154] on span "[MEDICAL_DATA] Centers of [US_STATE]" at bounding box center [611, 159] width 132 height 11
copy span "[MEDICAL_DATA] Centers of [US_STATE]"
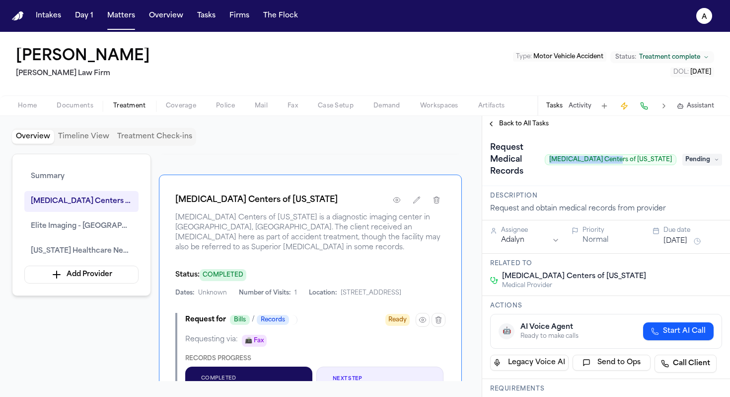
scroll to position [534, 0]
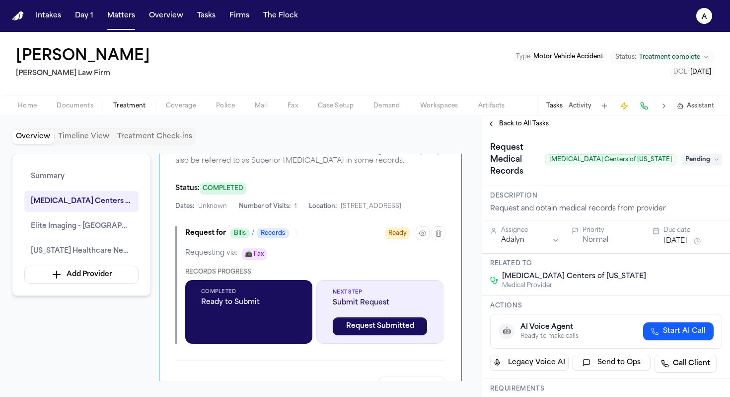
click at [367, 210] on div "Dates: Unknown Number of Visits: 1 Location: [STREET_ADDRESS]" at bounding box center [310, 206] width 270 height 8
drag, startPoint x: 381, startPoint y: 233, endPoint x: 208, endPoint y: 227, distance: 173.0
click at [208, 227] on div "[MEDICAL_DATA] Centers of [US_STATE] [MEDICAL_DATA] Centers of [US_STATE] is a …" at bounding box center [310, 249] width 303 height 322
copy span "[STREET_ADDRESS]"
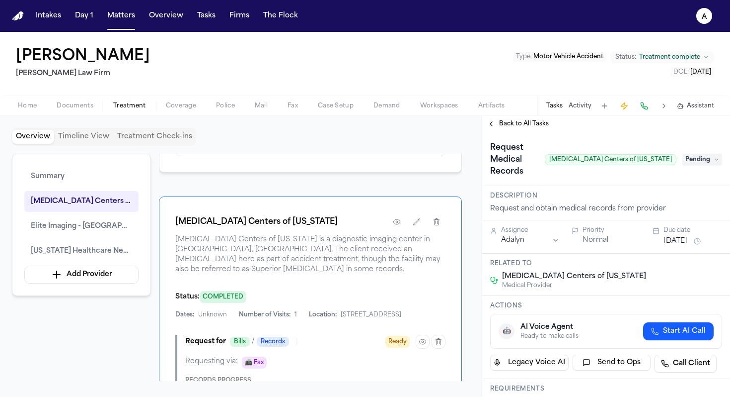
scroll to position [462, 0]
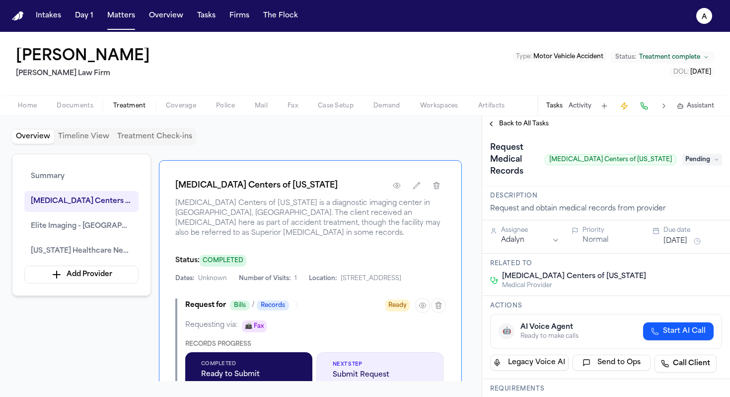
copy span "[STREET_ADDRESS]"
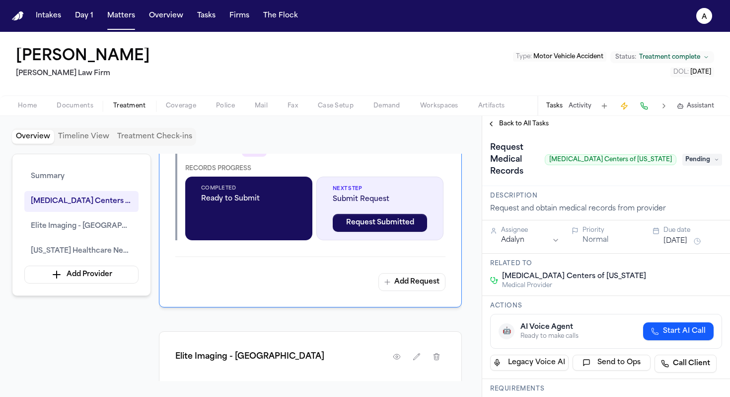
scroll to position [653, 0]
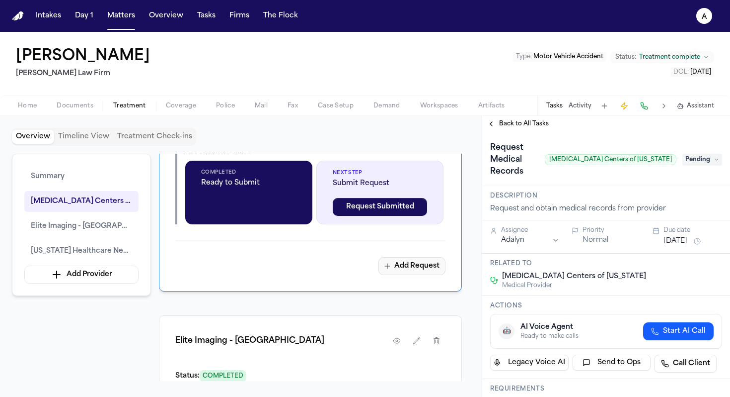
click at [423, 275] on button "Add Request" at bounding box center [412, 266] width 67 height 18
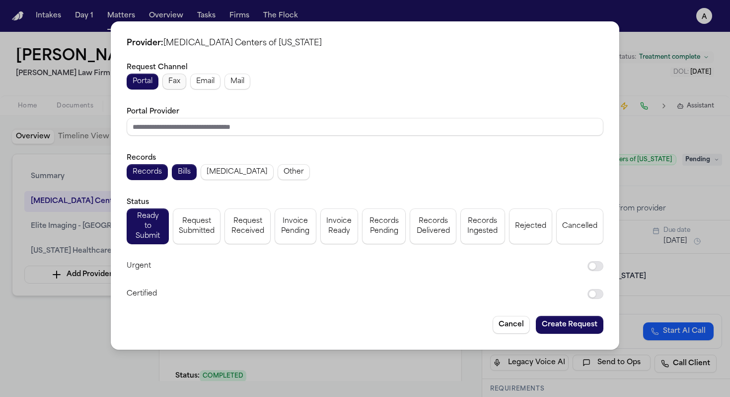
click at [175, 86] on span "Fax" at bounding box center [174, 82] width 12 height 10
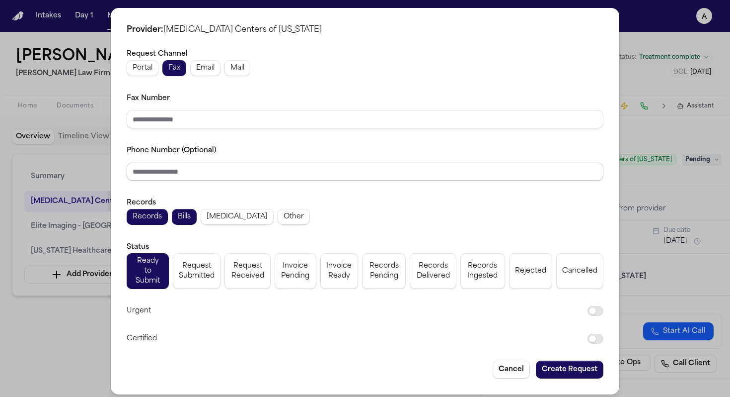
click at [176, 174] on input "Phone Number (Optional)" at bounding box center [365, 171] width 477 height 18
click at [210, 70] on span "Email" at bounding box center [205, 68] width 18 height 10
click at [258, 122] on input "Email Address" at bounding box center [365, 119] width 477 height 18
paste input "**********"
type input "**********"
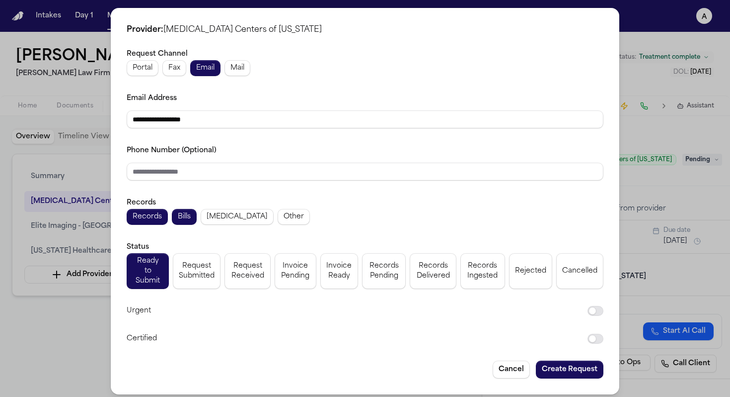
click at [207, 183] on div "**********" at bounding box center [365, 196] width 477 height 297
click at [523, 360] on button "Create Request" at bounding box center [570, 369] width 68 height 18
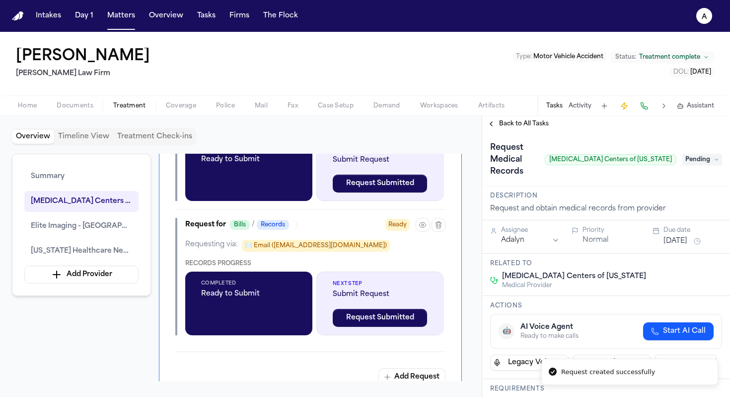
scroll to position [707, 0]
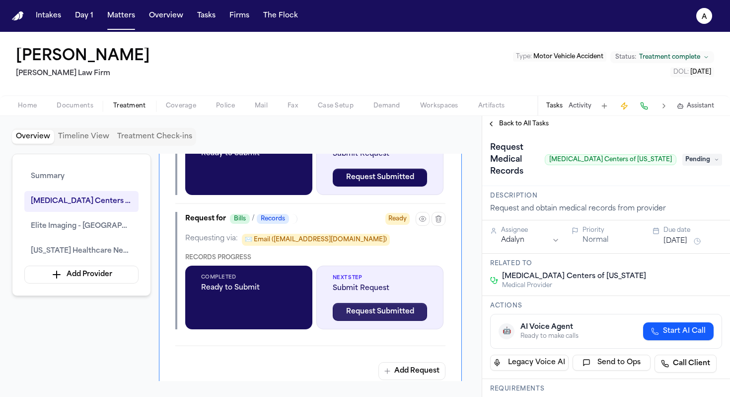
click at [401, 320] on button "Request Submitted" at bounding box center [380, 312] width 94 height 18
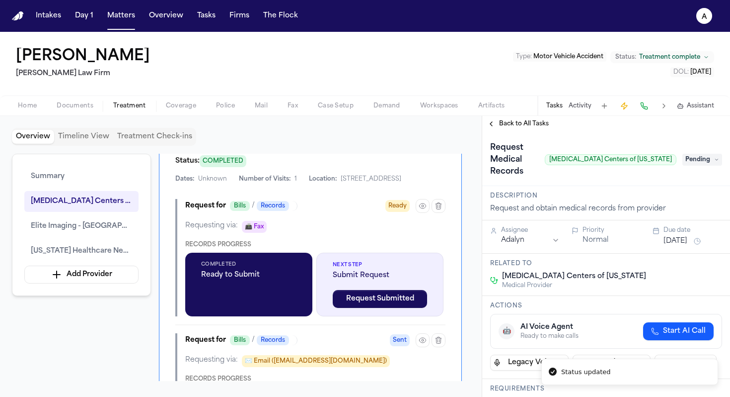
scroll to position [586, 0]
click at [441, 208] on icon "button" at bounding box center [438, 205] width 5 height 6
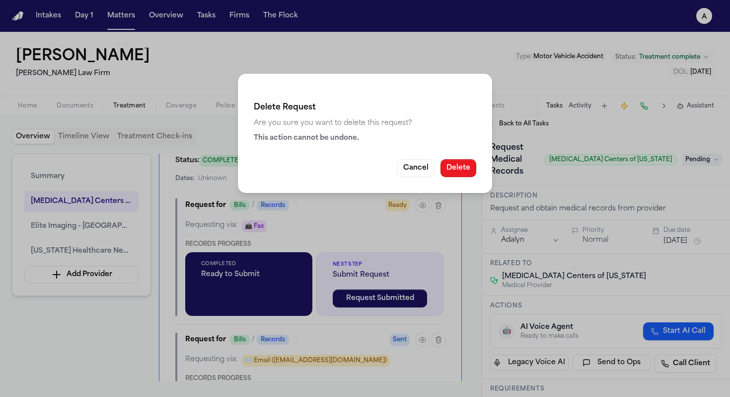
click at [464, 167] on button "Delete" at bounding box center [459, 168] width 36 height 18
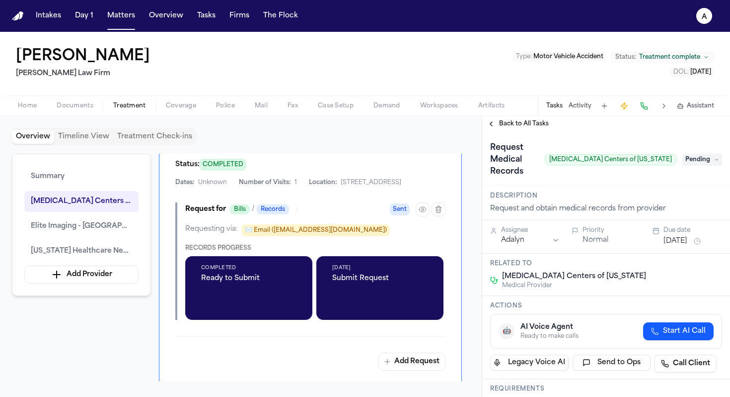
scroll to position [554, 0]
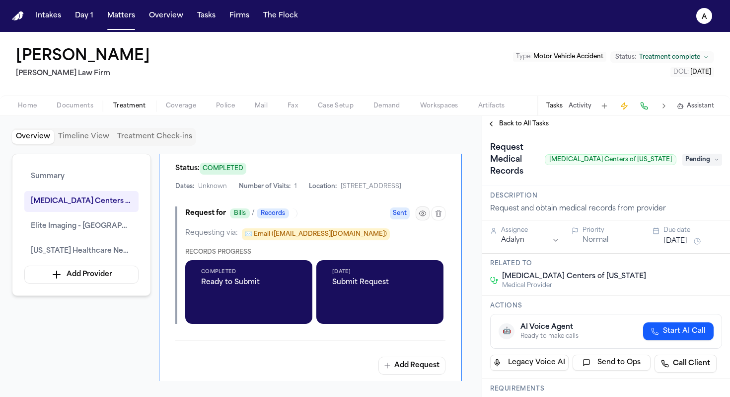
click at [421, 217] on icon "button" at bounding box center [423, 213] width 8 height 8
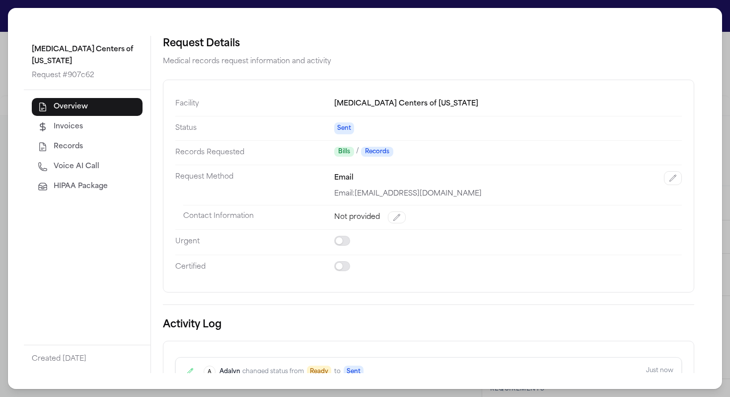
click at [523, 179] on div "Facility [MEDICAL_DATA] Centers of [US_STATE] Status Sent Records Requested Bil…" at bounding box center [429, 186] width 532 height 213
click at [523, 180] on icon "button" at bounding box center [673, 178] width 8 height 8
select select "*****"
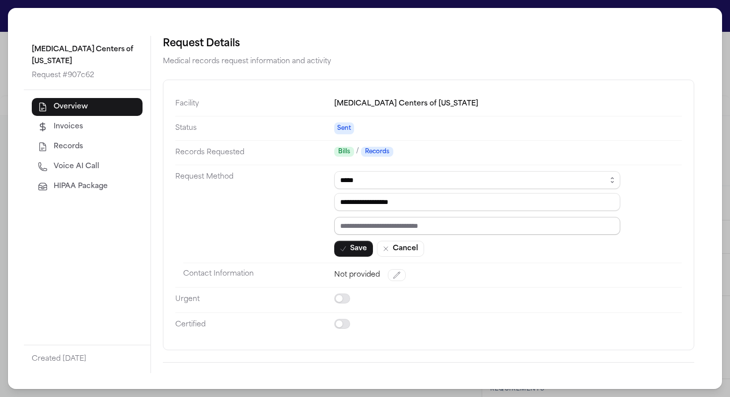
paste input "*********"
type input "*********"
click at [475, 322] on dd at bounding box center [508, 324] width 348 height 25
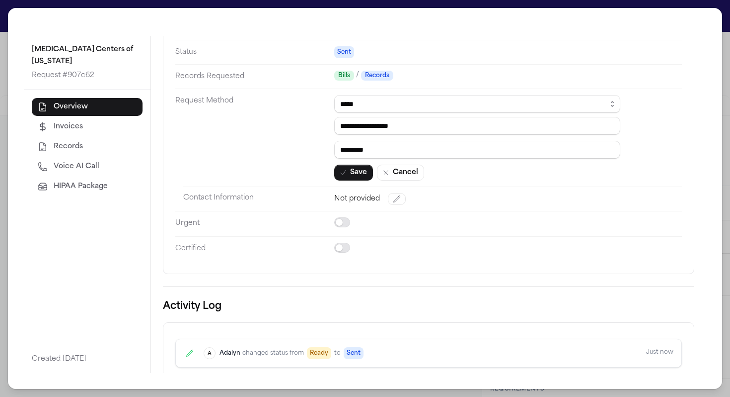
scroll to position [119, 0]
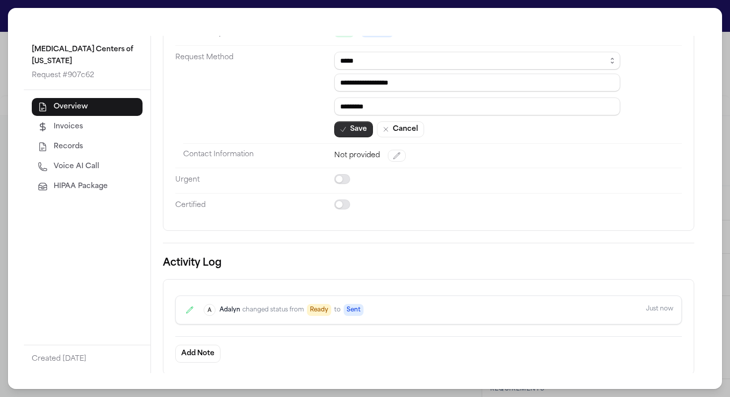
click at [360, 130] on button "Save" at bounding box center [353, 129] width 39 height 16
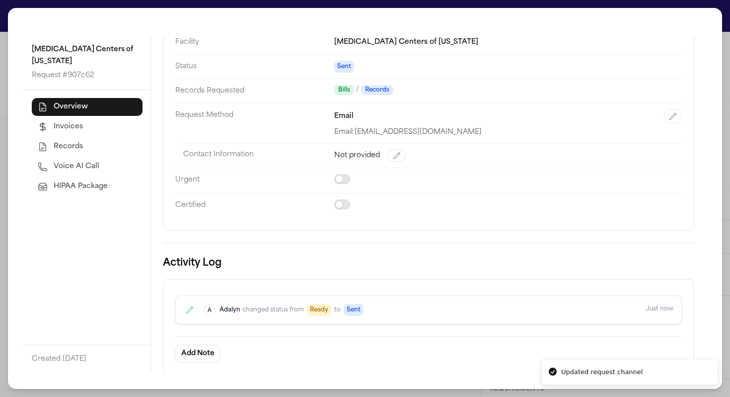
scroll to position [76, 0]
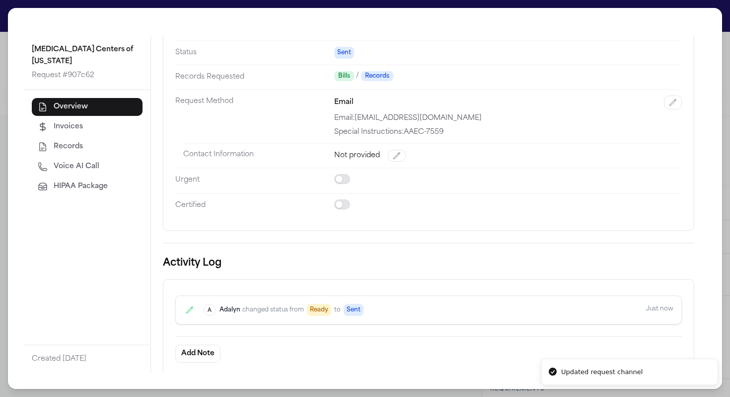
click at [6, 66] on div "[MEDICAL_DATA] Centers of [US_STATE] Request # 907c62 Overview Invoices Records…" at bounding box center [365, 198] width 730 height 397
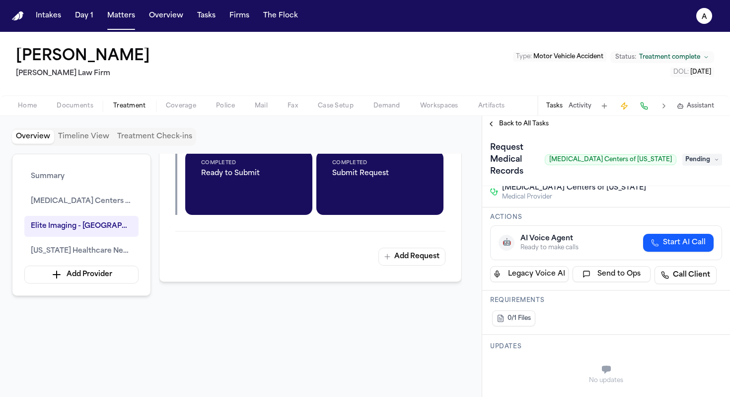
scroll to position [126, 0]
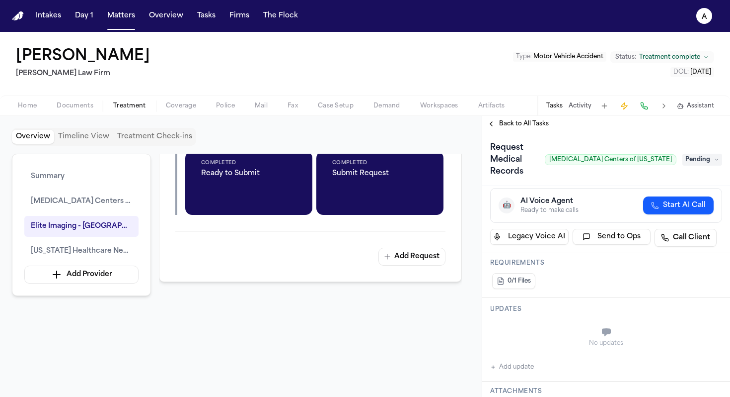
click at [523, 338] on div "No updates Add update" at bounding box center [606, 346] width 232 height 54
click at [523, 344] on div "No updates Add update" at bounding box center [606, 346] width 232 height 54
click at [520, 361] on button "Add update" at bounding box center [512, 367] width 44 height 12
click at [520, 341] on div "Updates No updates Add update" at bounding box center [606, 339] width 248 height 84
click at [510, 325] on div "Private Cancel Add" at bounding box center [612, 343] width 220 height 48
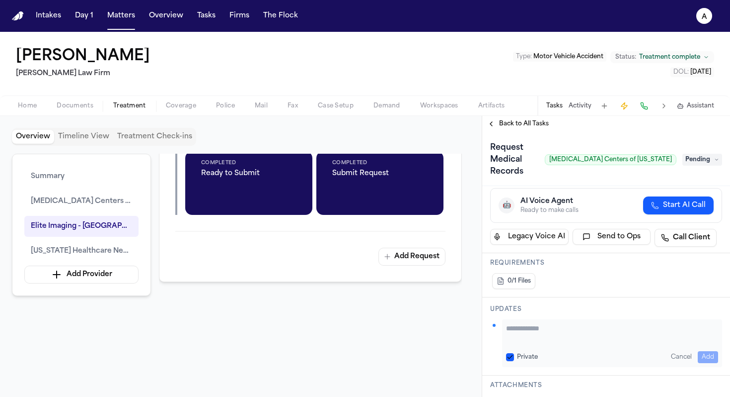
click at [510, 353] on button "Private" at bounding box center [510, 357] width 8 height 8
click at [516, 323] on textarea "Add your update" at bounding box center [612, 333] width 212 height 20
paste textarea "*********"
click at [523, 323] on textarea "**********" at bounding box center [608, 333] width 205 height 20
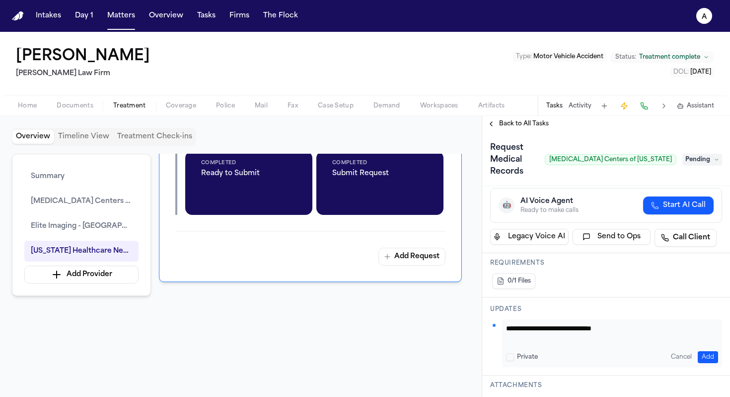
type textarea "**********"
click at [523, 351] on button "Add" at bounding box center [708, 357] width 20 height 12
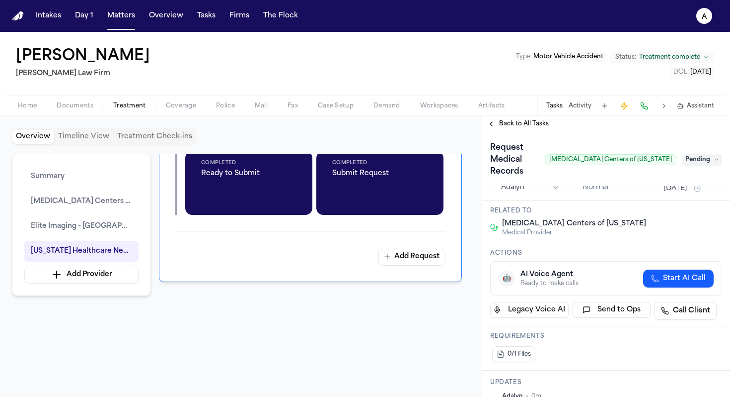
scroll to position [11, 0]
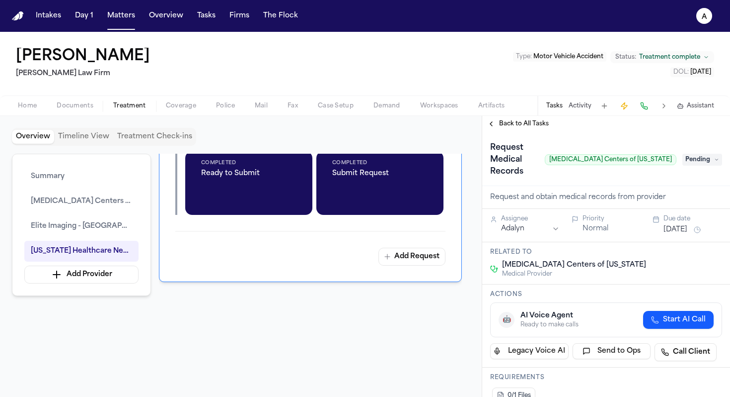
click at [523, 157] on icon at bounding box center [717, 159] width 5 height 5
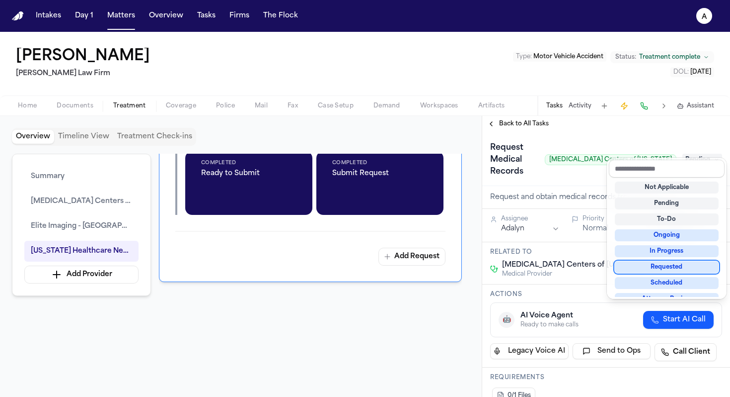
click at [523, 266] on div "Requested" at bounding box center [667, 267] width 104 height 12
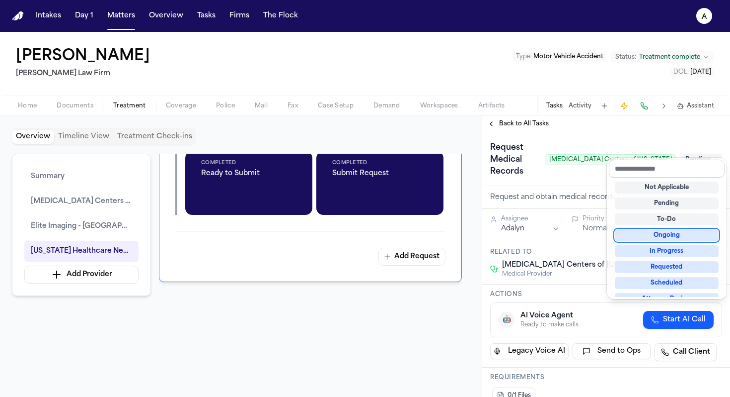
click at [523, 255] on div "**********" at bounding box center [606, 264] width 248 height 265
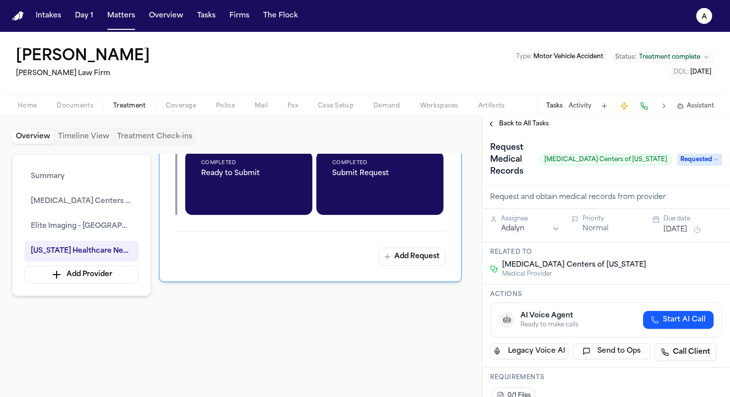
click at [523, 225] on button "[DATE]" at bounding box center [676, 230] width 24 height 10
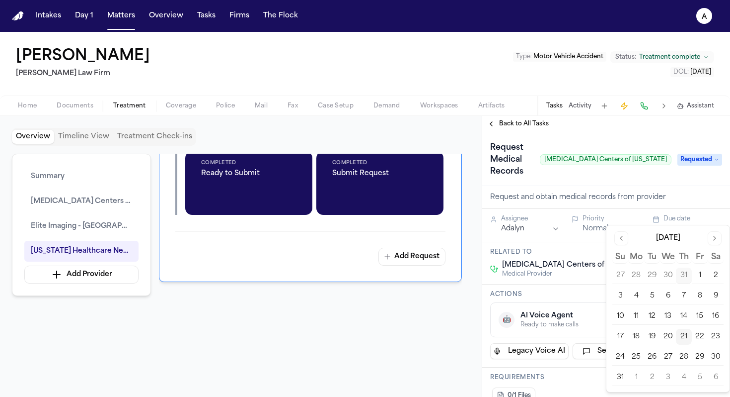
click at [523, 359] on button "26" at bounding box center [652, 357] width 16 height 16
click at [523, 313] on div "[DATE] Su Mo Tu We Th Fr Sa 27 28 29 30 31 1 2 3 4 5 6 7 8 9 10 11 12 13 14 15 …" at bounding box center [668, 308] width 123 height 166
click at [390, 367] on div at bounding box center [310, 369] width 303 height 127
